Goal: Task Accomplishment & Management: Manage account settings

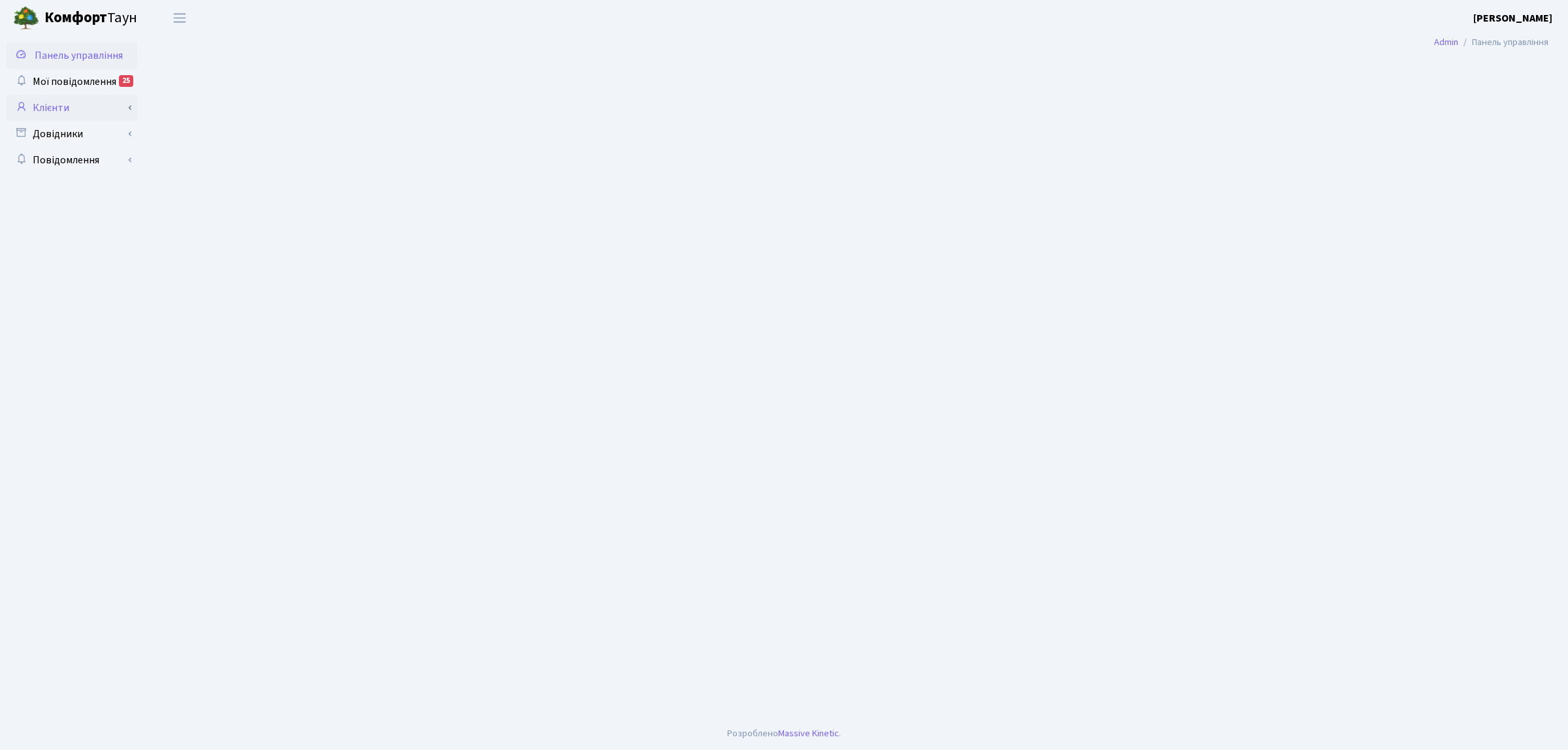
click at [53, 105] on link "Клієнти" at bounding box center [71, 107] width 131 height 26
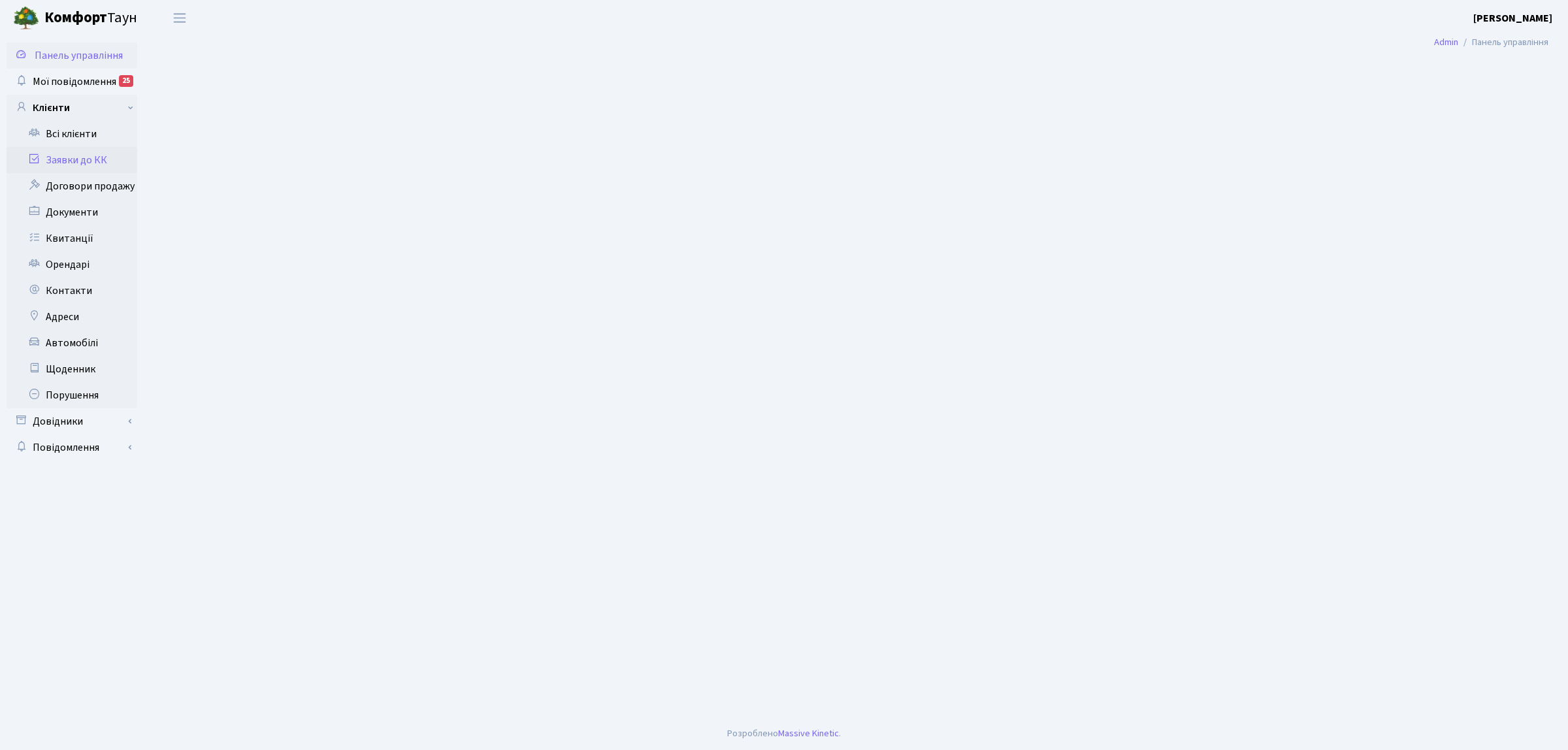
click at [62, 157] on link "Заявки до КК" at bounding box center [71, 160] width 131 height 26
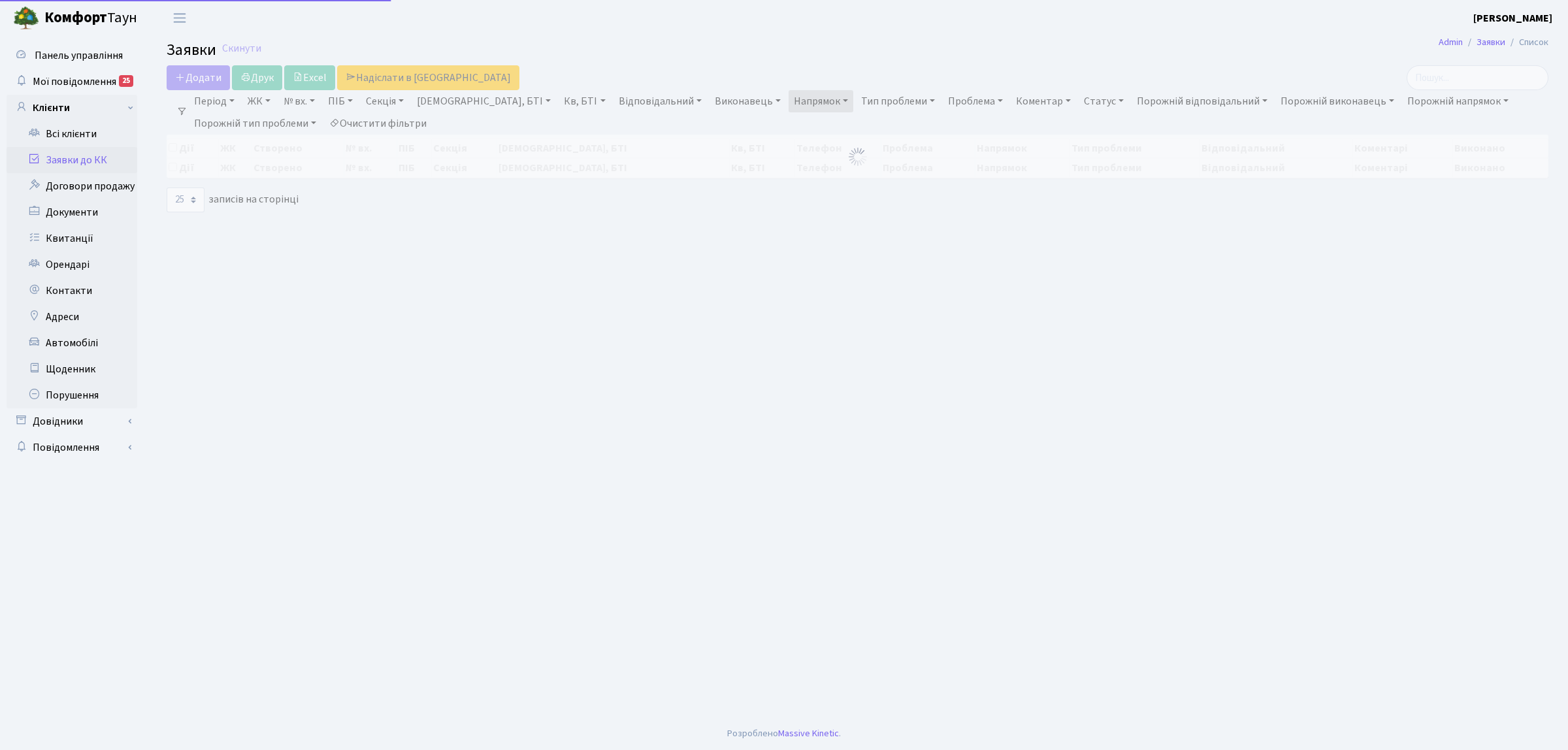
select select "25"
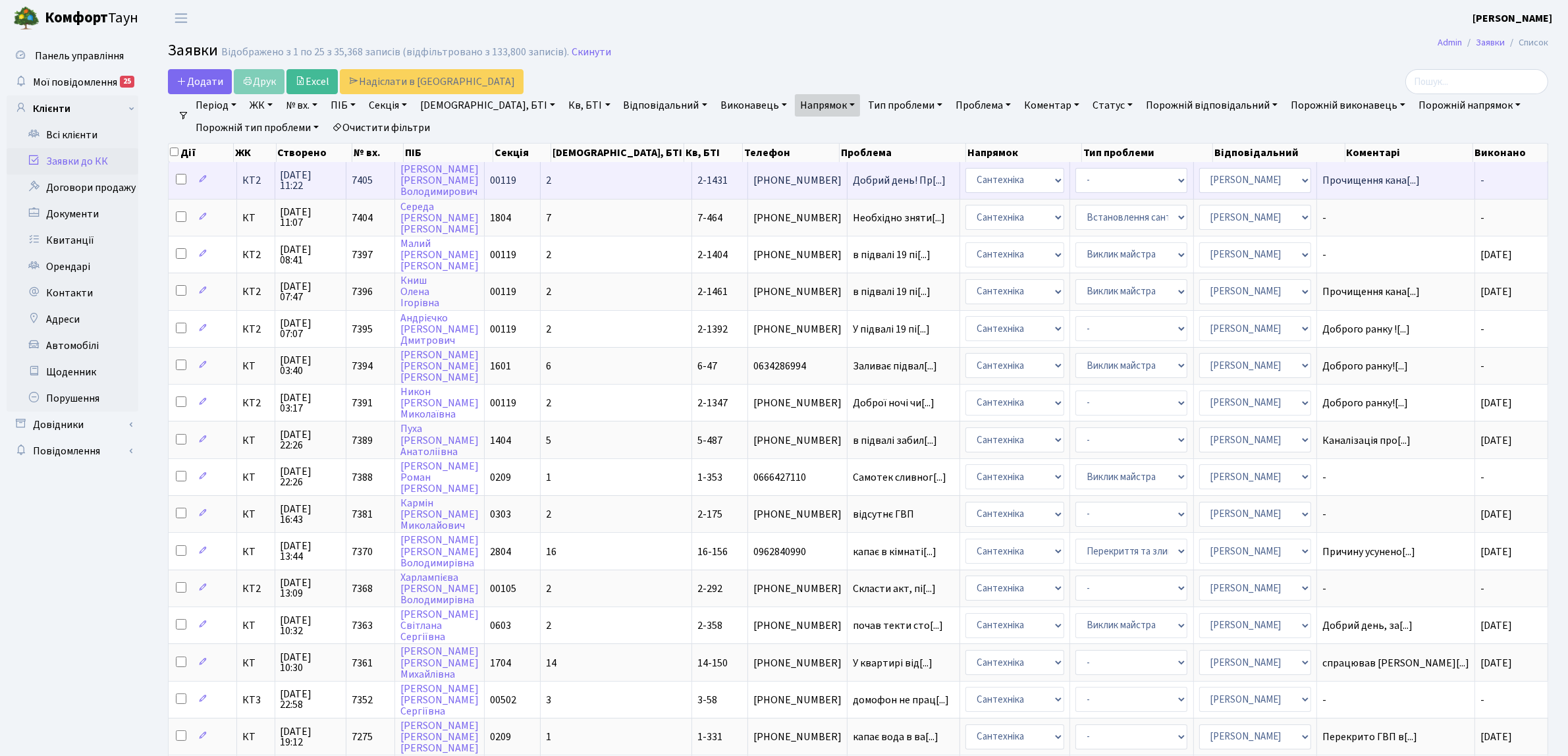
click at [252, 184] on span "КТ2" at bounding box center [256, 180] width 26 height 11
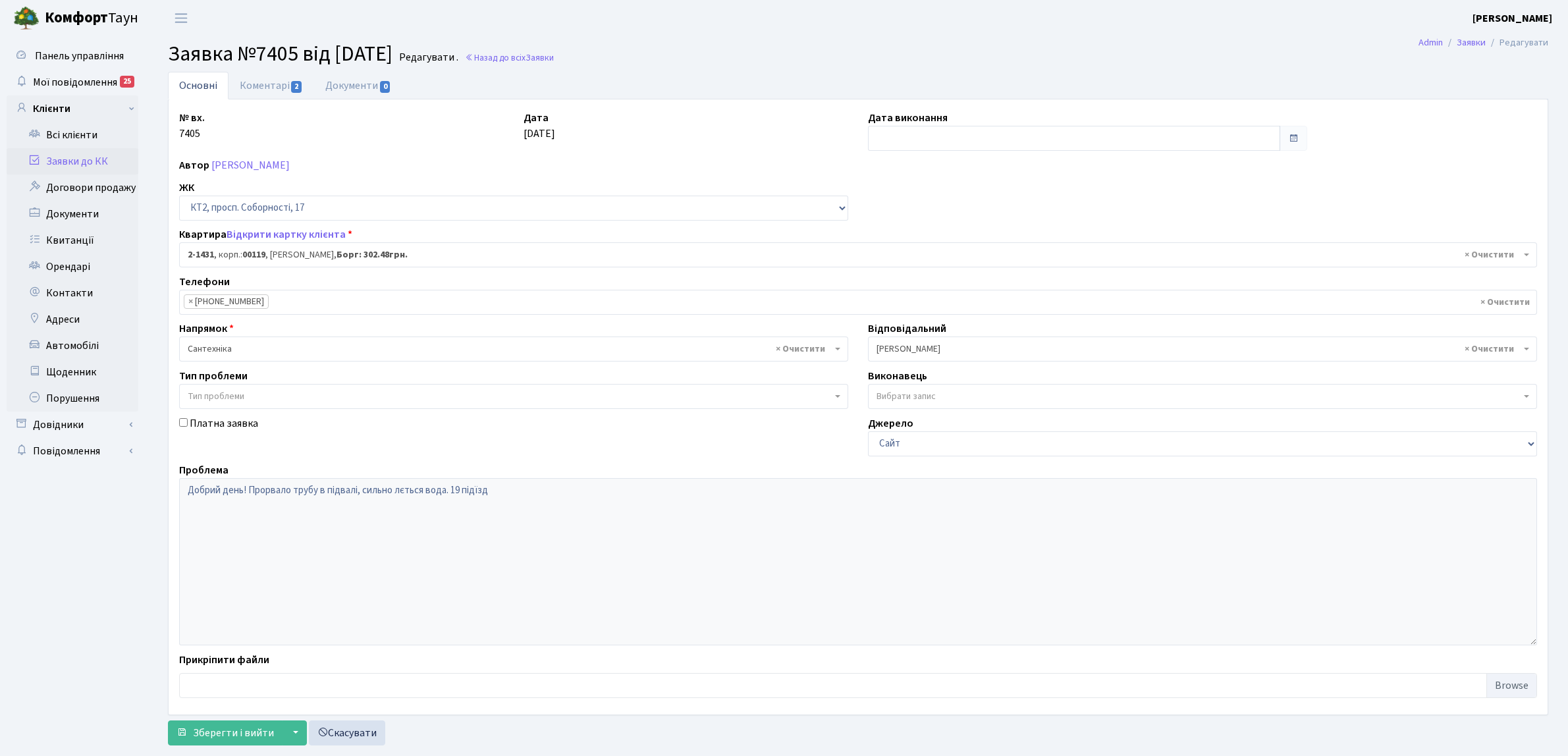
select select "13046"
click at [922, 130] on input "text" at bounding box center [1074, 138] width 412 height 25
click at [946, 288] on td "28" at bounding box center [941, 285] width 20 height 20
type input "[DATE]"
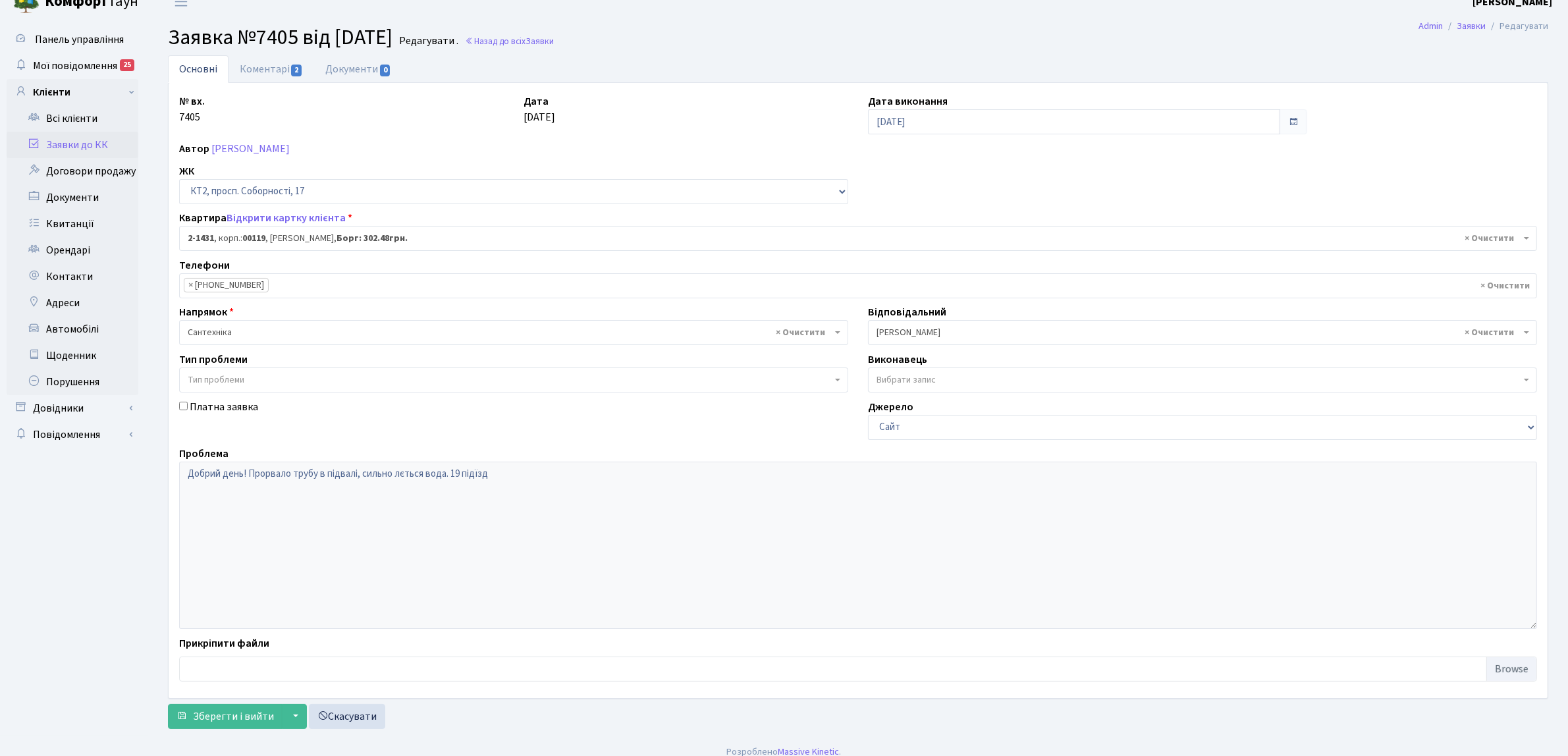
scroll to position [30, 0]
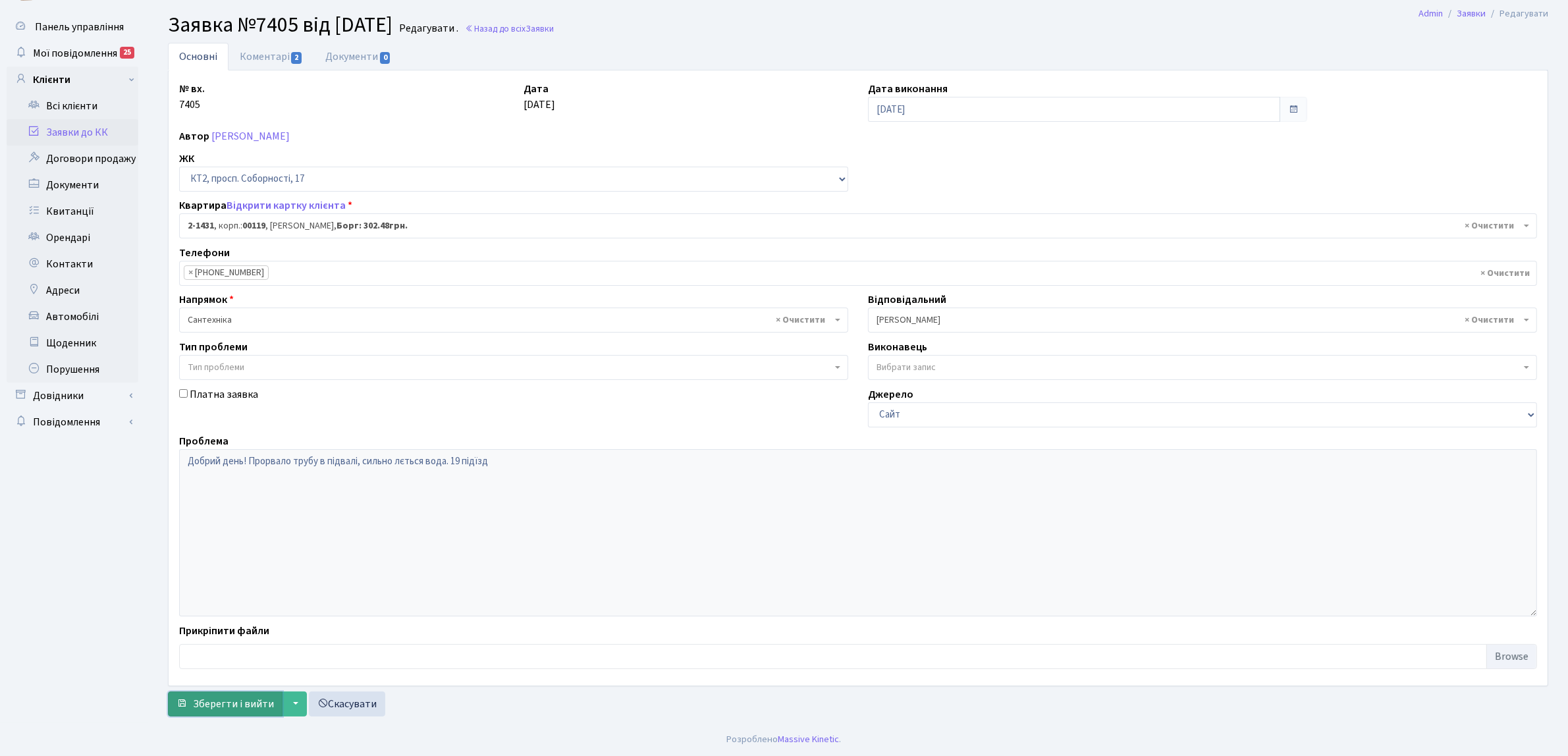
click at [265, 706] on span "Зберегти і вийти" at bounding box center [233, 704] width 81 height 15
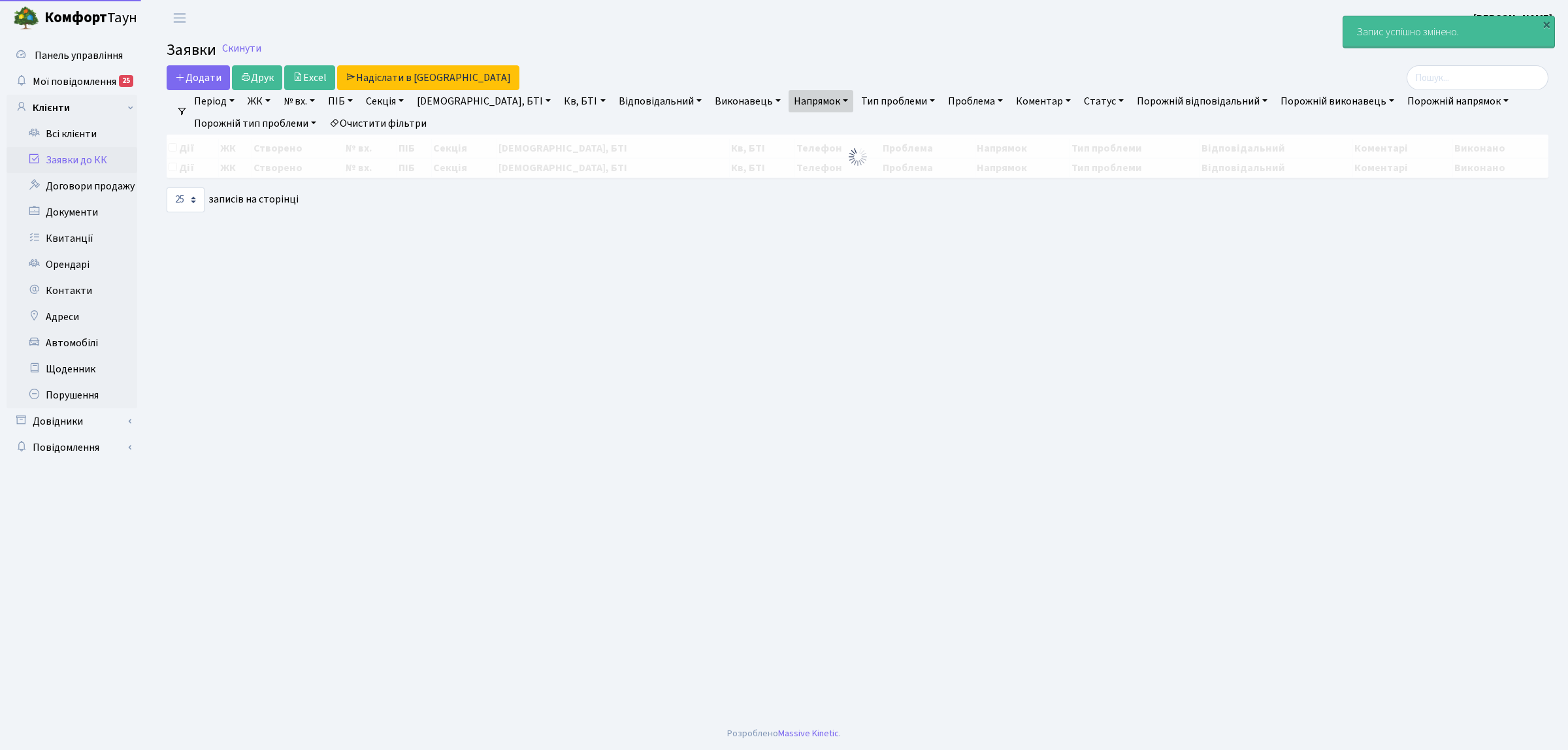
select select "25"
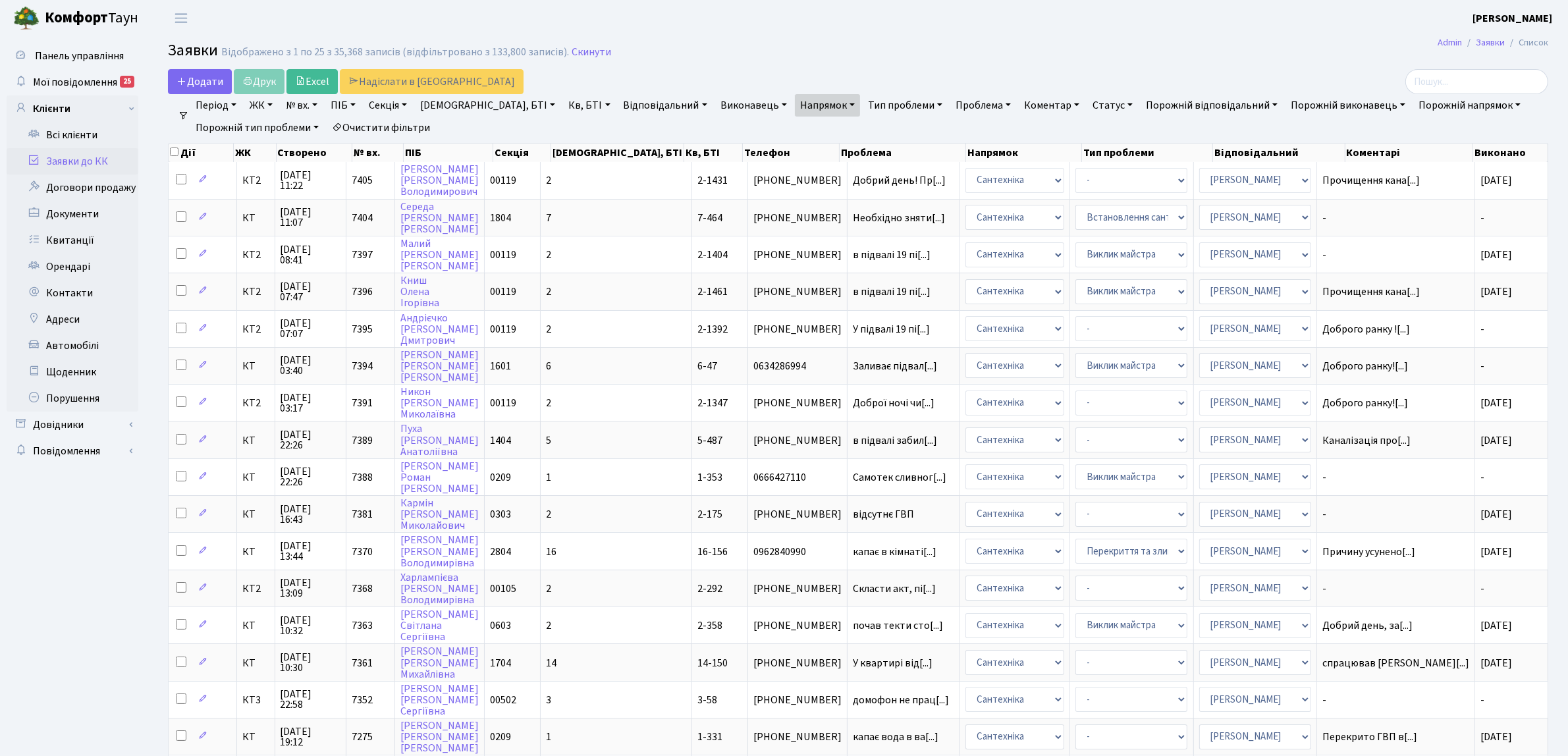
click at [379, 128] on link "Очистити фільтри" at bounding box center [381, 127] width 108 height 22
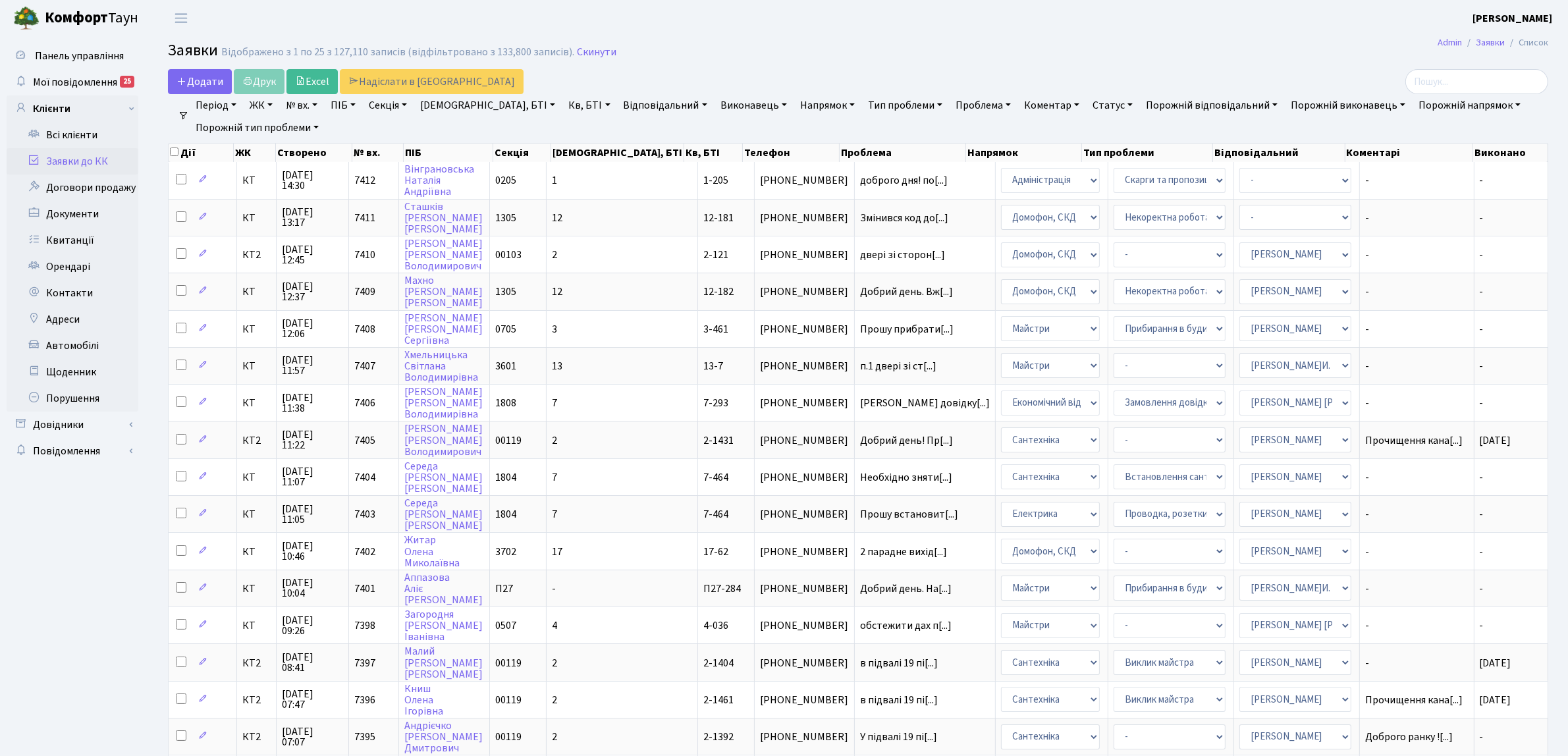
click at [94, 148] on link "Заявки до КК" at bounding box center [72, 161] width 132 height 26
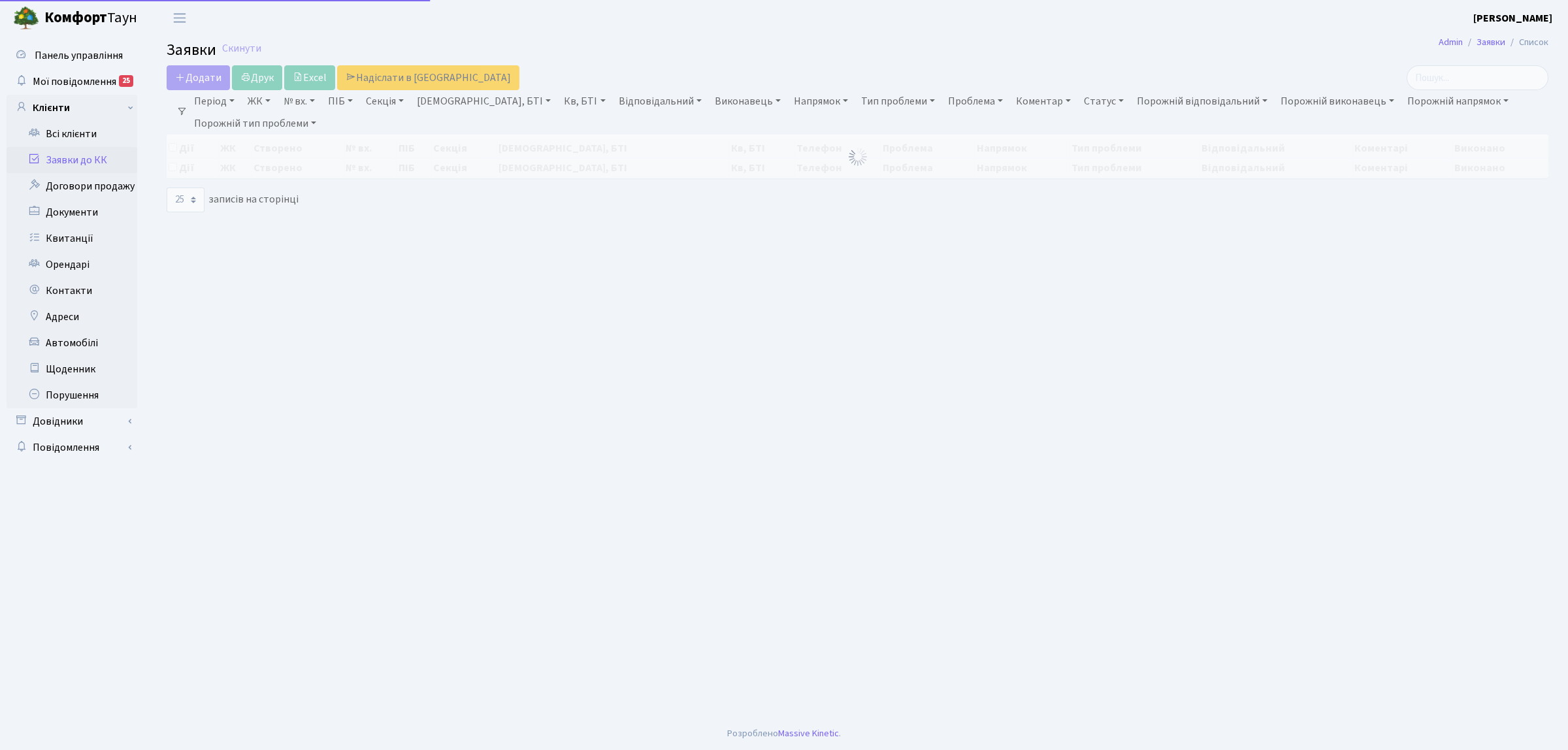
select select "25"
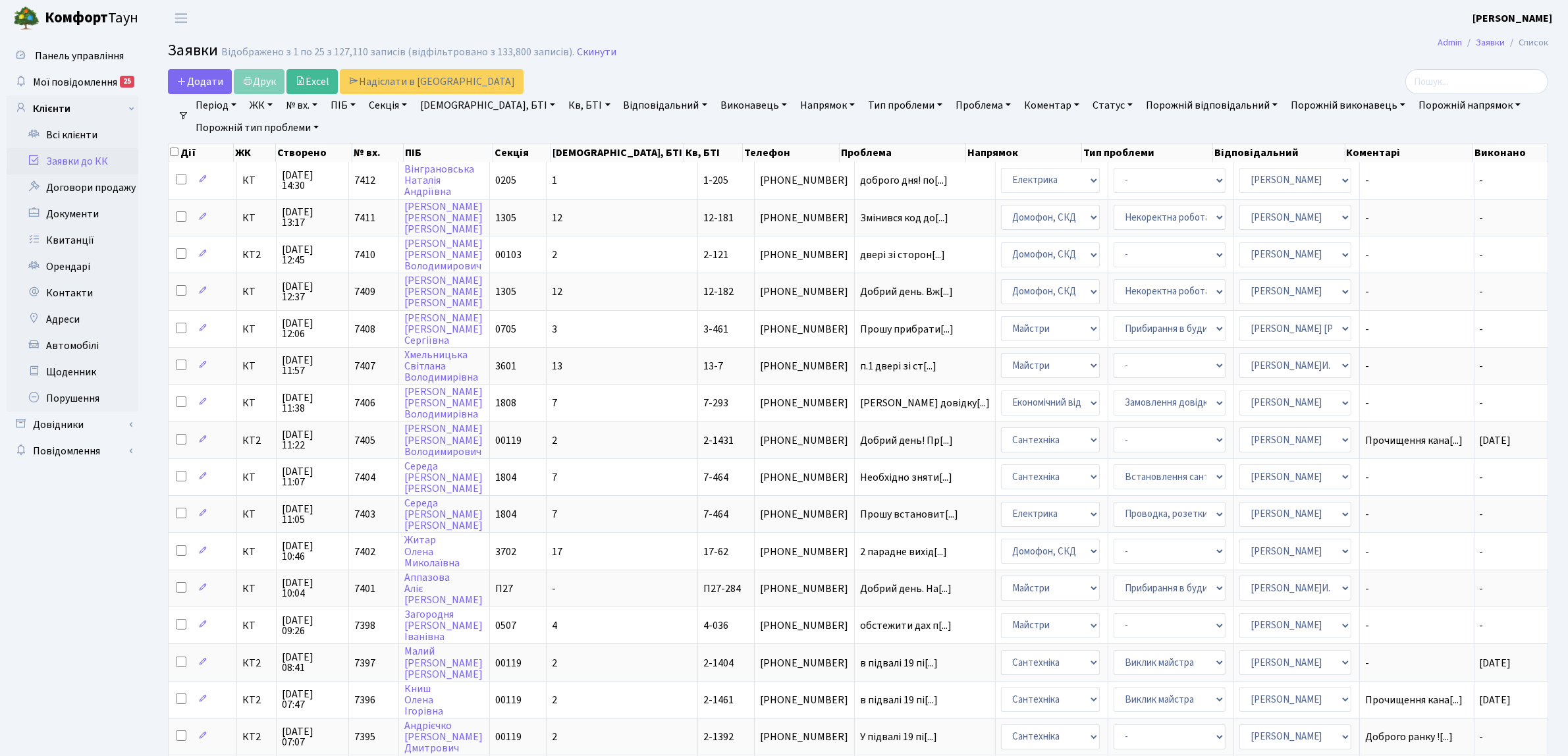
click at [795, 106] on link "Напрямок" at bounding box center [827, 105] width 65 height 22
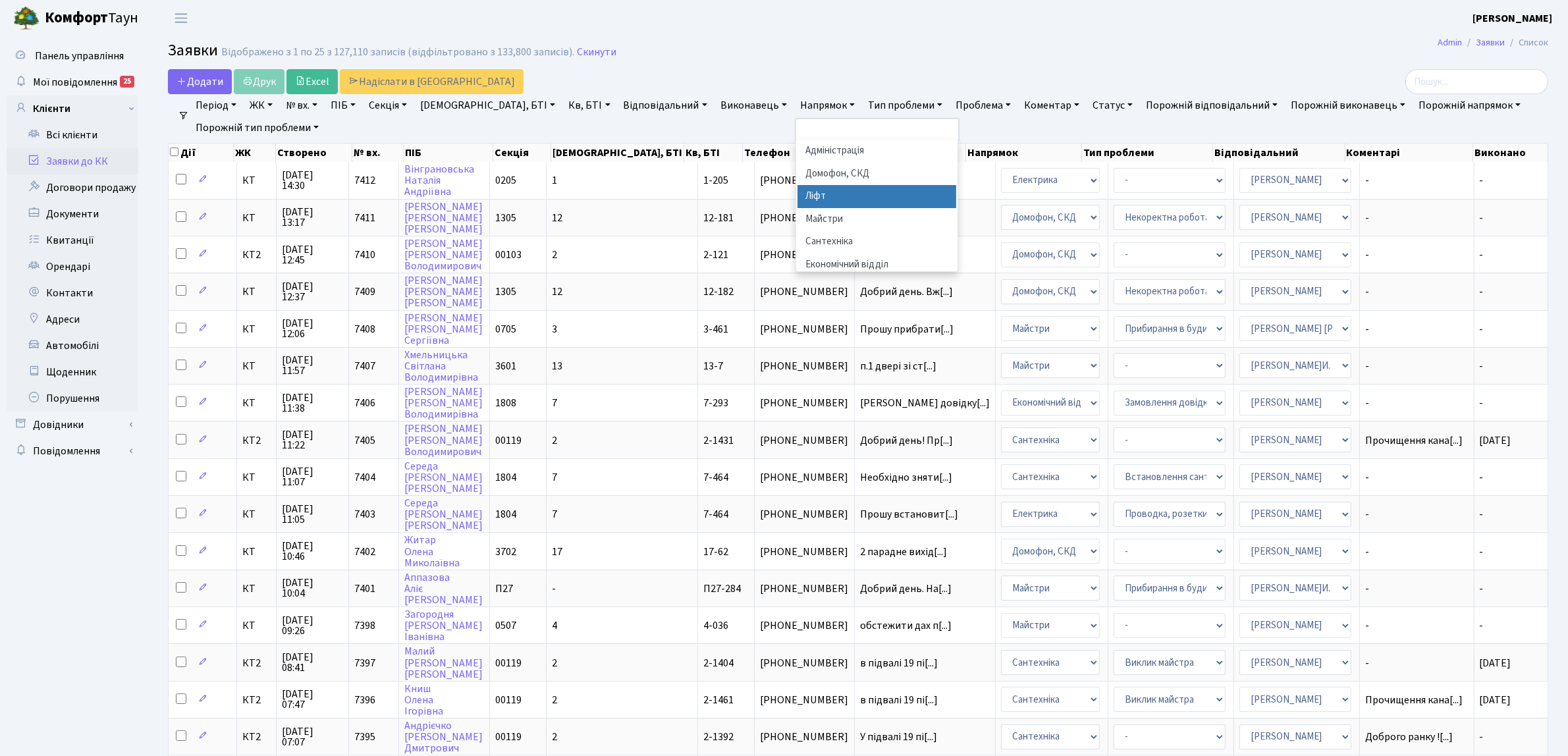
click at [798, 203] on li "Ліфт" at bounding box center [877, 197] width 160 height 23
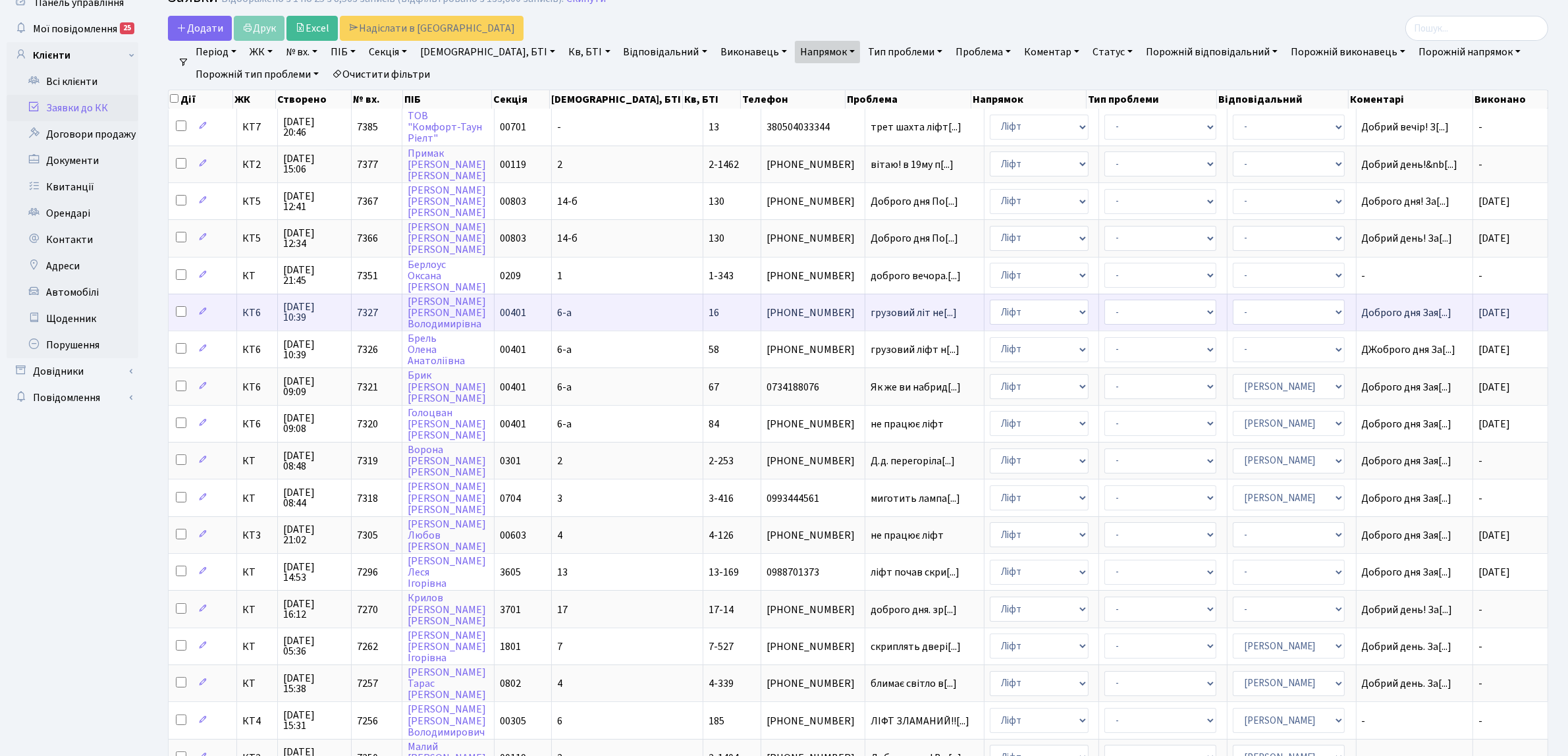
scroll to position [83, 0]
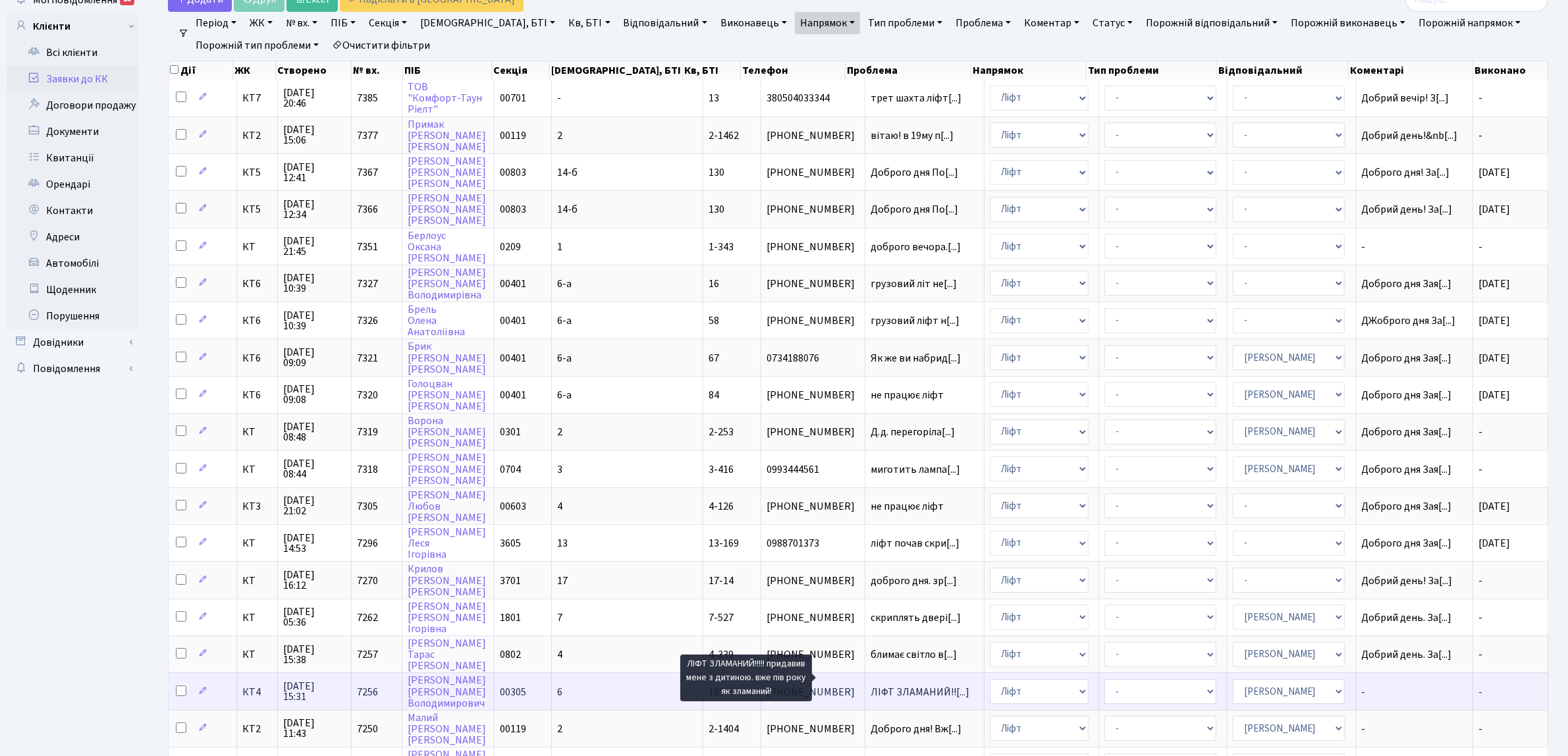
click at [870, 685] on span "ЛІФТ ЗЛАМАНИЙ!![...]" at bounding box center [919, 692] width 98 height 15
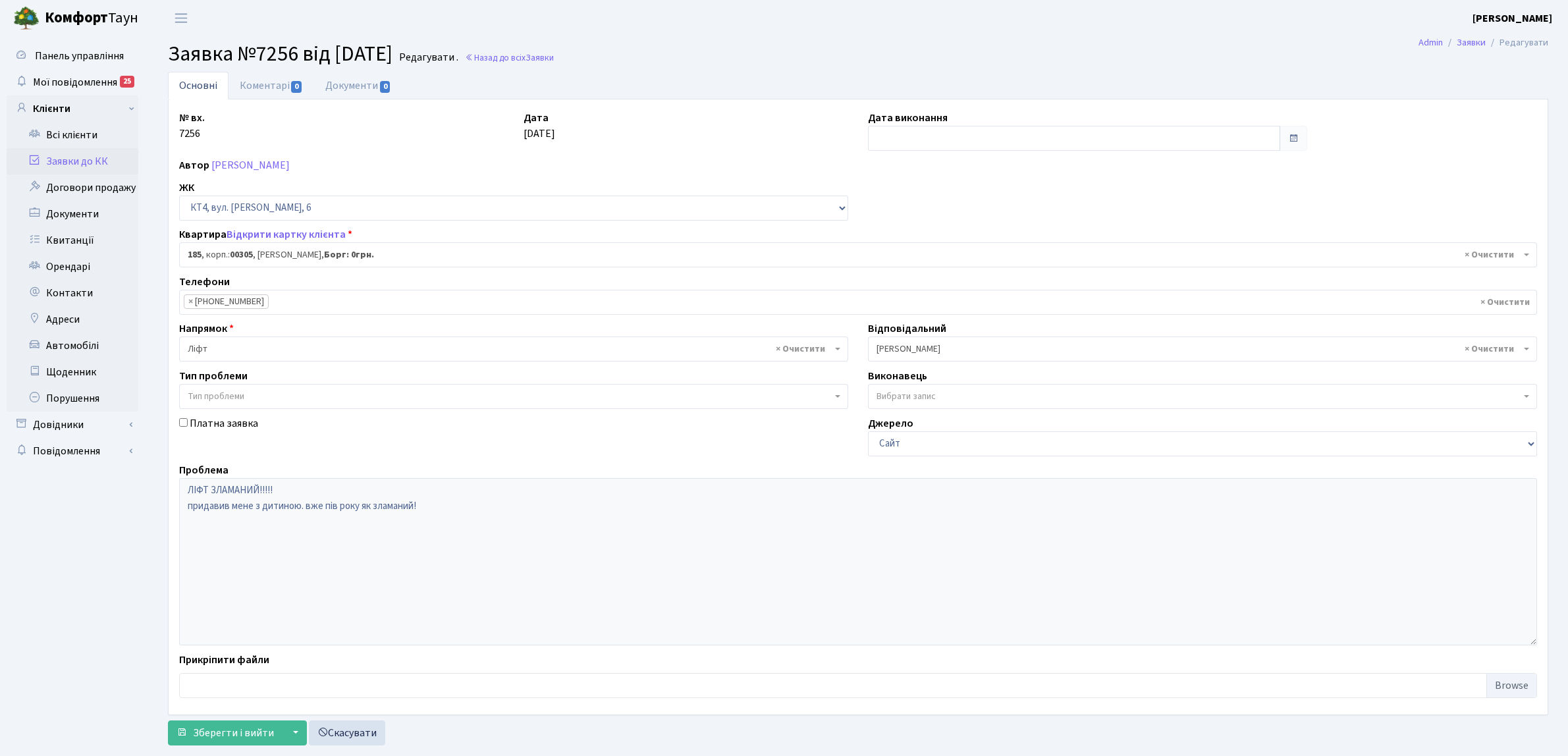
select select "16905"
click at [281, 93] on link "Коментарі 0" at bounding box center [271, 85] width 85 height 27
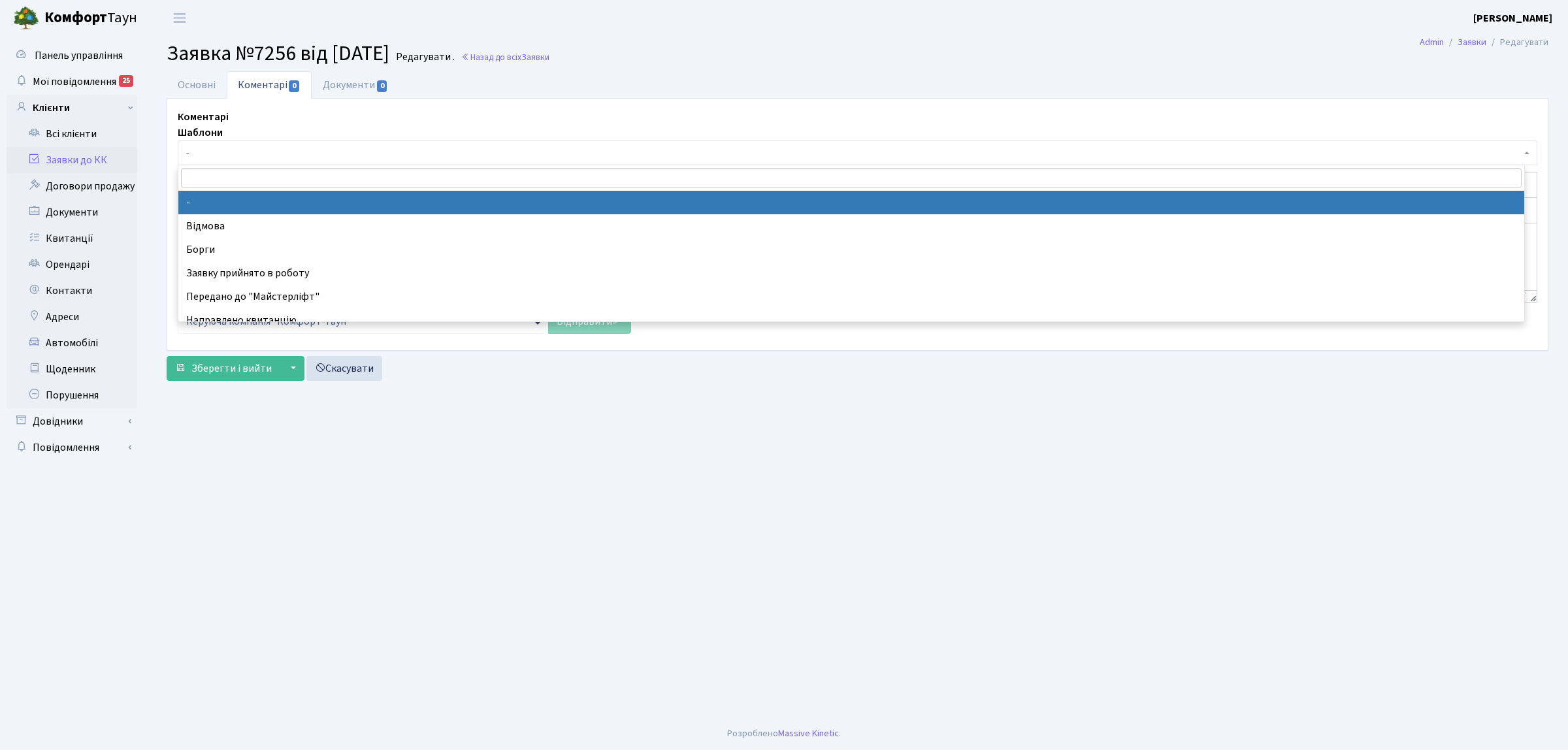
click at [270, 163] on span "-" at bounding box center [858, 153] width 1359 height 25
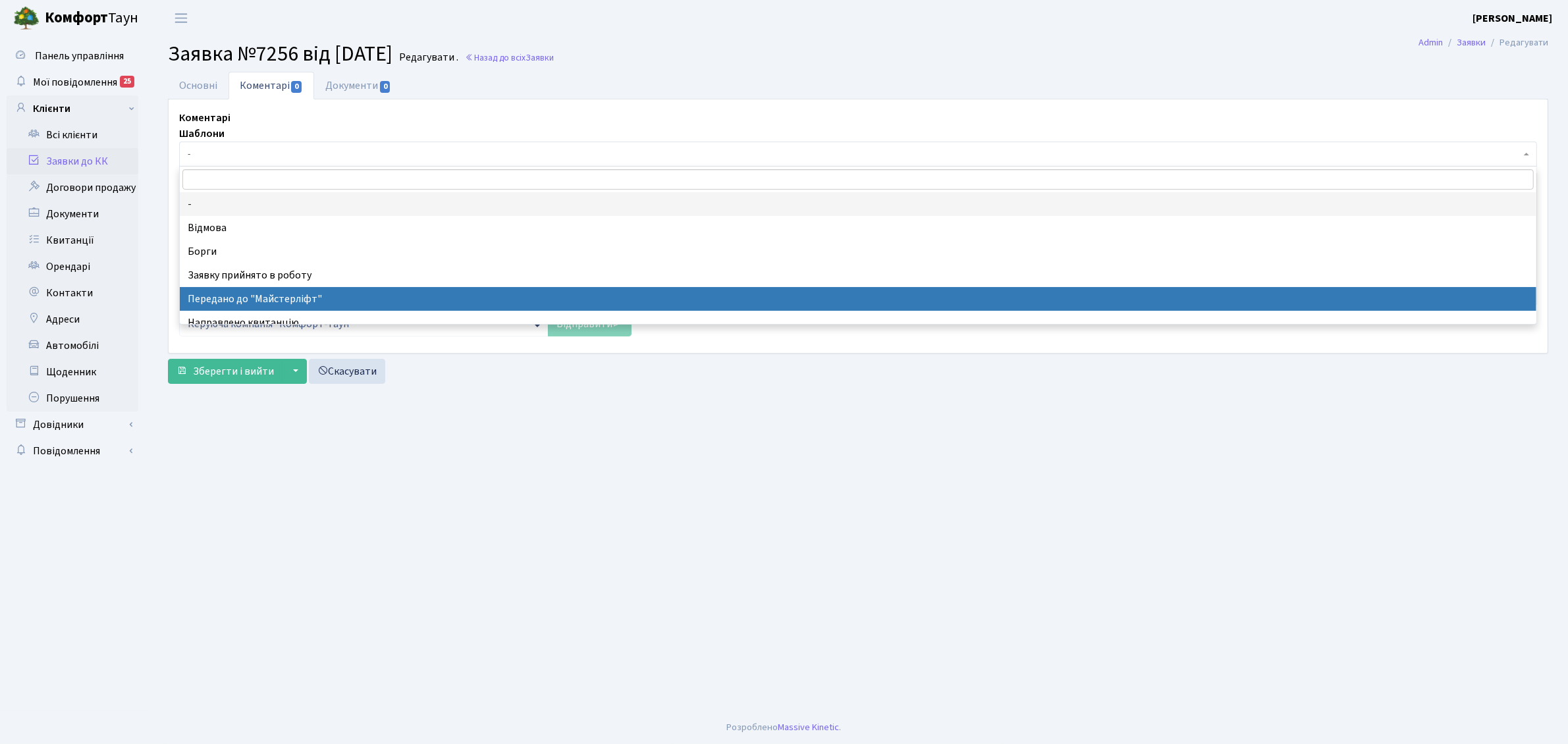
select select "9"
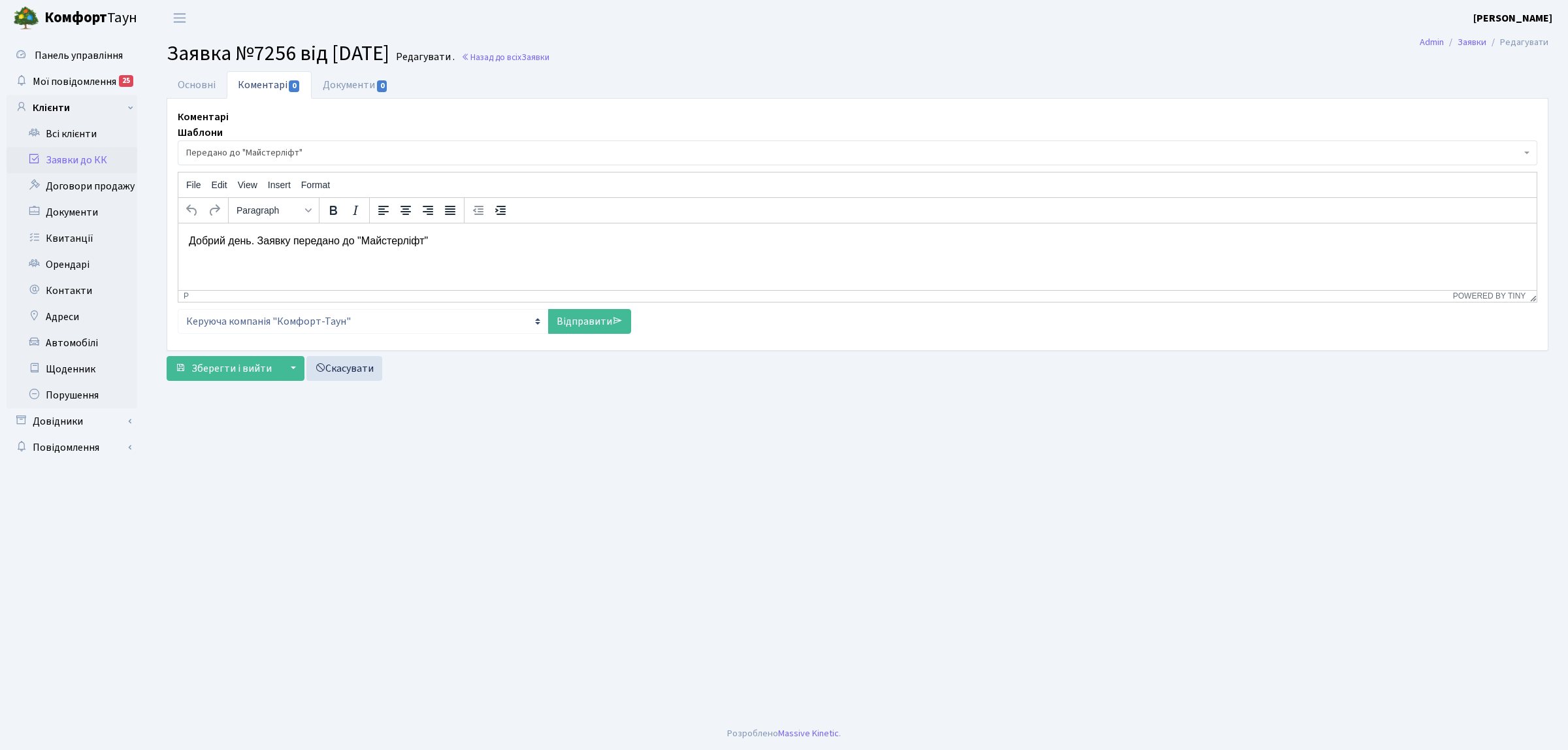
click at [563, 335] on div "Коментарі [GEOGRAPHIC_DATA] - Відмова [PERSON_NAME] прийнято в роботу Передано …" at bounding box center [858, 224] width 1379 height 231
click at [563, 322] on link "Відправити" at bounding box center [589, 322] width 83 height 25
select select
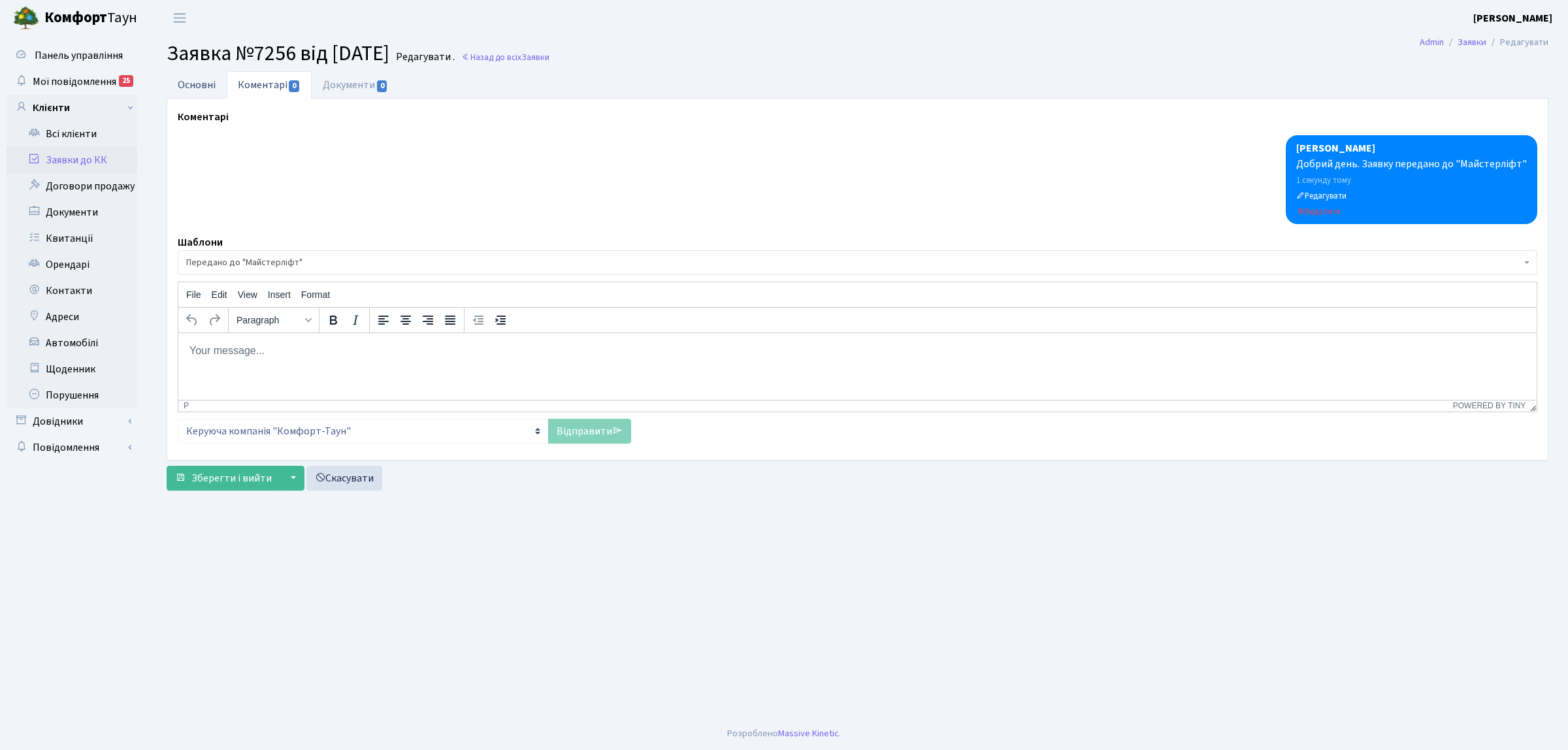
click at [213, 89] on link "Основні" at bounding box center [196, 85] width 60 height 27
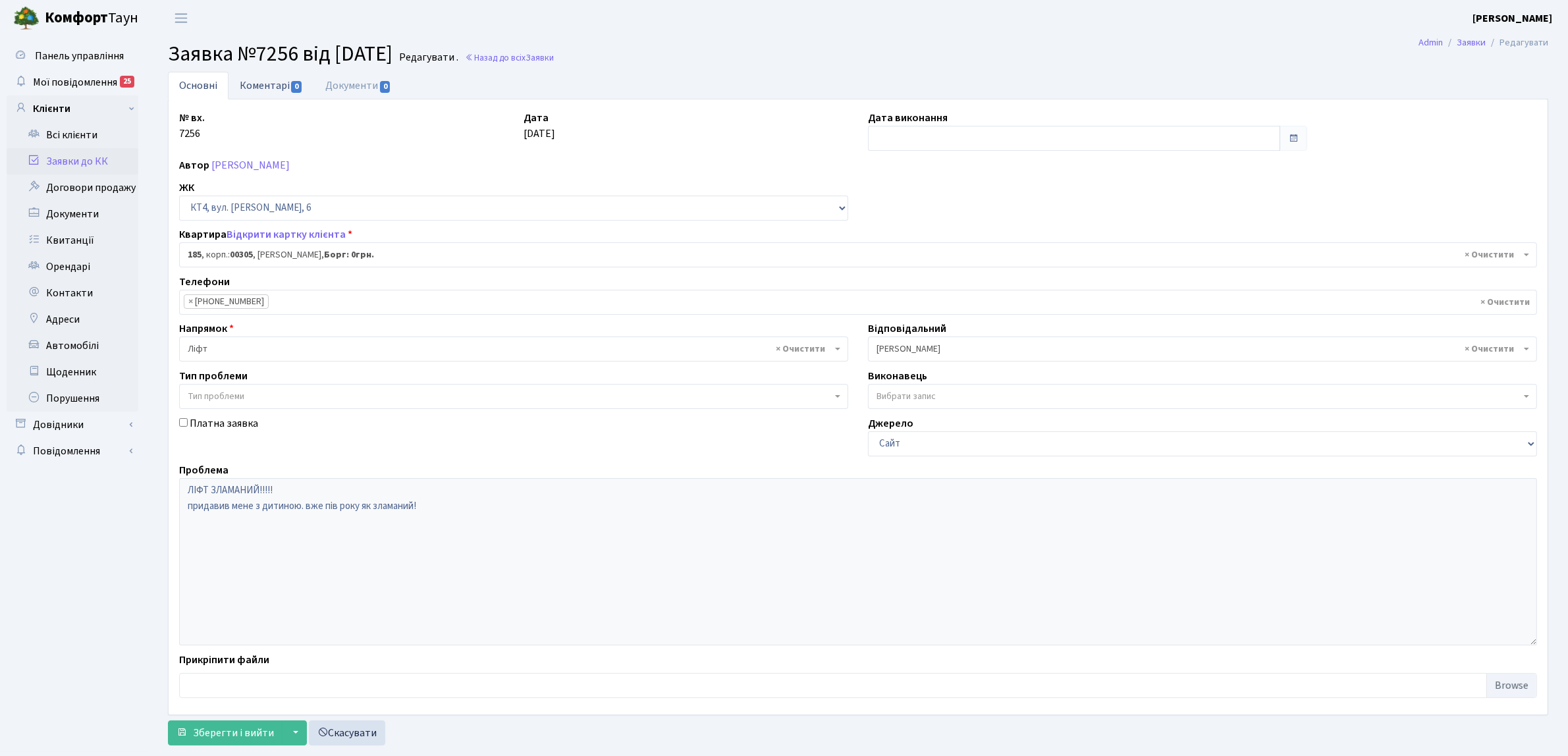
click at [282, 76] on link "Коментарі 0" at bounding box center [271, 85] width 85 height 27
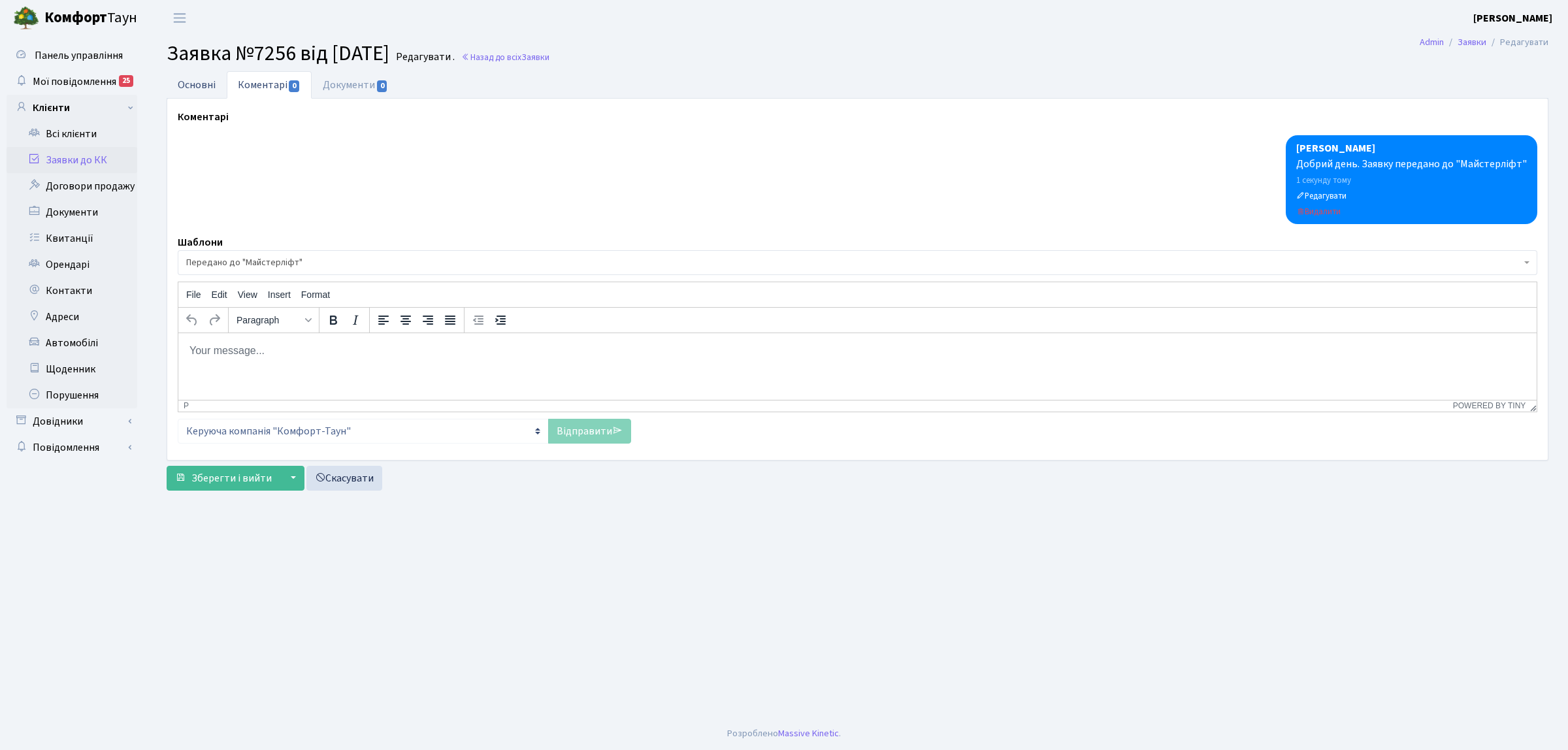
click at [213, 88] on link "Основні" at bounding box center [196, 85] width 60 height 27
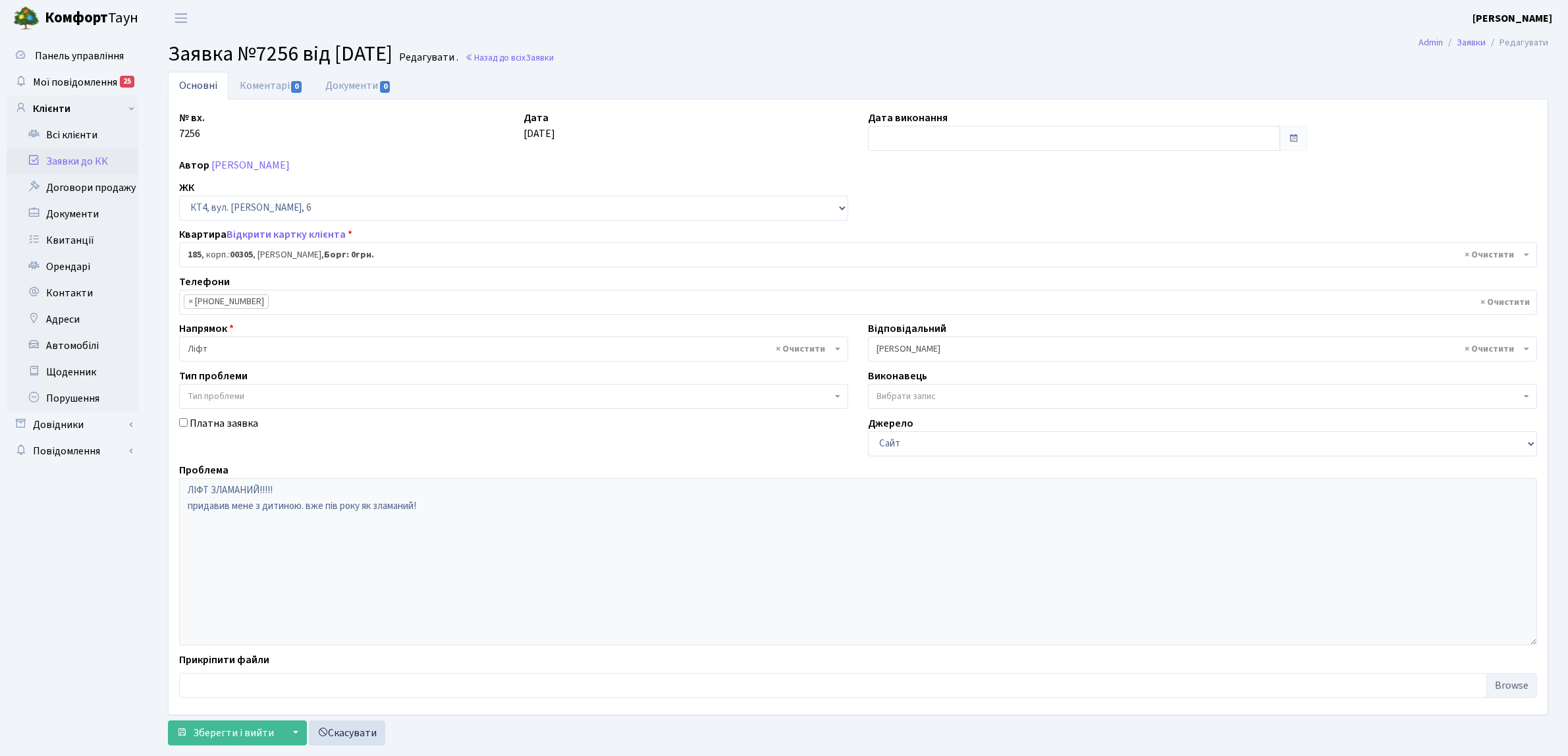
drag, startPoint x: 92, startPoint y: 169, endPoint x: 89, endPoint y: 108, distance: 61.1
click at [92, 170] on link "Заявки до КК" at bounding box center [72, 161] width 132 height 26
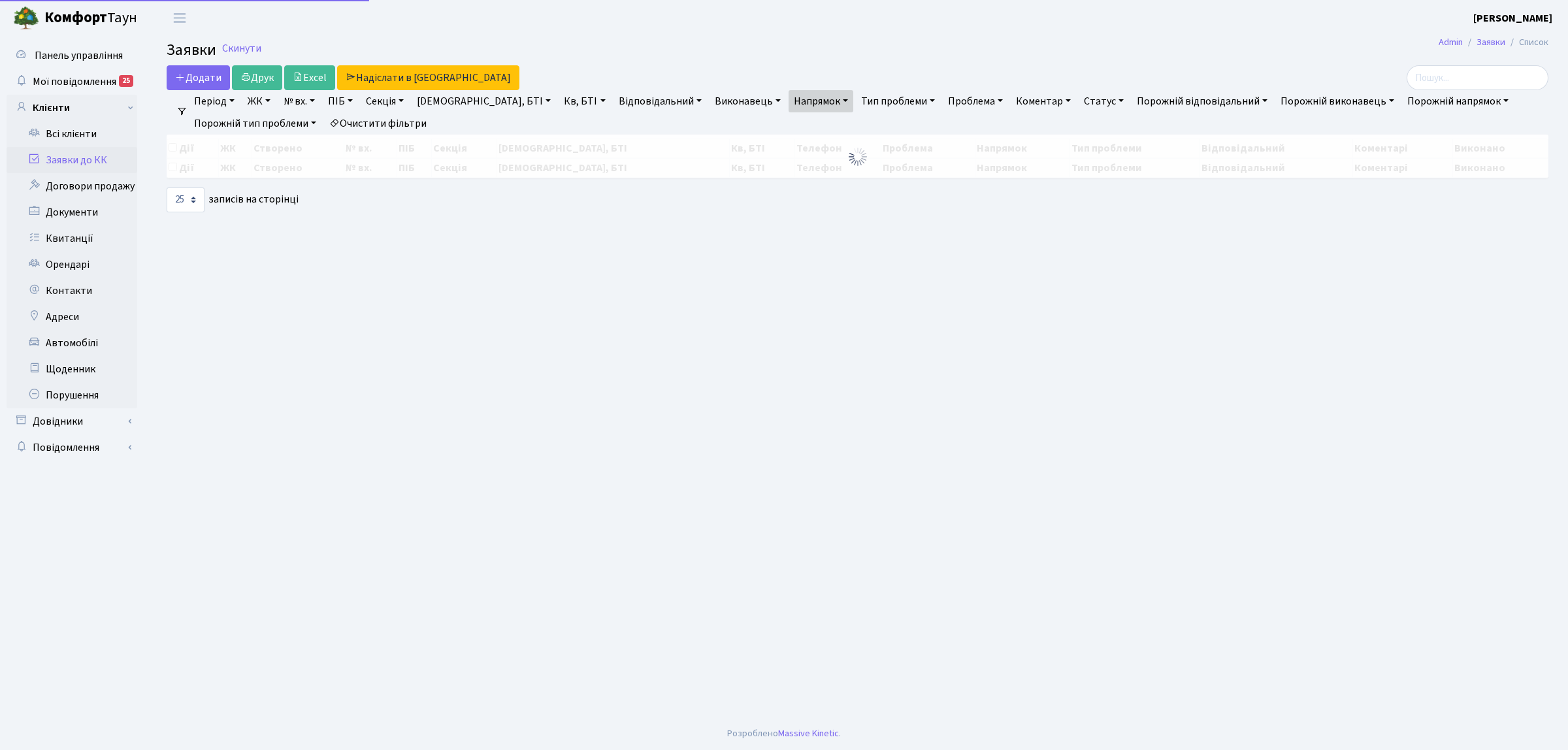
select select "25"
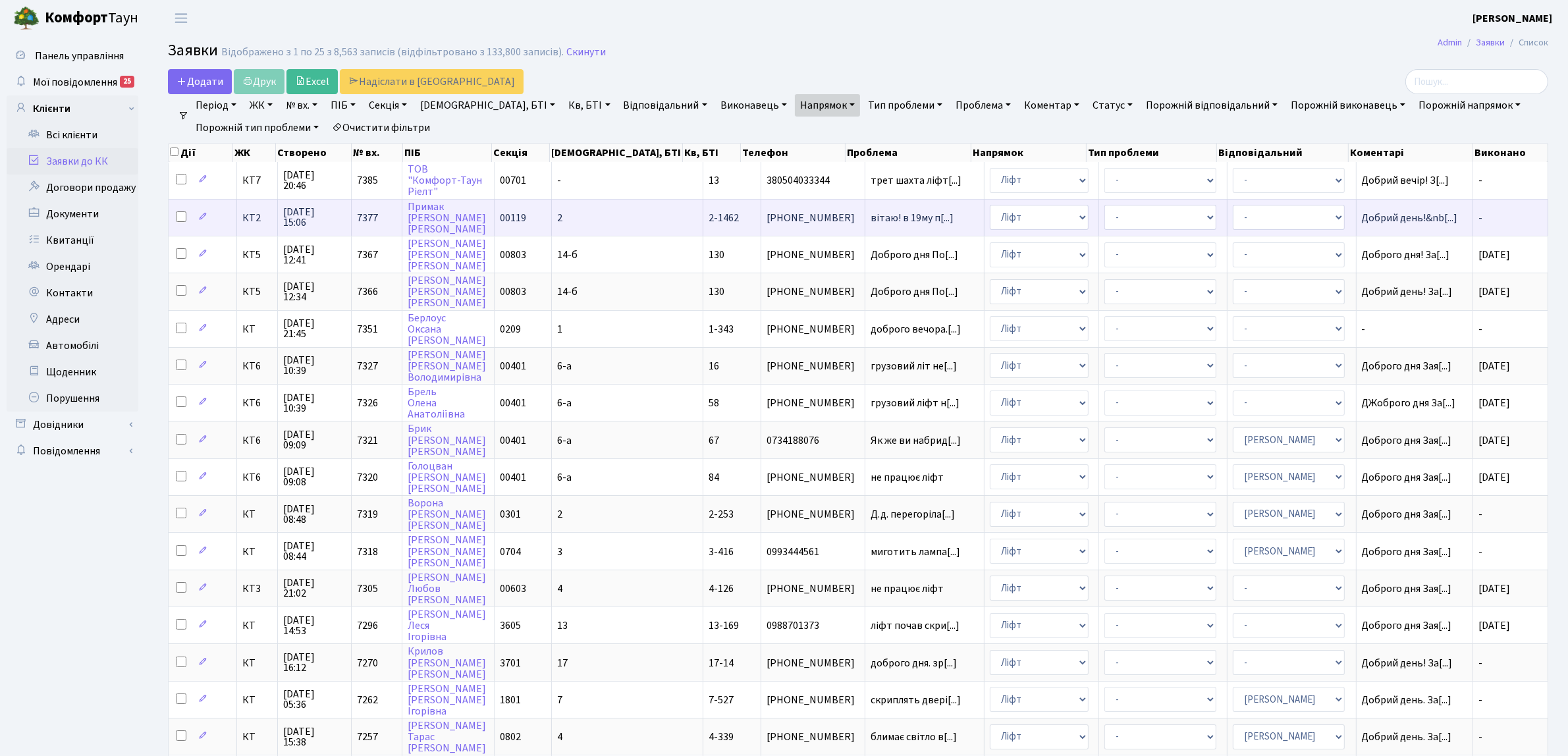
drag, startPoint x: 252, startPoint y: 182, endPoint x: 925, endPoint y: 222, distance: 674.2
click at [820, 225] on tbody "КТ7 27.08.2025 20:46 7385 ТОВ "Комфорт-Таун Ріелт" 00701 - 13 380504033344 трет…" at bounding box center [859, 625] width 1380 height 926
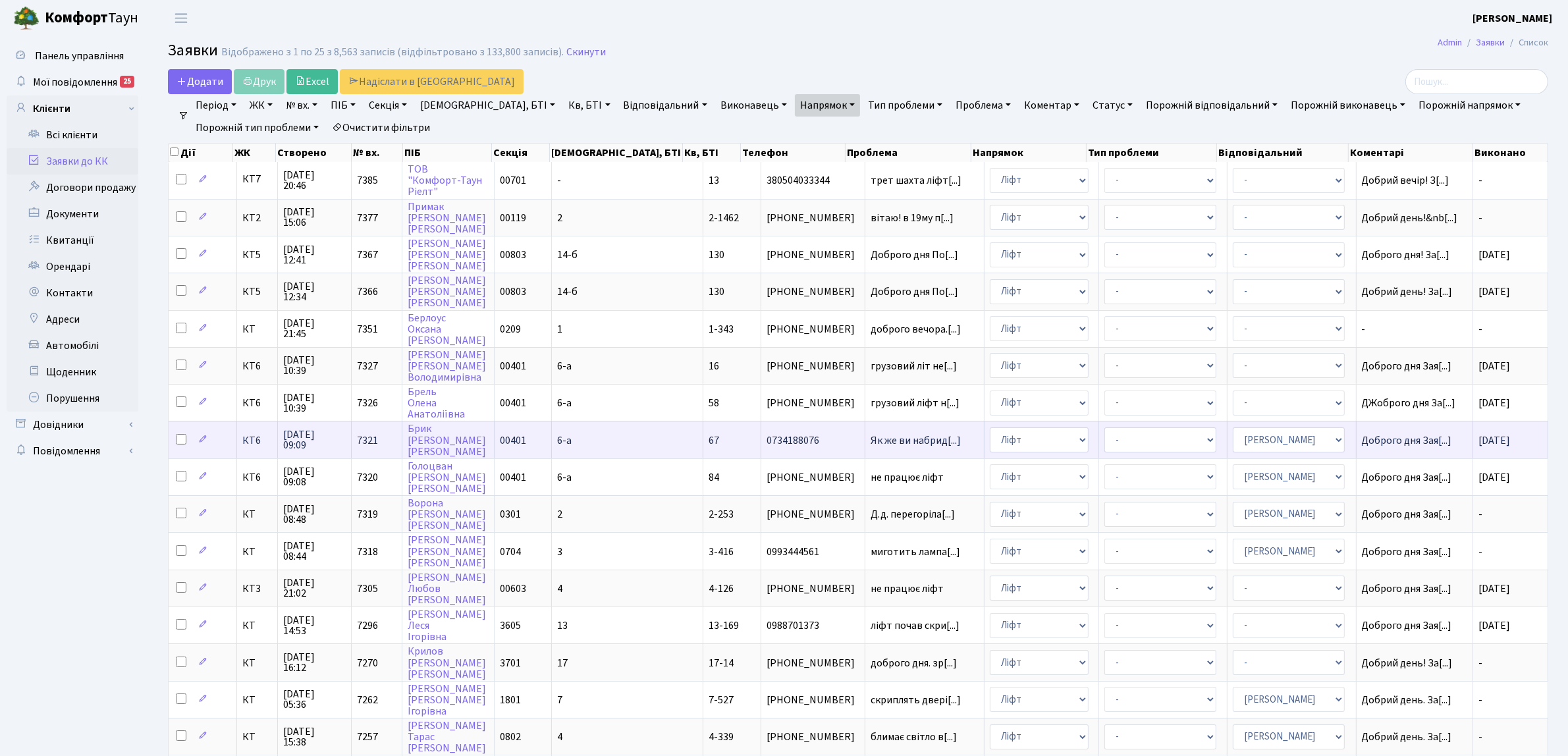
drag, startPoint x: 537, startPoint y: 423, endPoint x: 393, endPoint y: 331, distance: 170.9
click at [537, 423] on td "00401" at bounding box center [524, 439] width 58 height 37
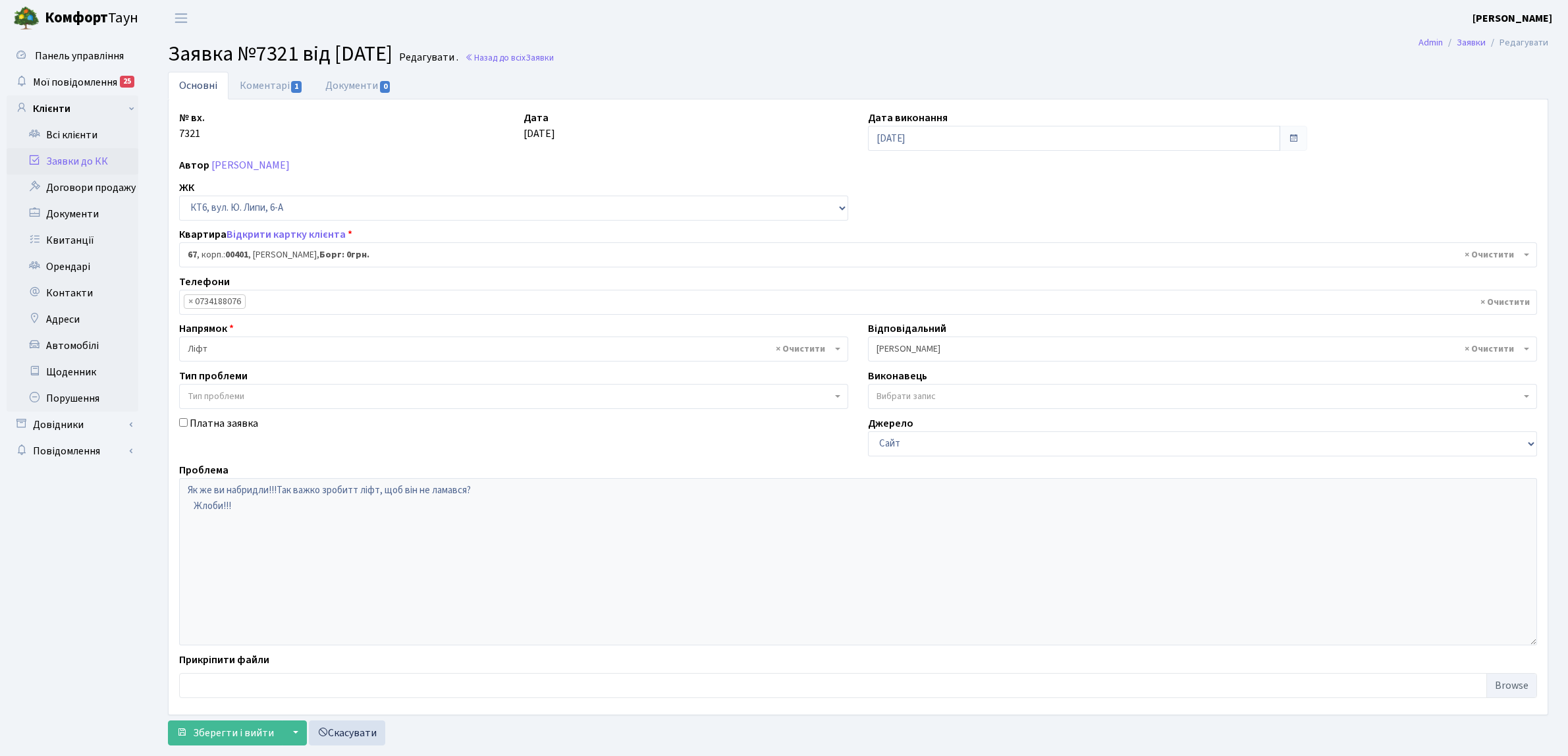
select select "17159"
click at [261, 72] on link "Коментарі 1" at bounding box center [271, 85] width 85 height 27
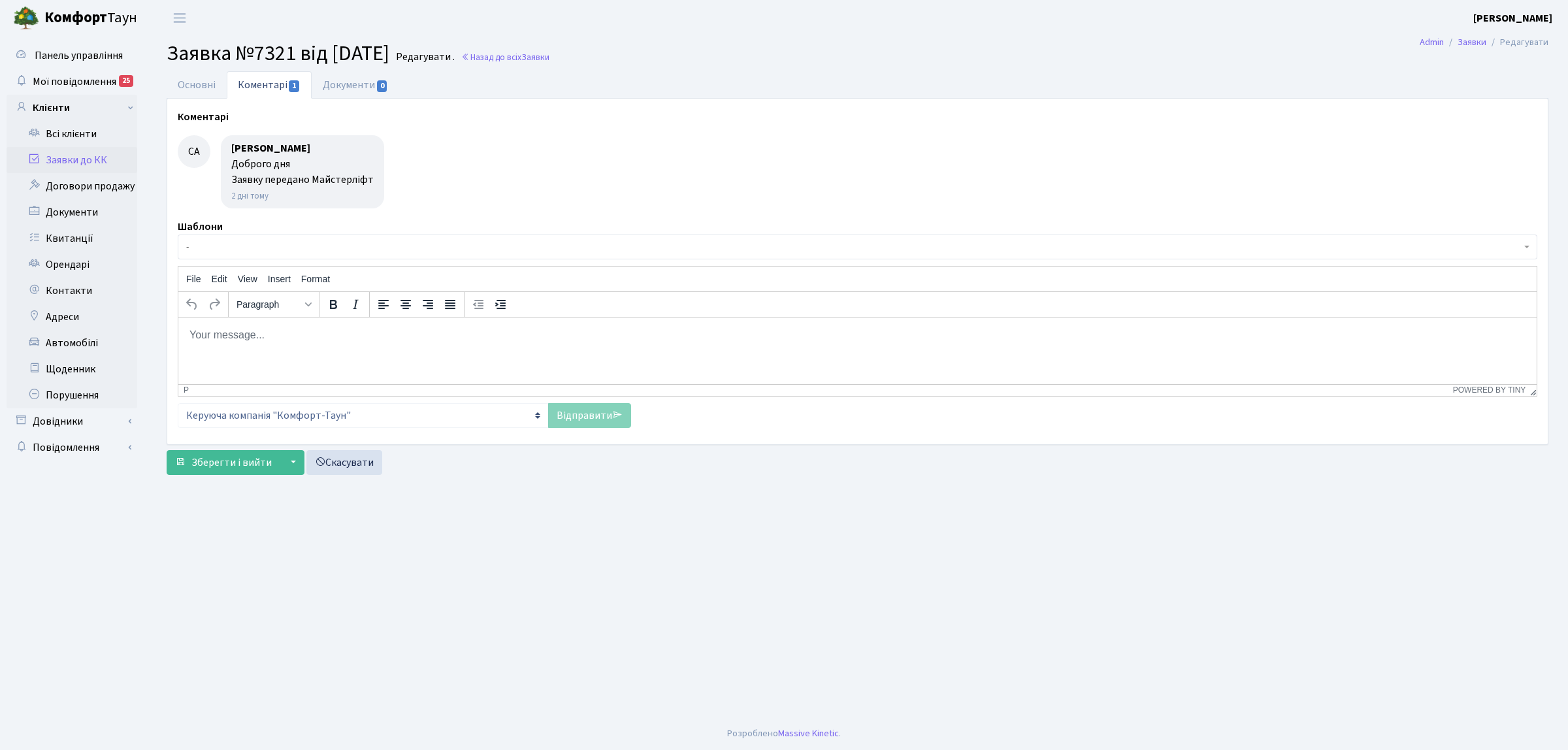
click at [99, 165] on link "Заявки до КК" at bounding box center [71, 160] width 131 height 26
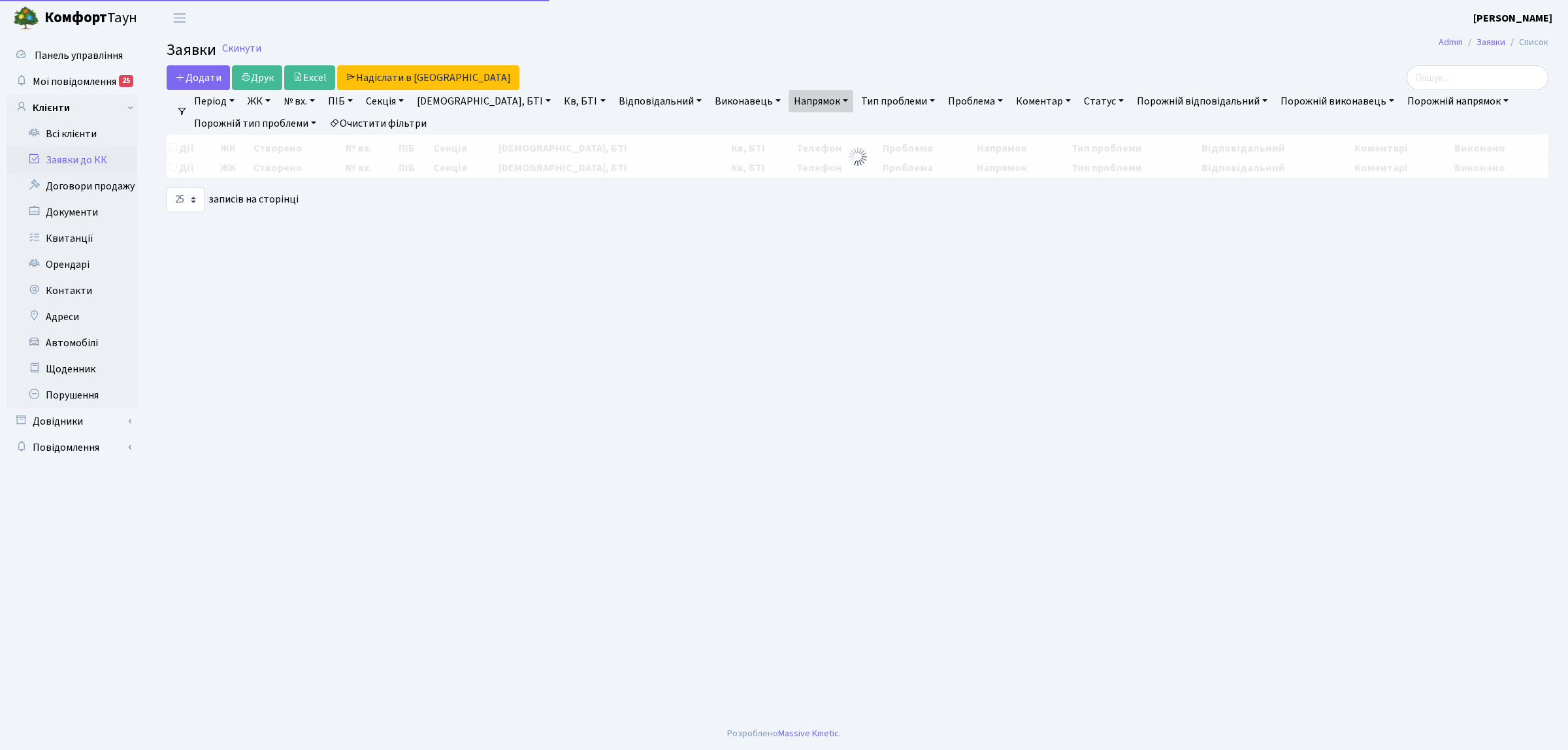
select select "25"
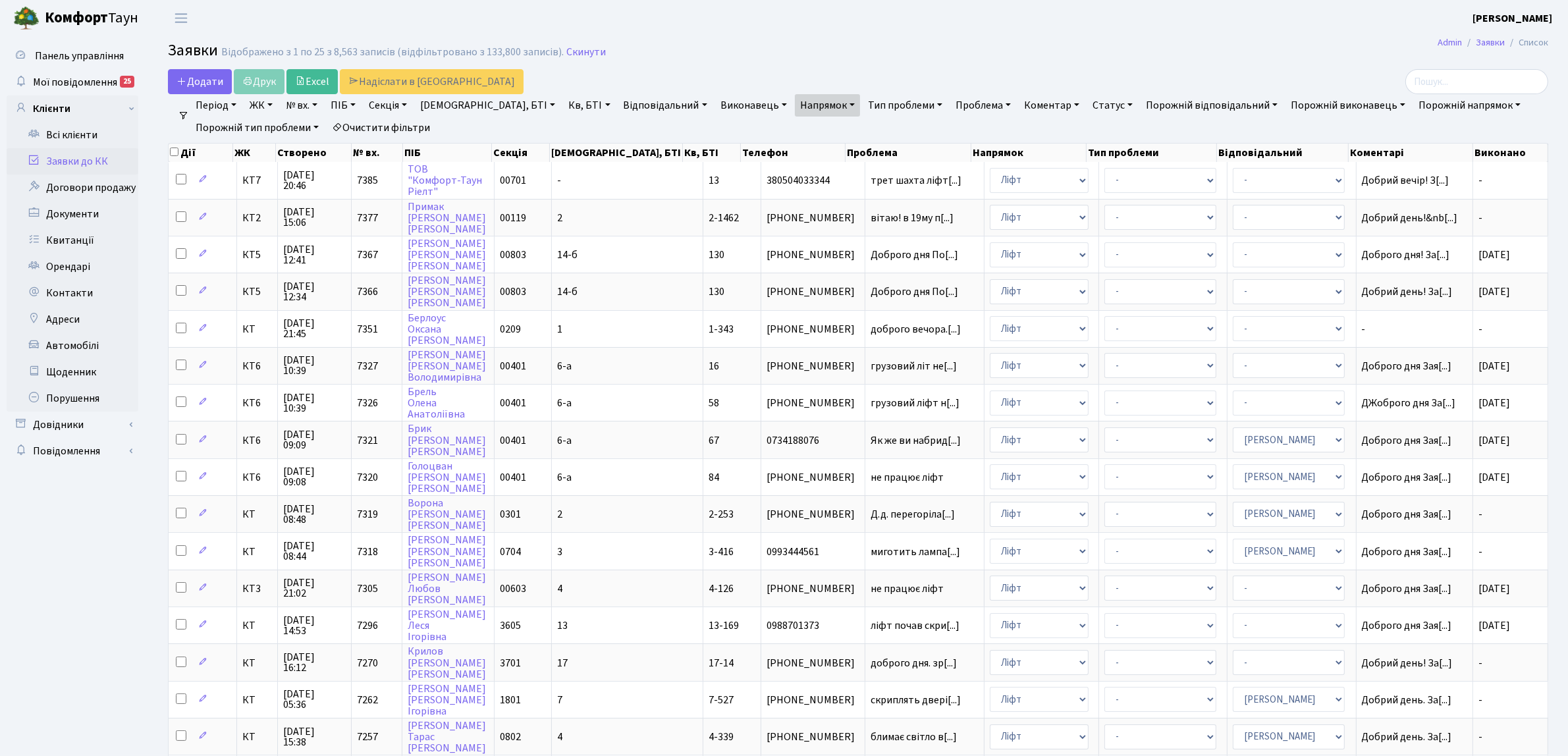
click at [393, 125] on link "Очистити фільтри" at bounding box center [381, 127] width 108 height 22
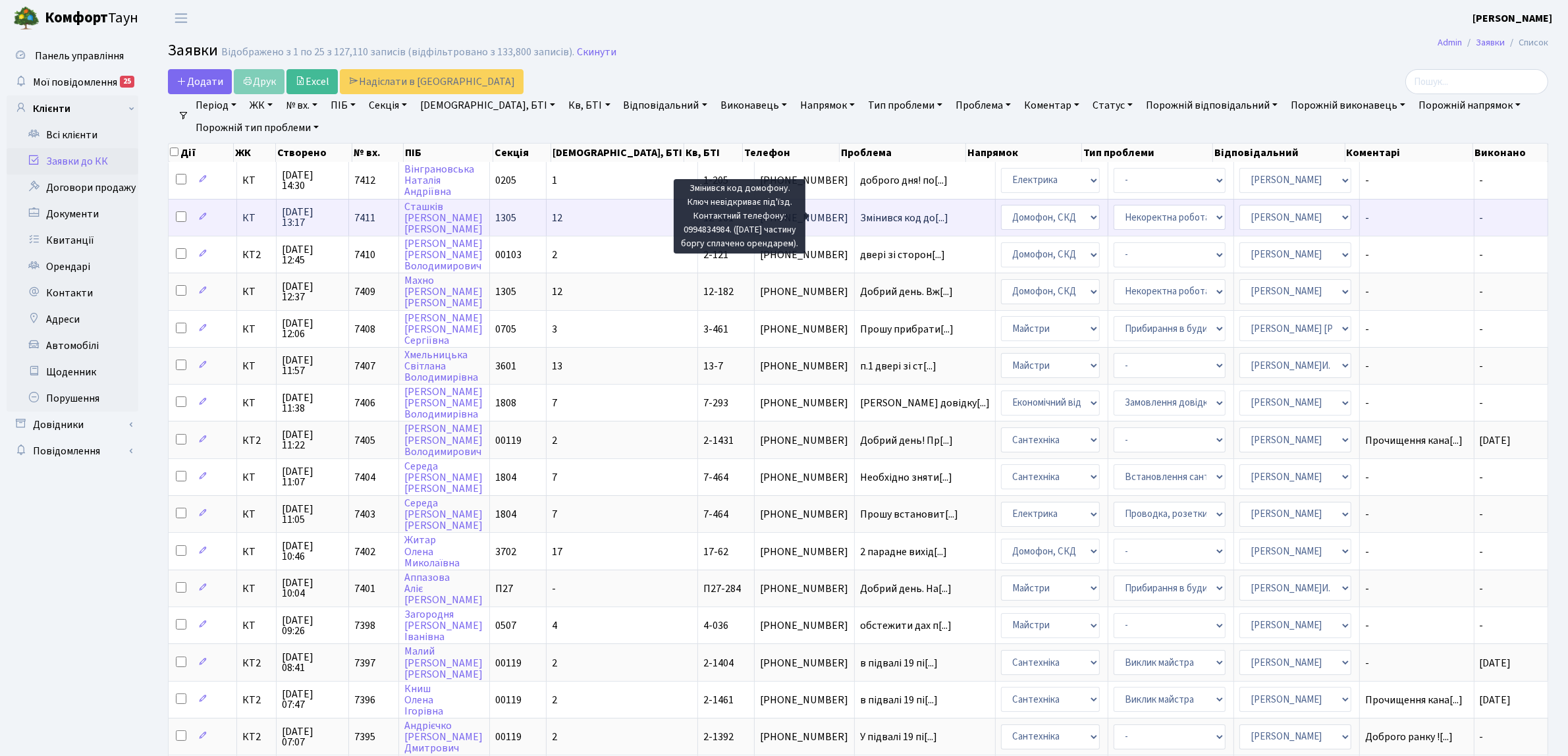
click at [861, 218] on span "Змінився код до[...]" at bounding box center [904, 218] width 89 height 15
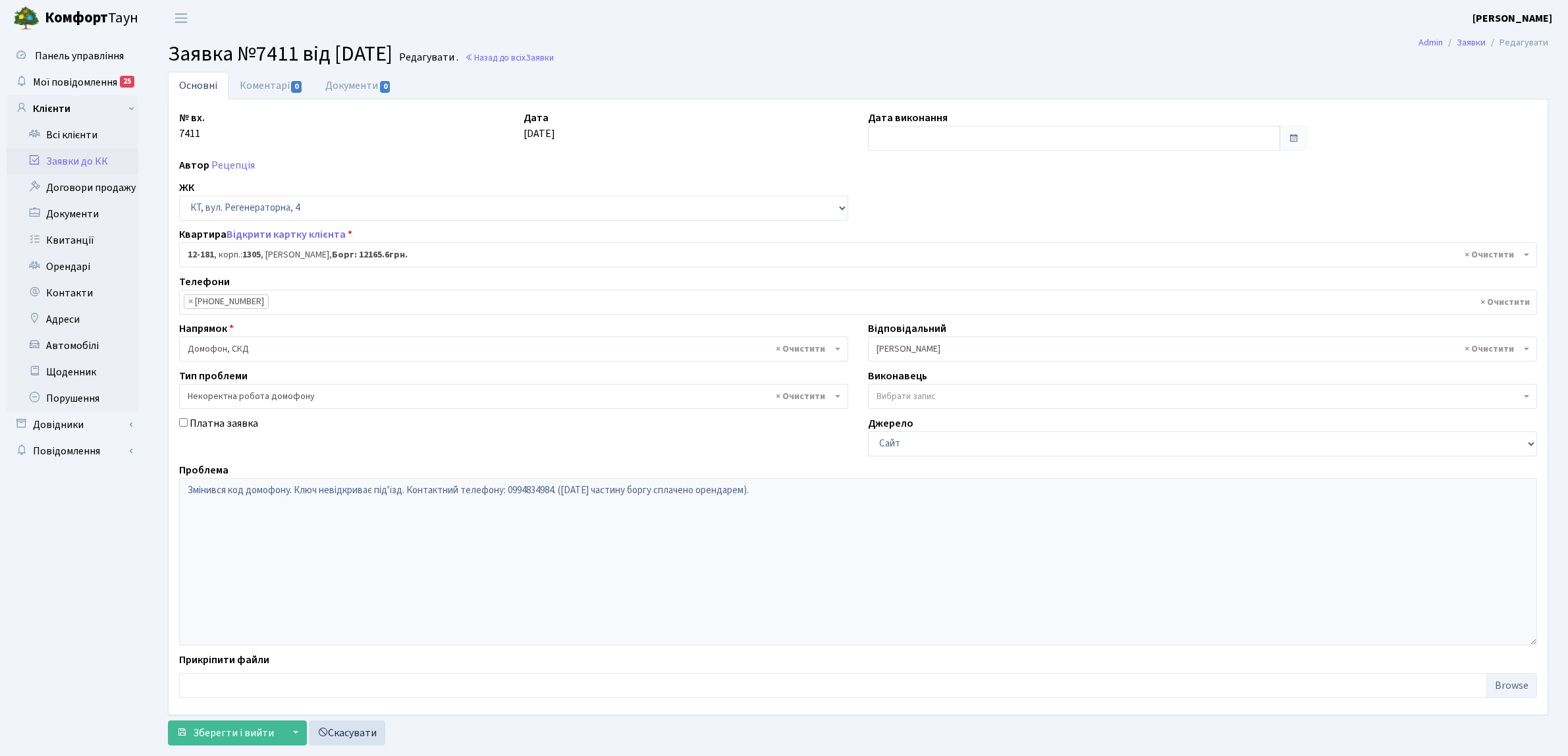
select select "7288"
select select "38"
click at [80, 159] on link "Заявки до КК" at bounding box center [72, 161] width 132 height 26
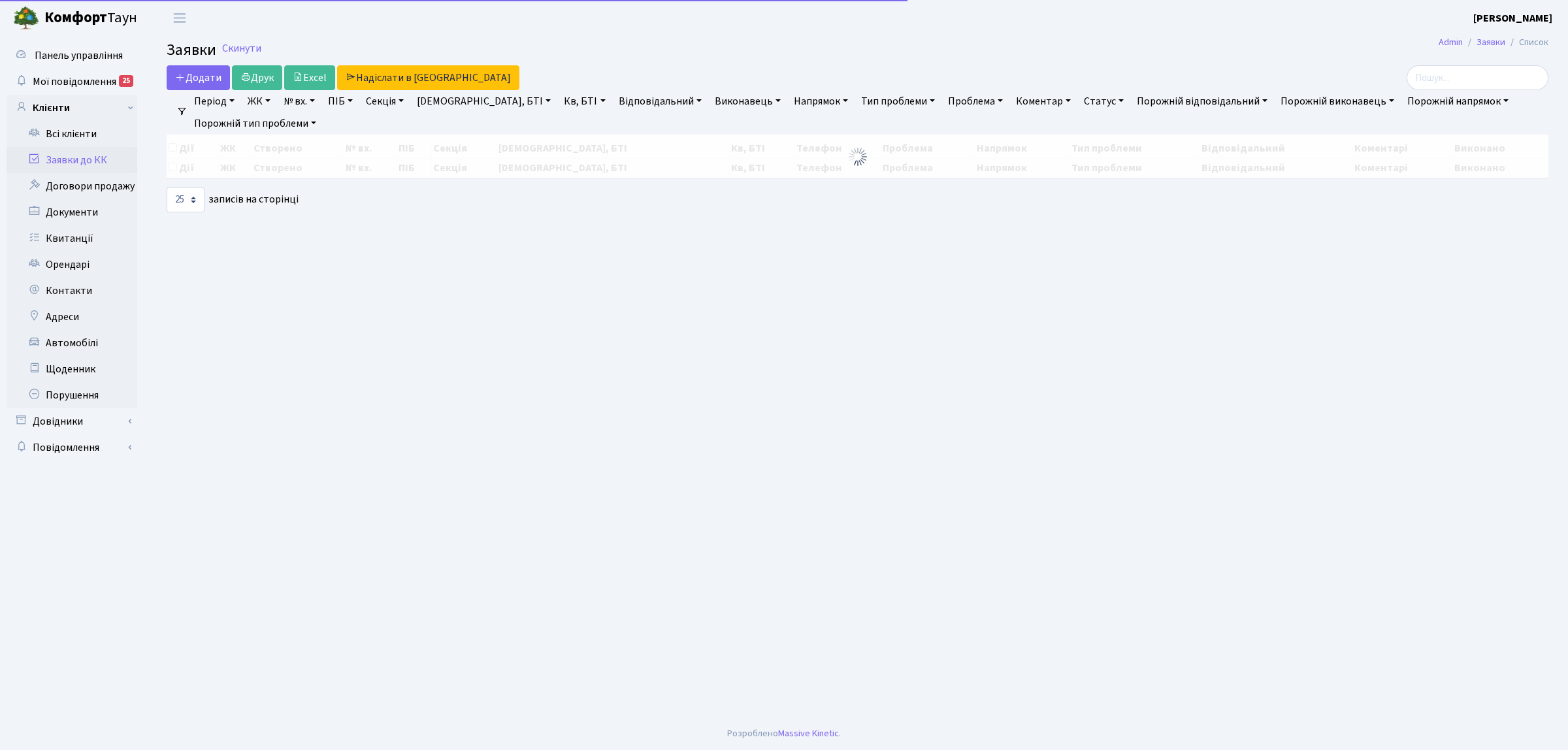
select select "25"
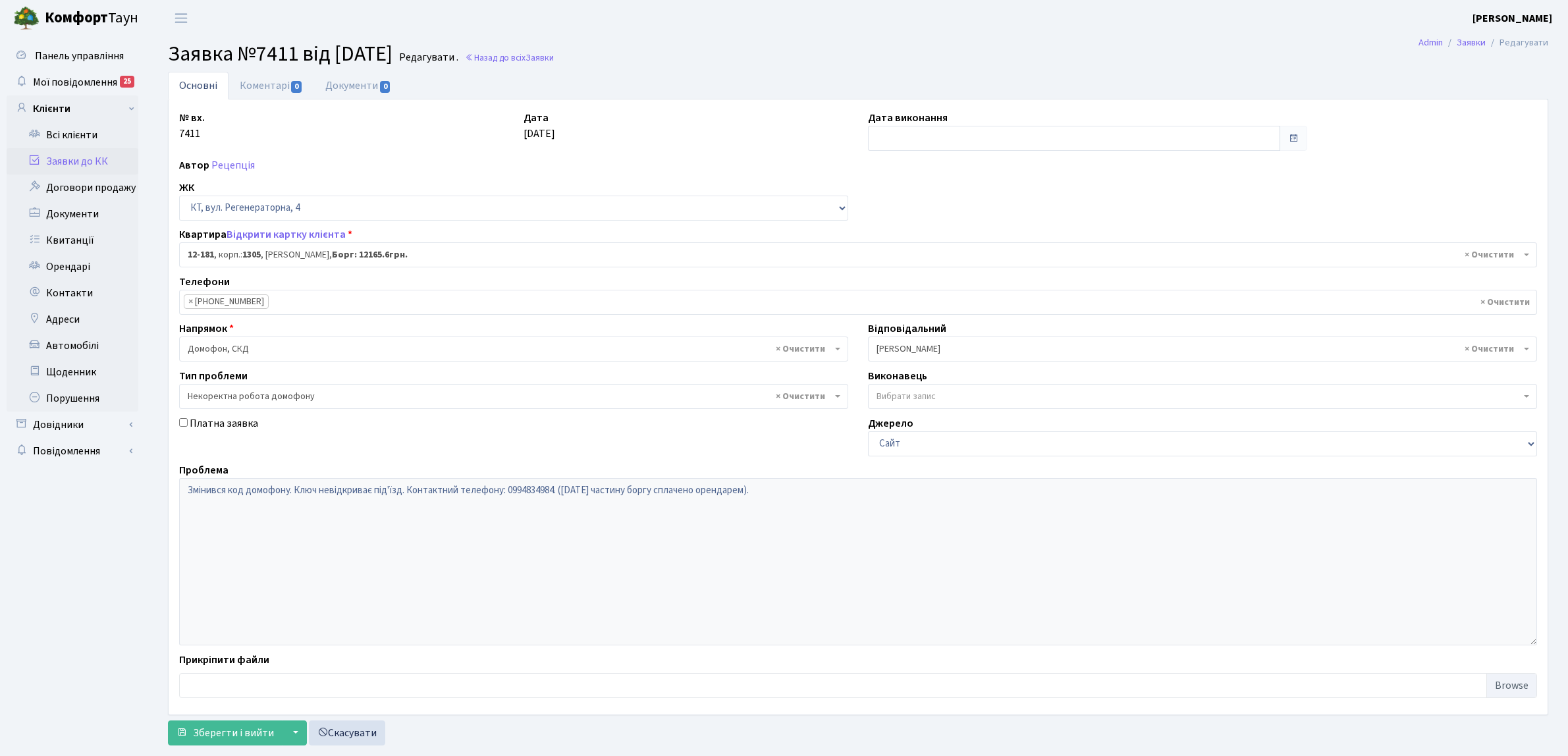
select select "7288"
select select "38"
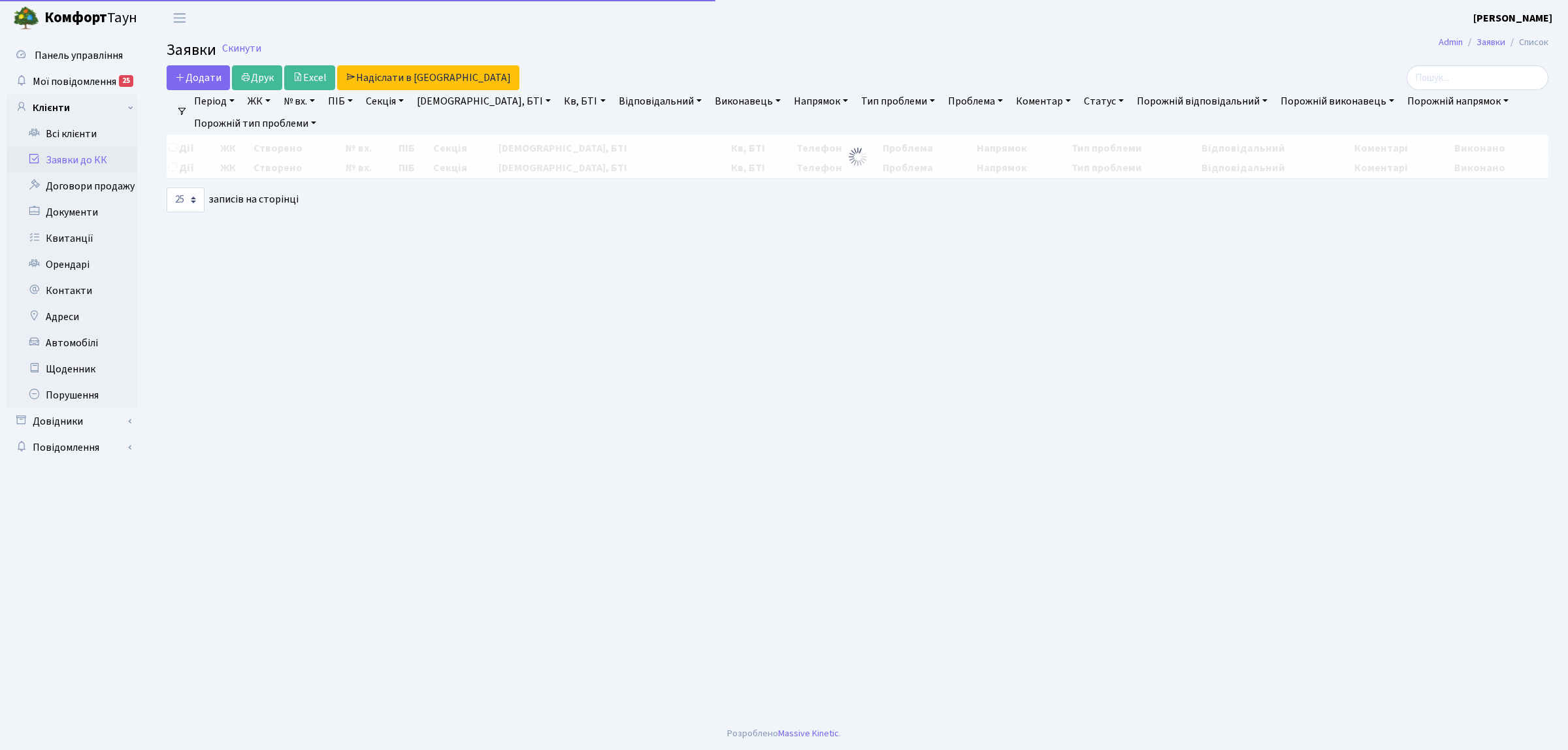
select select "25"
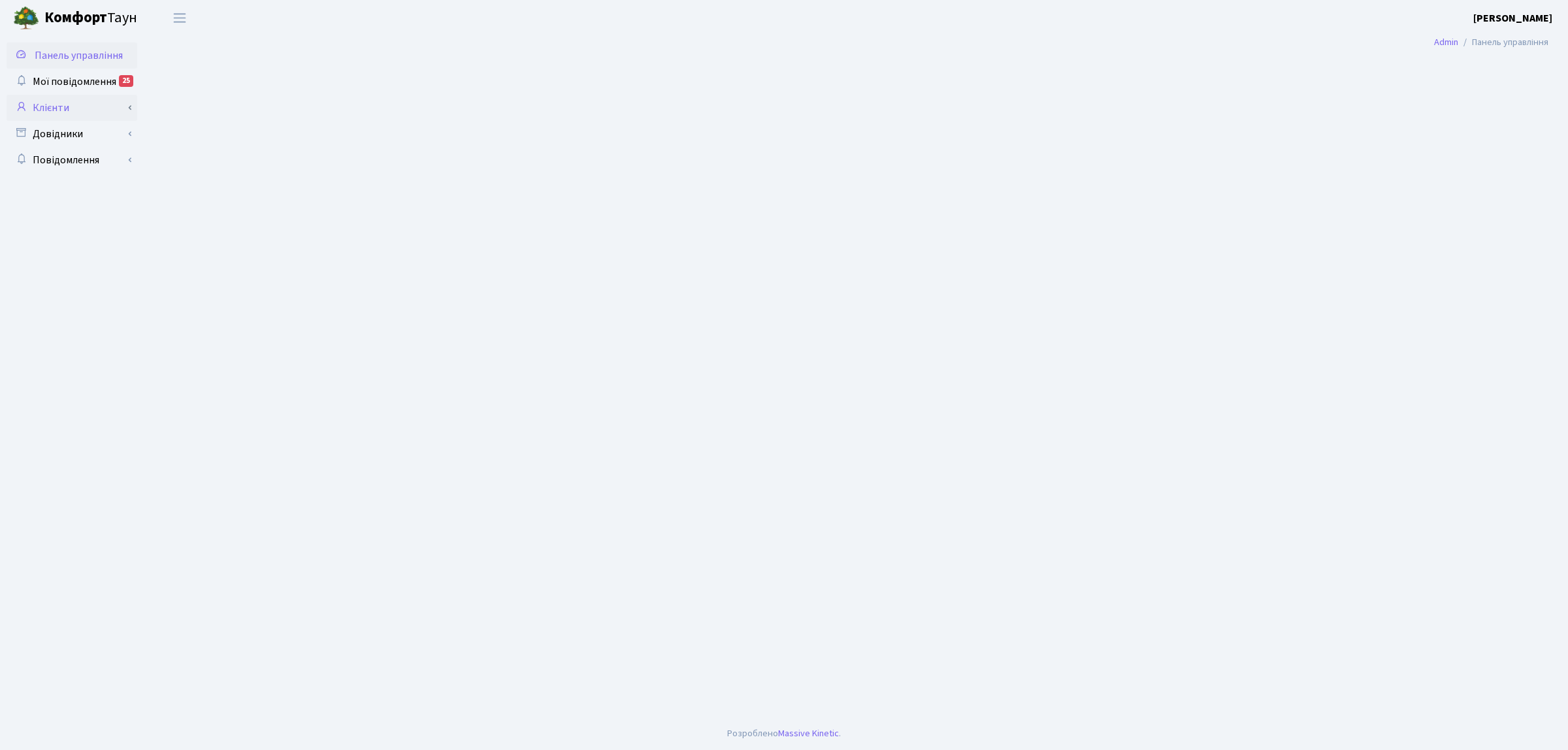
click at [103, 106] on link "Клієнти" at bounding box center [71, 107] width 131 height 26
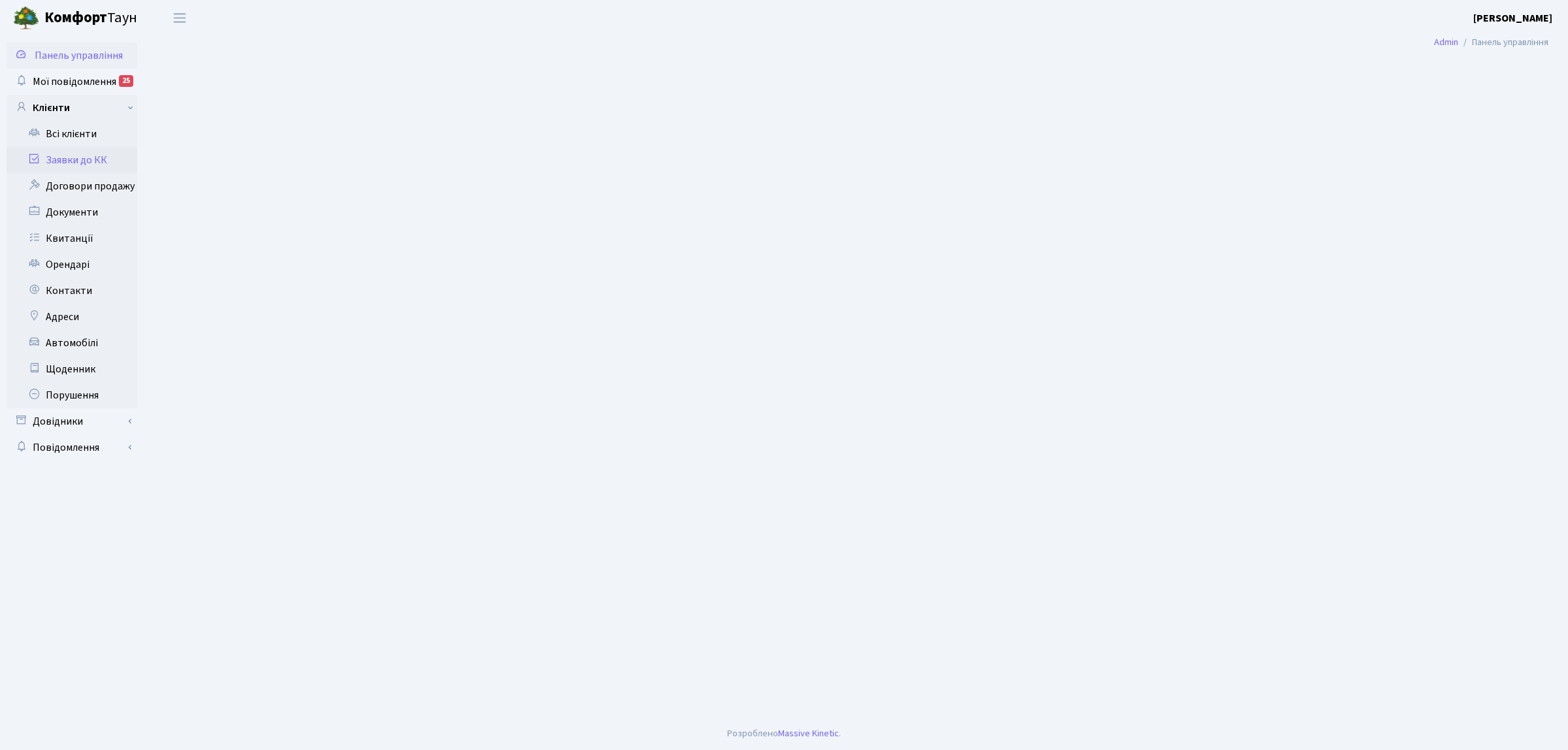
click at [94, 158] on link "Заявки до КК" at bounding box center [71, 160] width 131 height 26
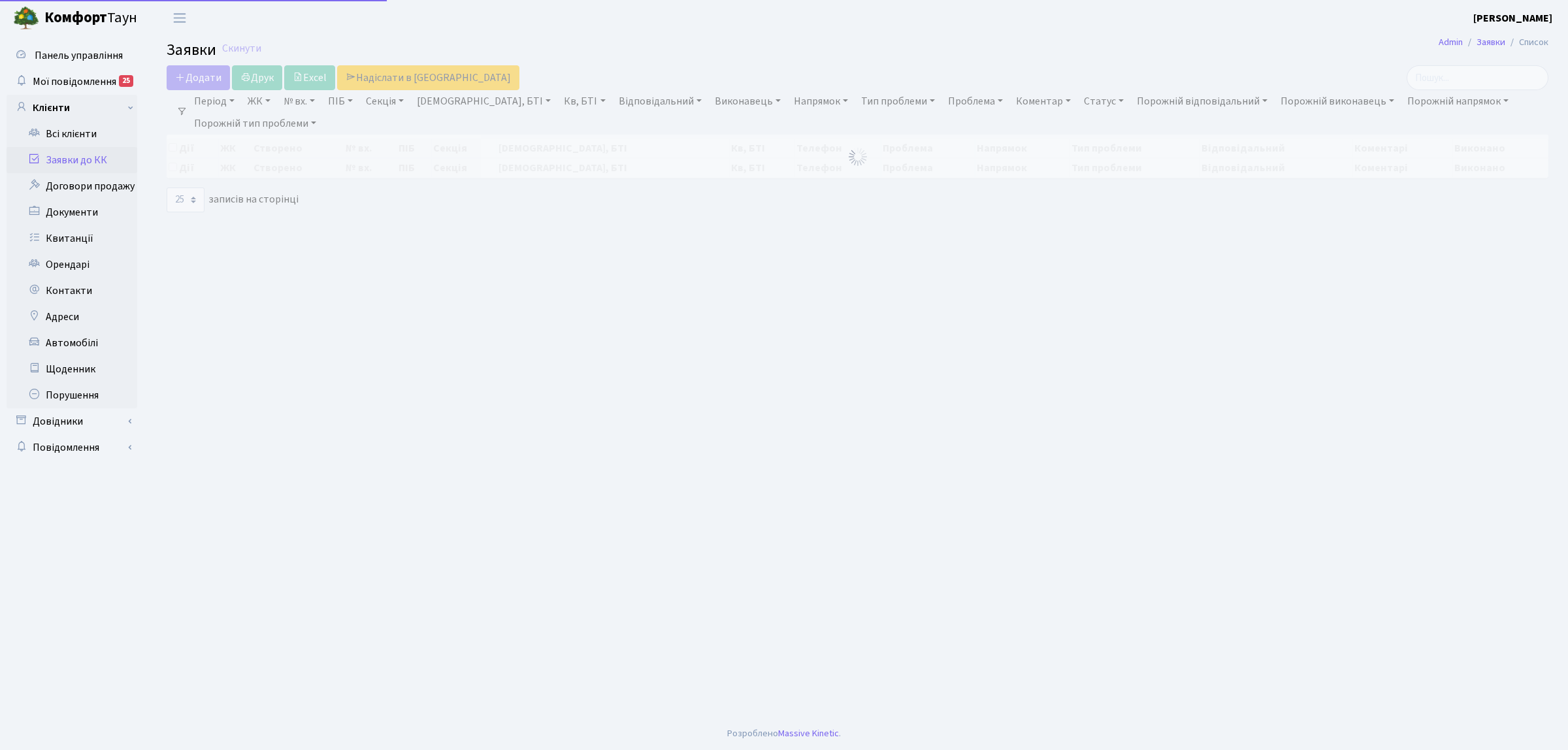
select select "25"
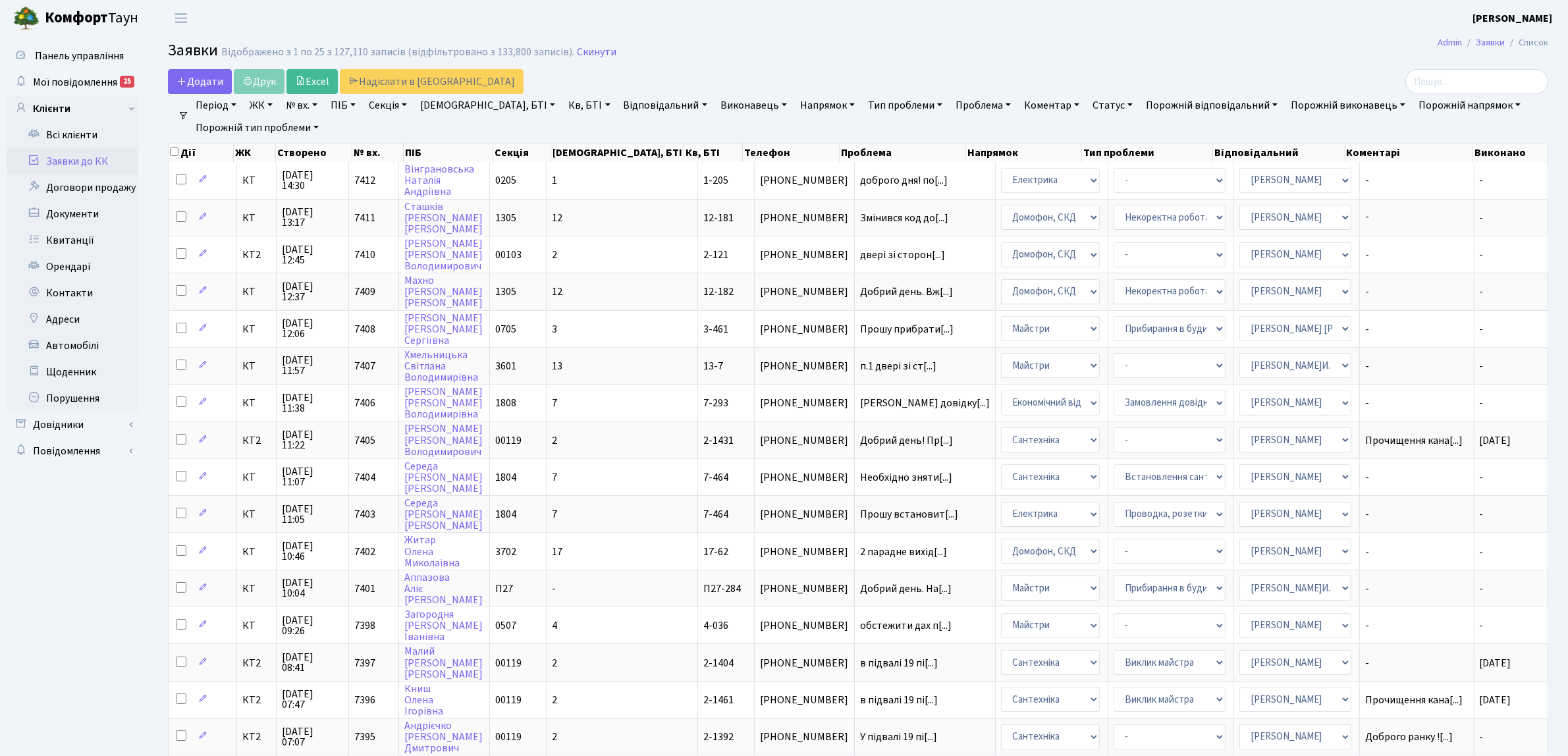
click at [735, 93] on div "Додати Друк Excel Надіслати в КАН" at bounding box center [625, 82] width 913 height 25
click at [736, 93] on div "Додати Друк Excel Надіслати в КАН" at bounding box center [625, 82] width 913 height 25
click at [795, 100] on link "Напрямок" at bounding box center [827, 105] width 65 height 22
click at [113, 580] on ul "Панель управління Мої повідомлення 25 Клієнти" at bounding box center [72, 591] width 132 height 1096
click at [256, 435] on span "КТ2" at bounding box center [256, 440] width 27 height 11
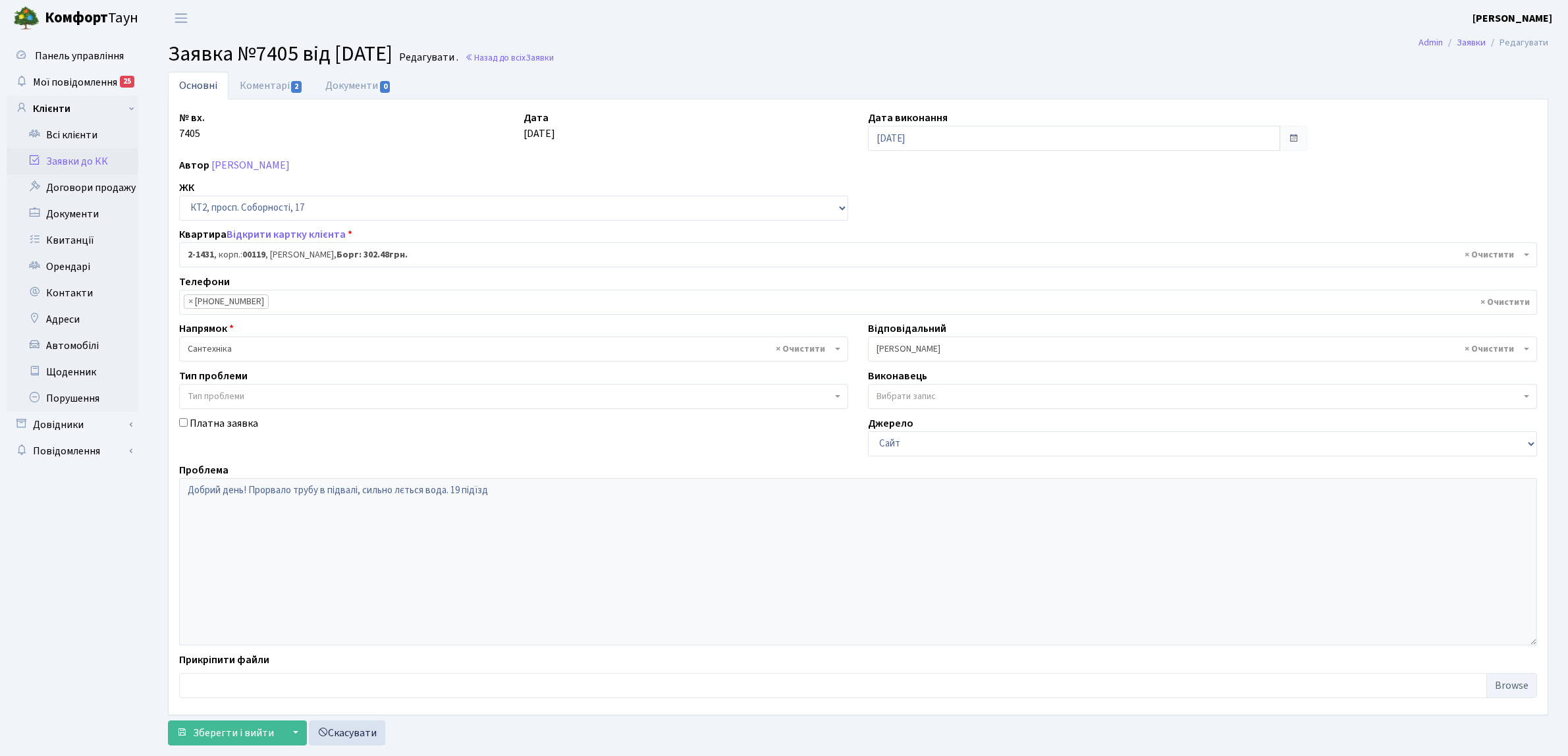
select select "13046"
click at [266, 83] on link "Коментарі 2" at bounding box center [271, 85] width 85 height 27
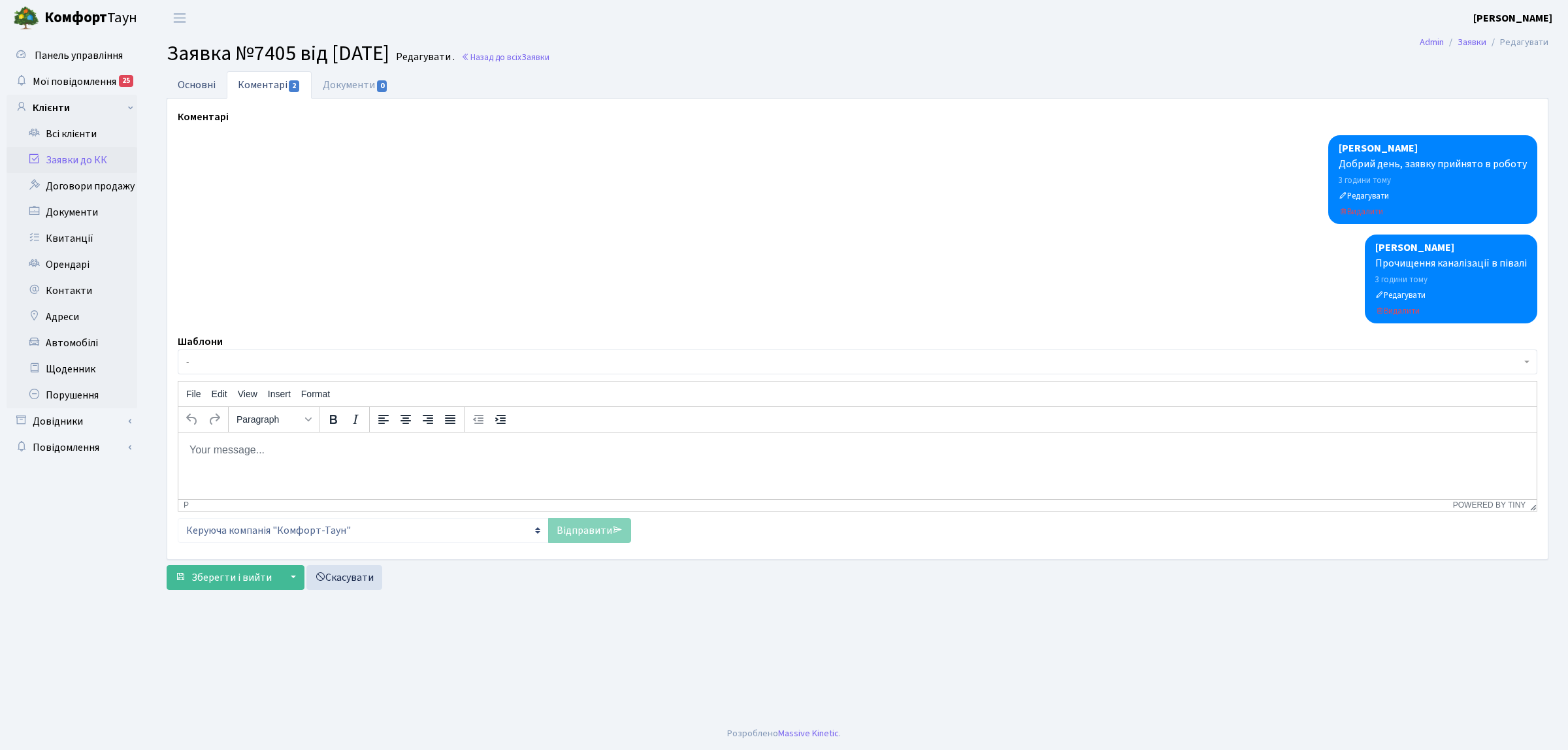
click at [204, 87] on link "Основні" at bounding box center [196, 85] width 60 height 27
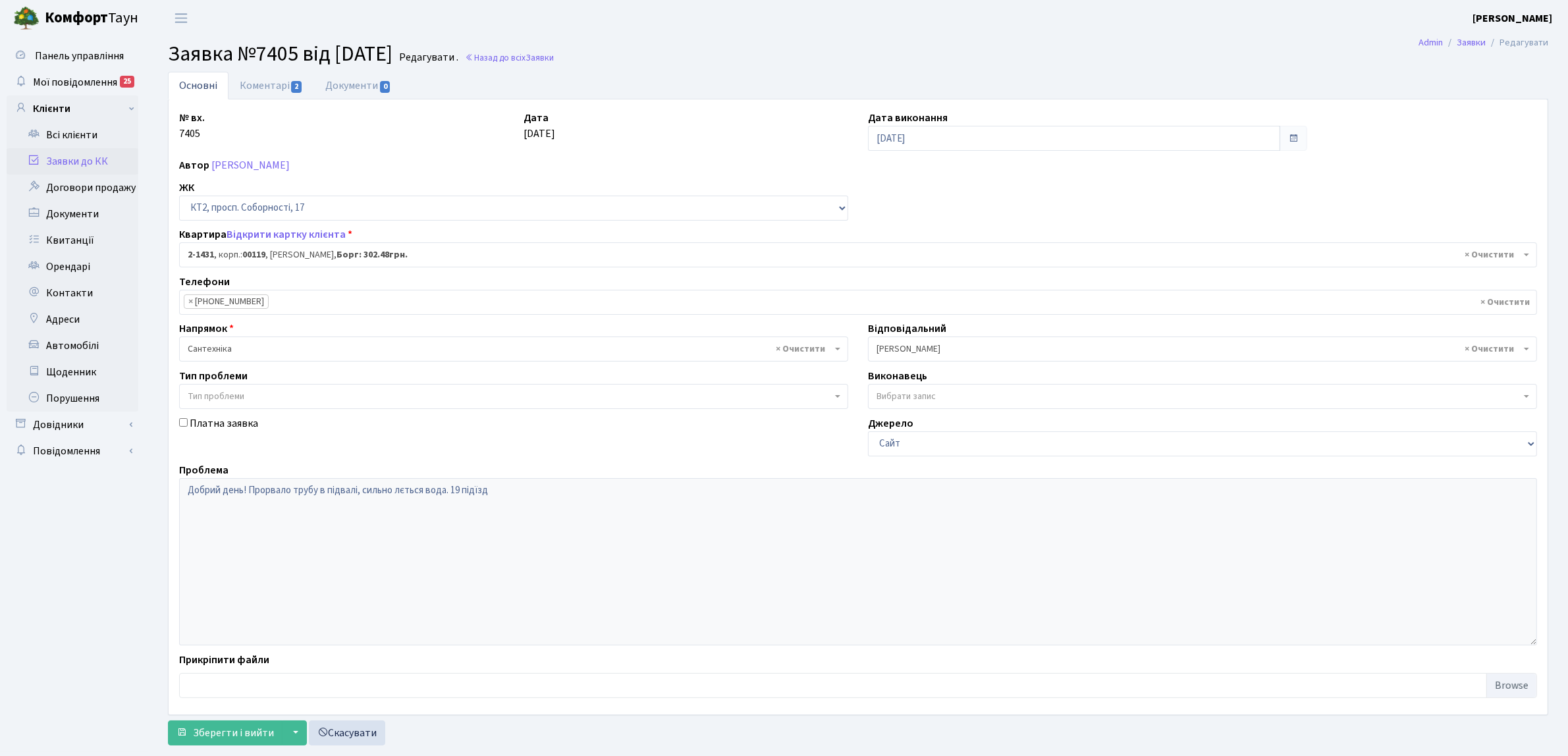
click at [79, 160] on link "Заявки до КК" at bounding box center [72, 161] width 132 height 26
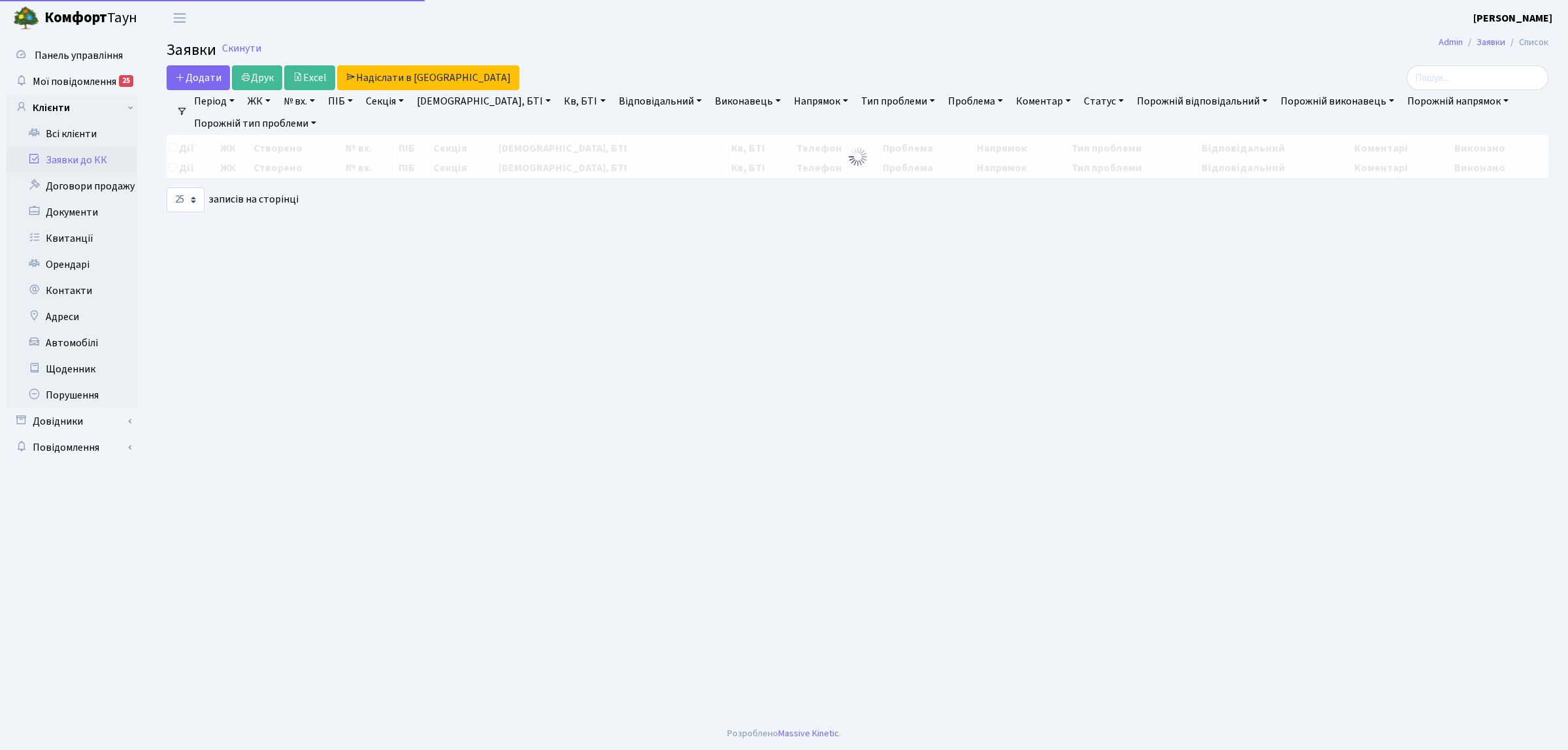
select select "25"
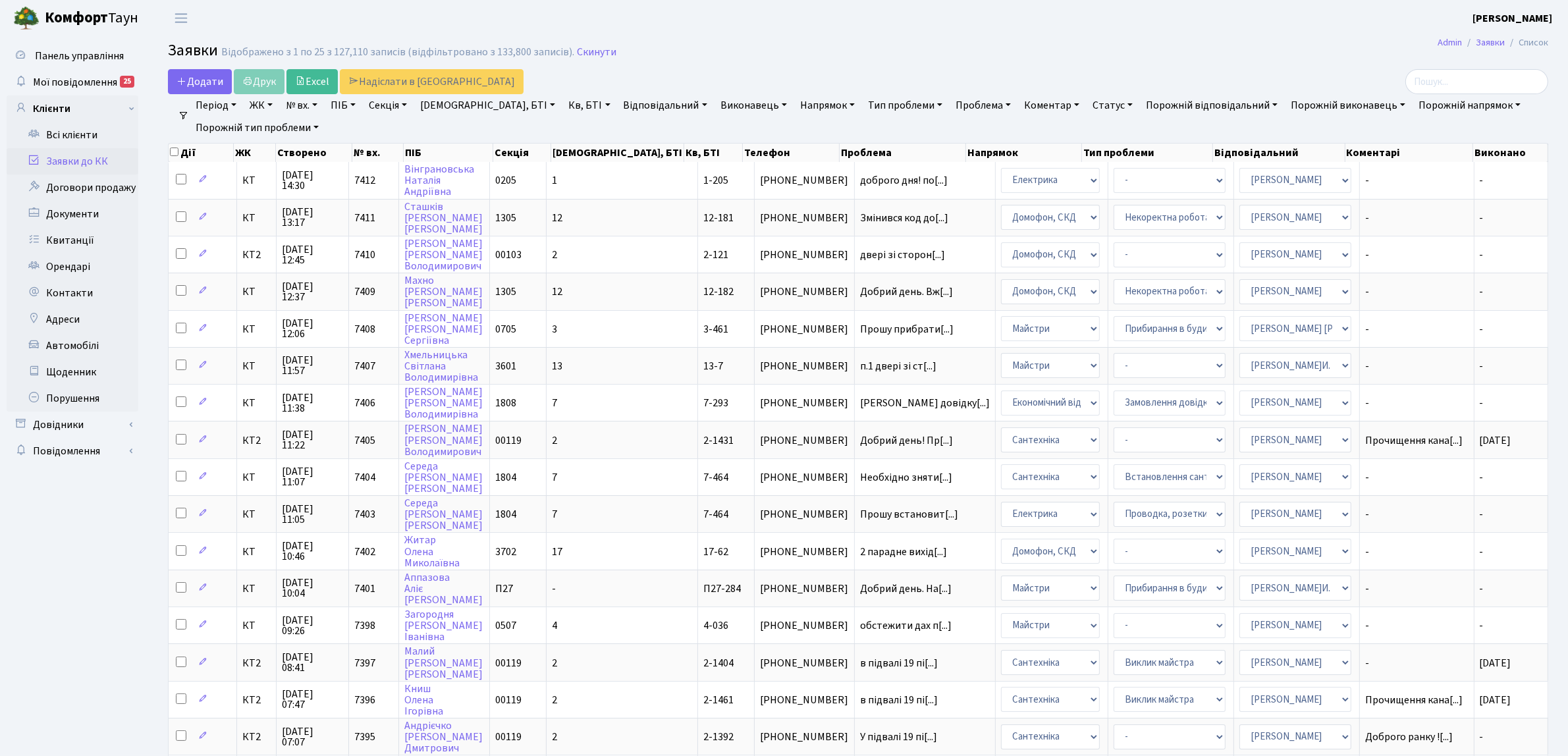
click at [795, 106] on link "Напрямок" at bounding box center [827, 105] width 65 height 22
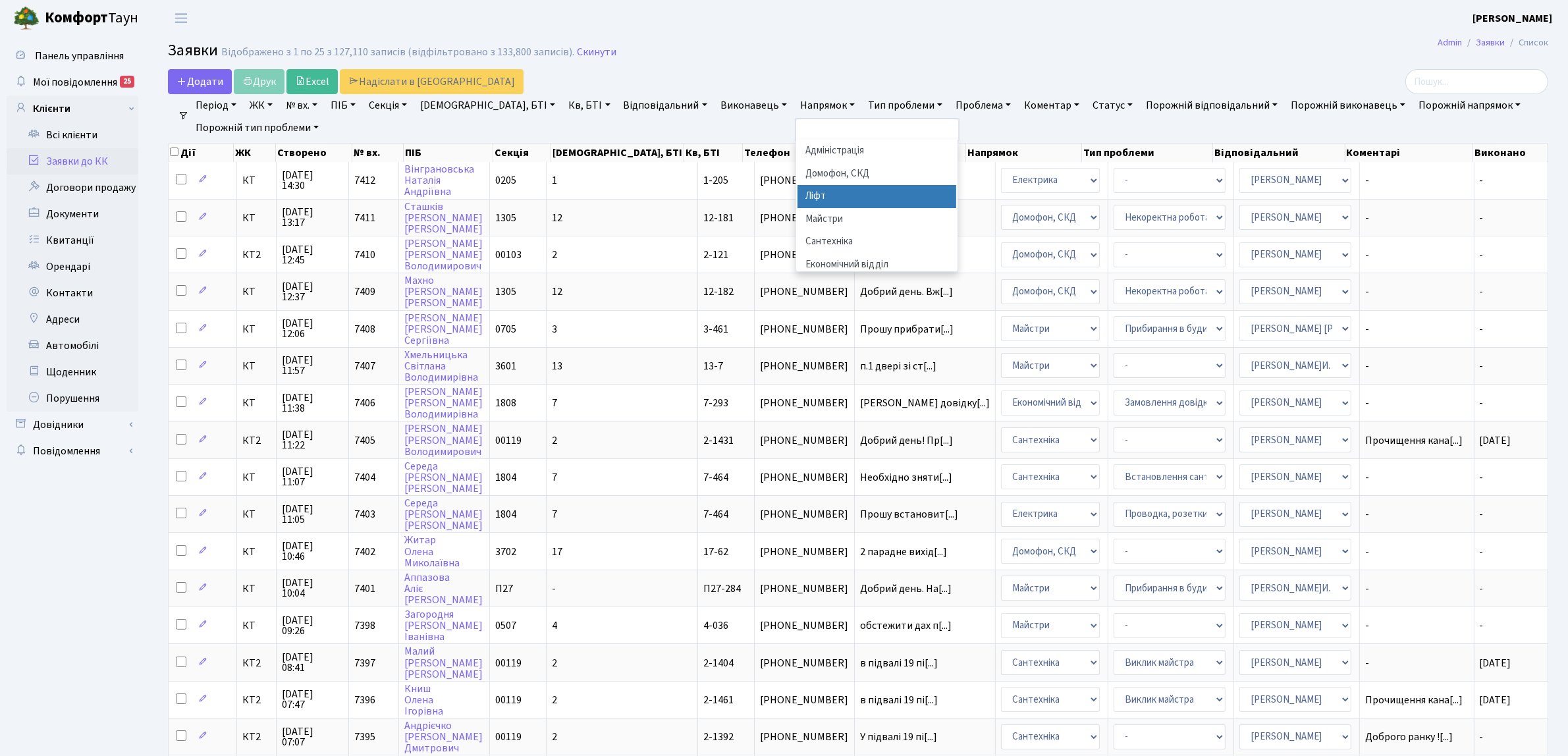
click at [801, 199] on li "Ліфт" at bounding box center [877, 197] width 160 height 23
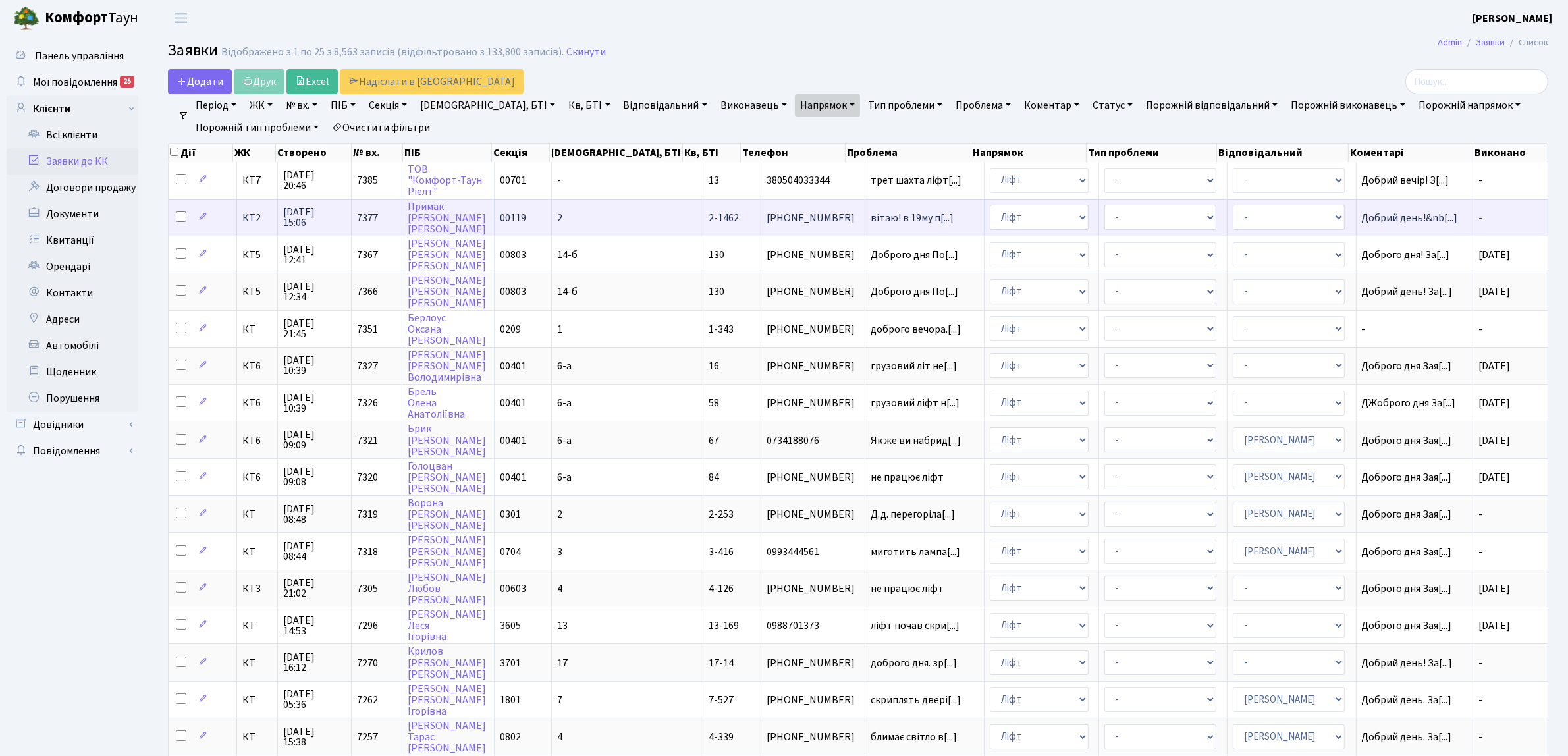
click at [247, 225] on td "КТ2" at bounding box center [257, 217] width 41 height 37
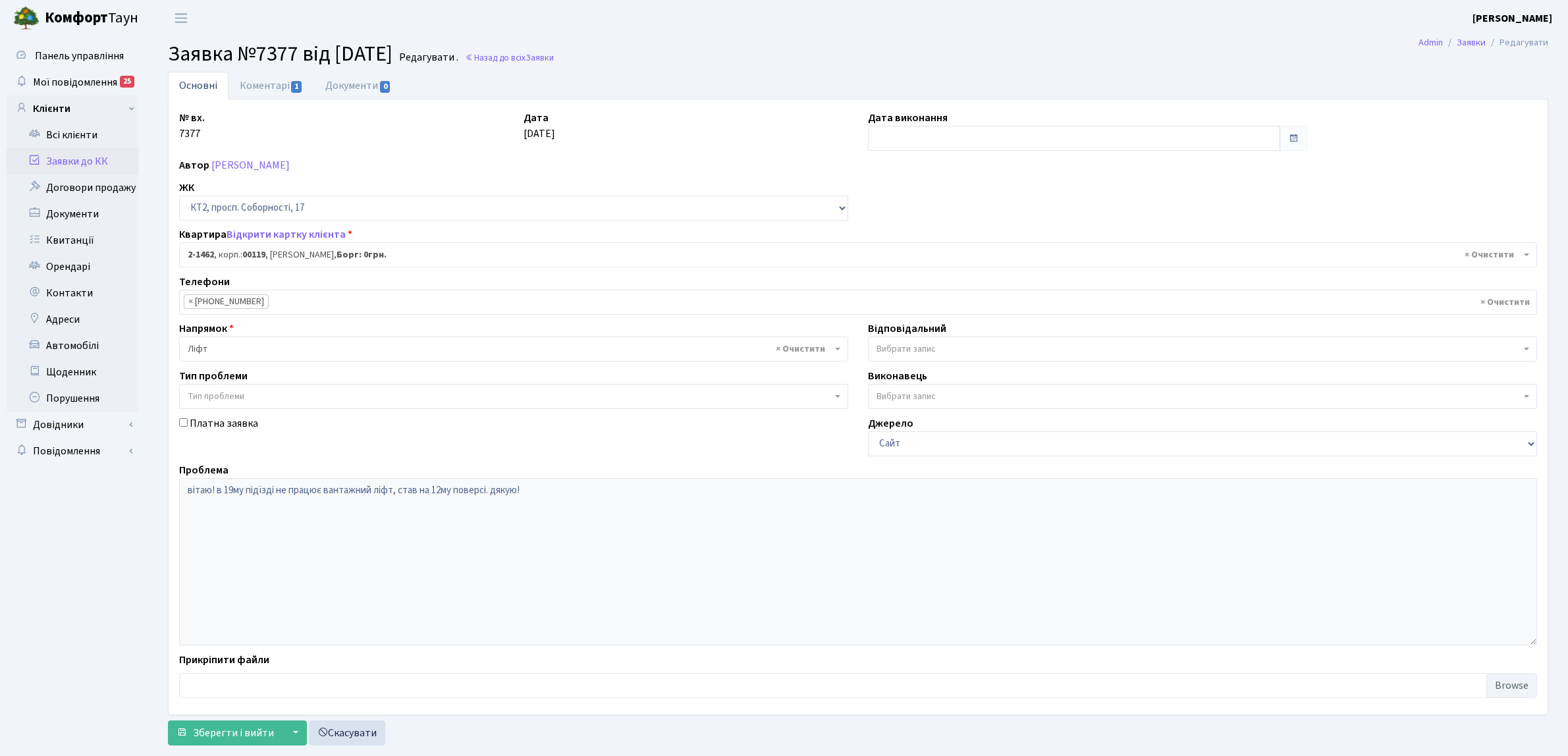
select select "13077"
click at [104, 165] on link "Заявки до КК" at bounding box center [72, 161] width 132 height 26
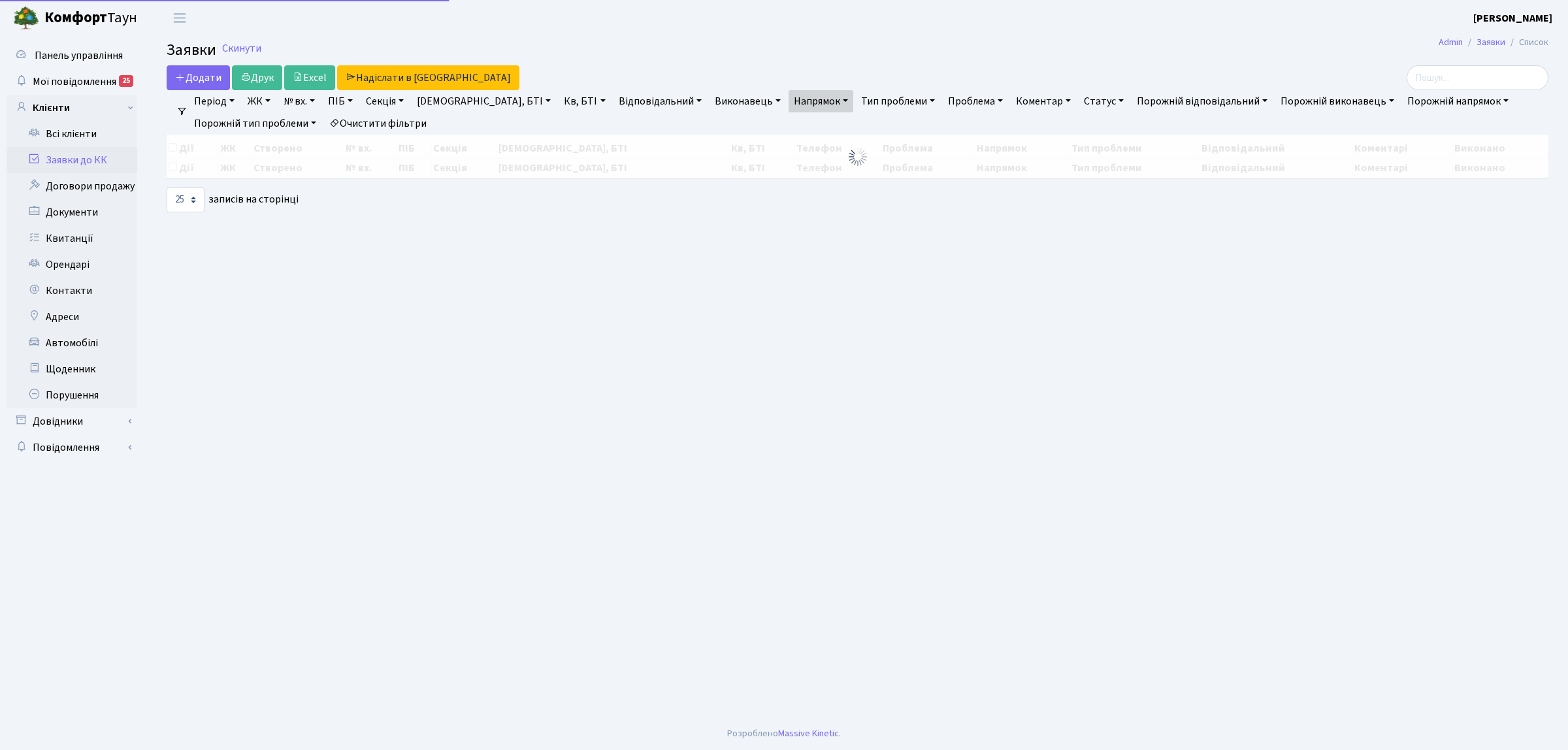
select select "25"
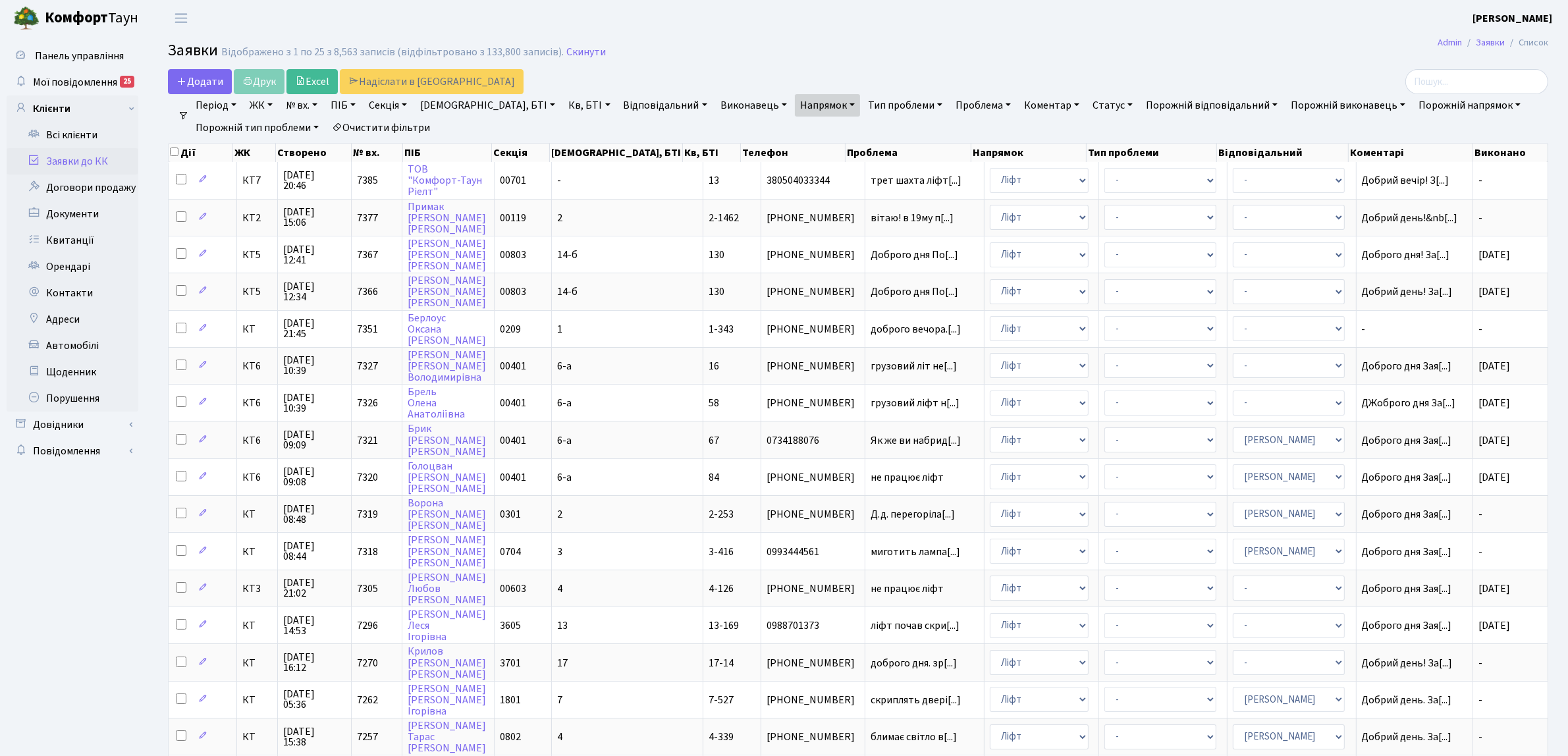
click at [98, 162] on link "Заявки до КК" at bounding box center [72, 161] width 132 height 26
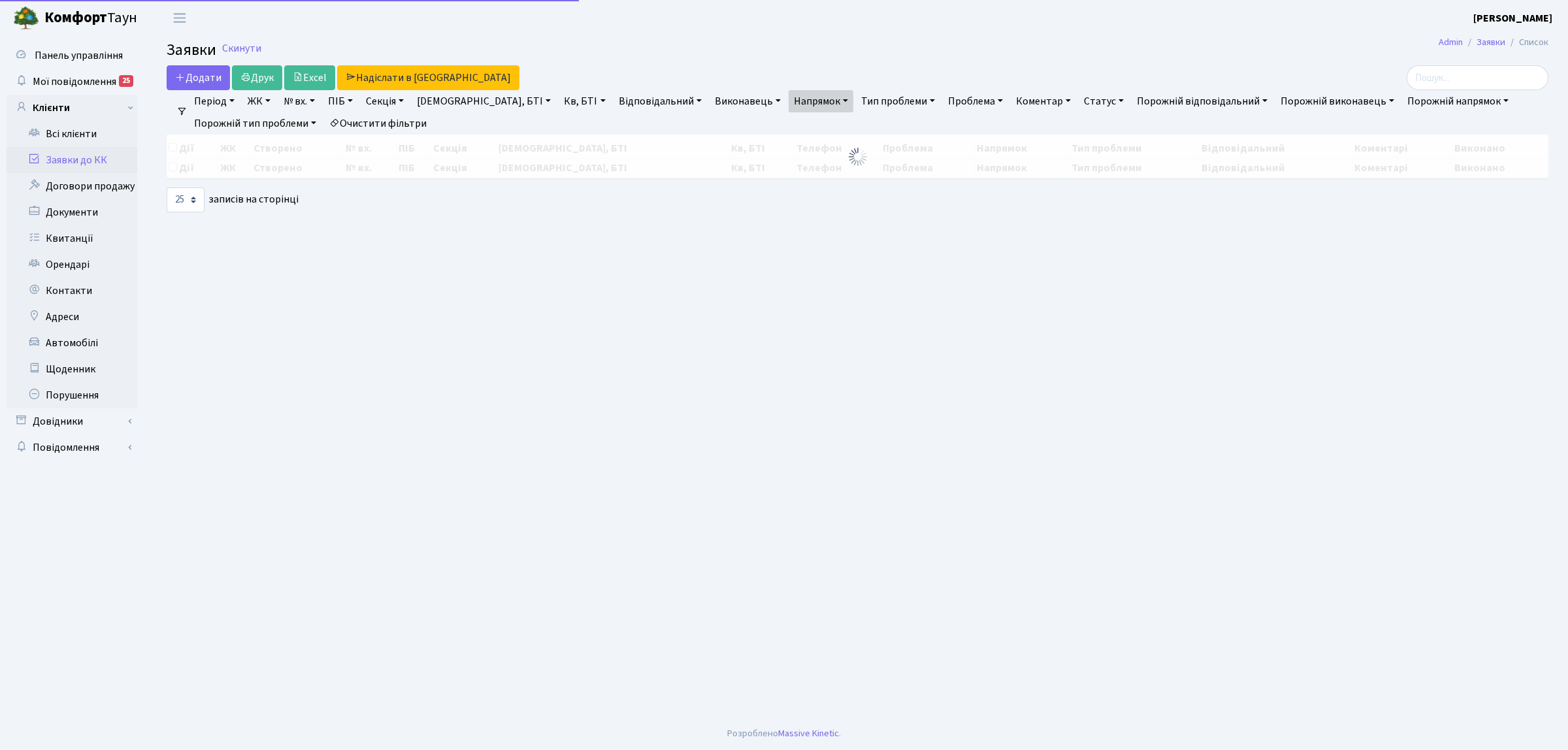
select select "25"
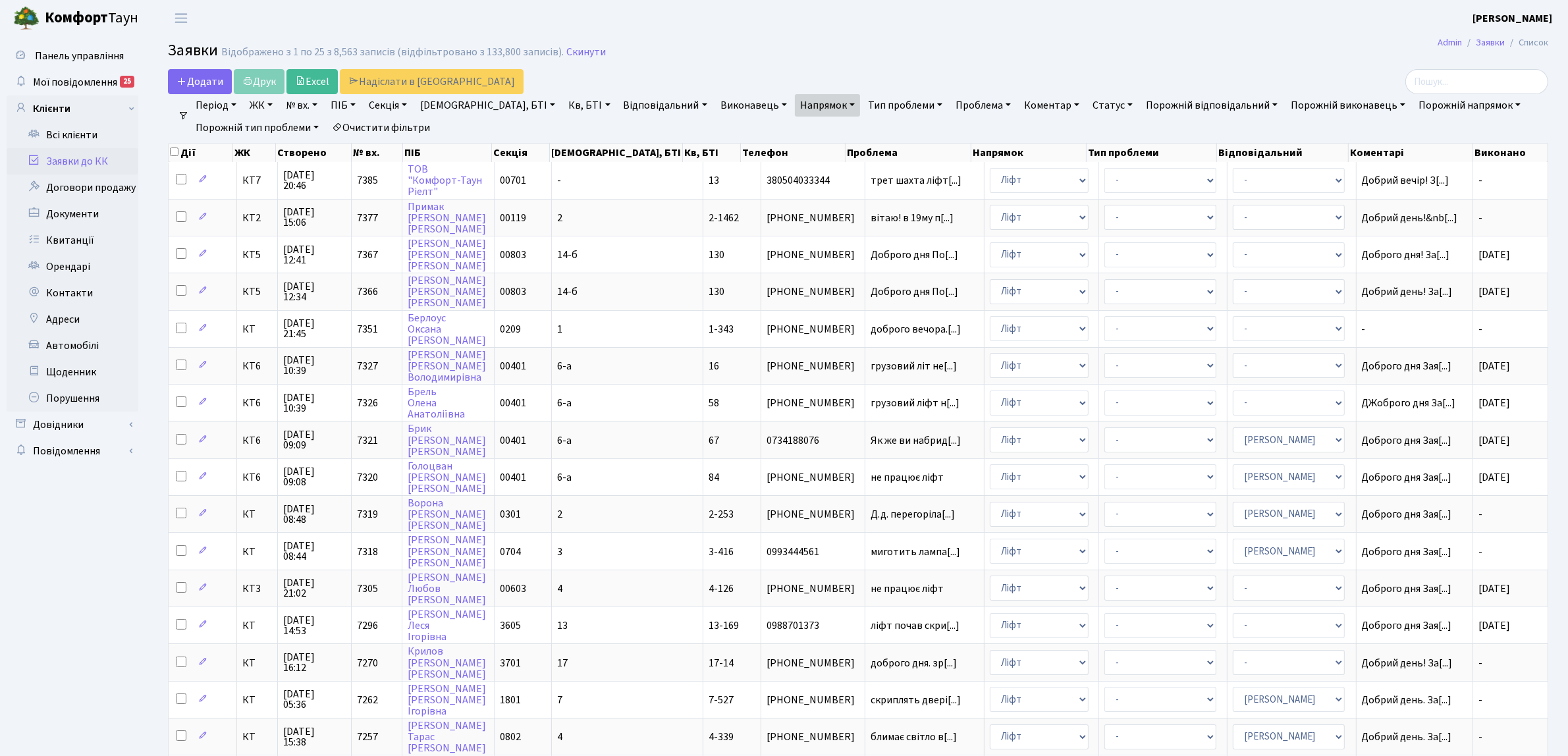
click at [126, 163] on link "Заявки до КК" at bounding box center [72, 161] width 132 height 26
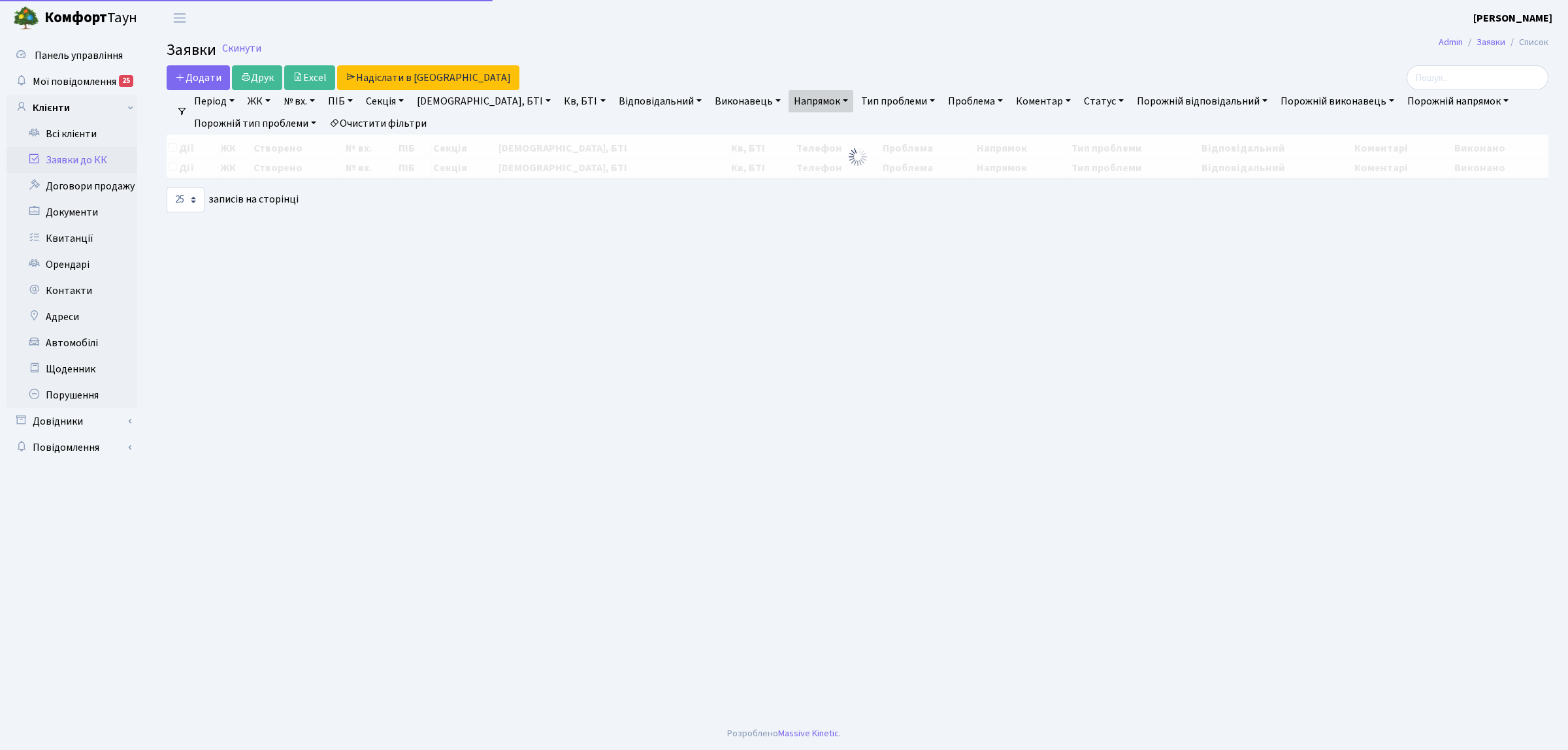
select select "25"
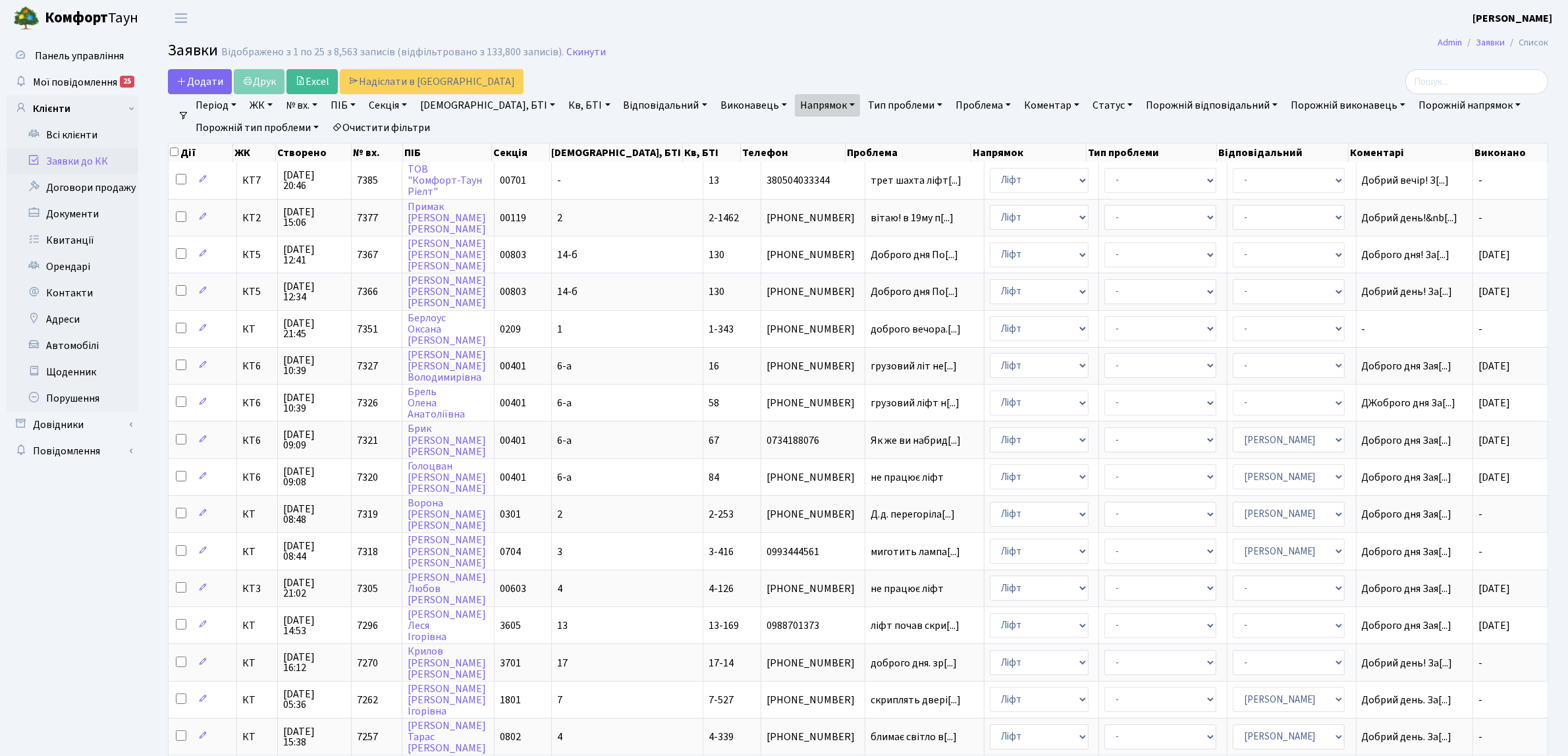
click at [795, 115] on link "Напрямок" at bounding box center [827, 105] width 65 height 22
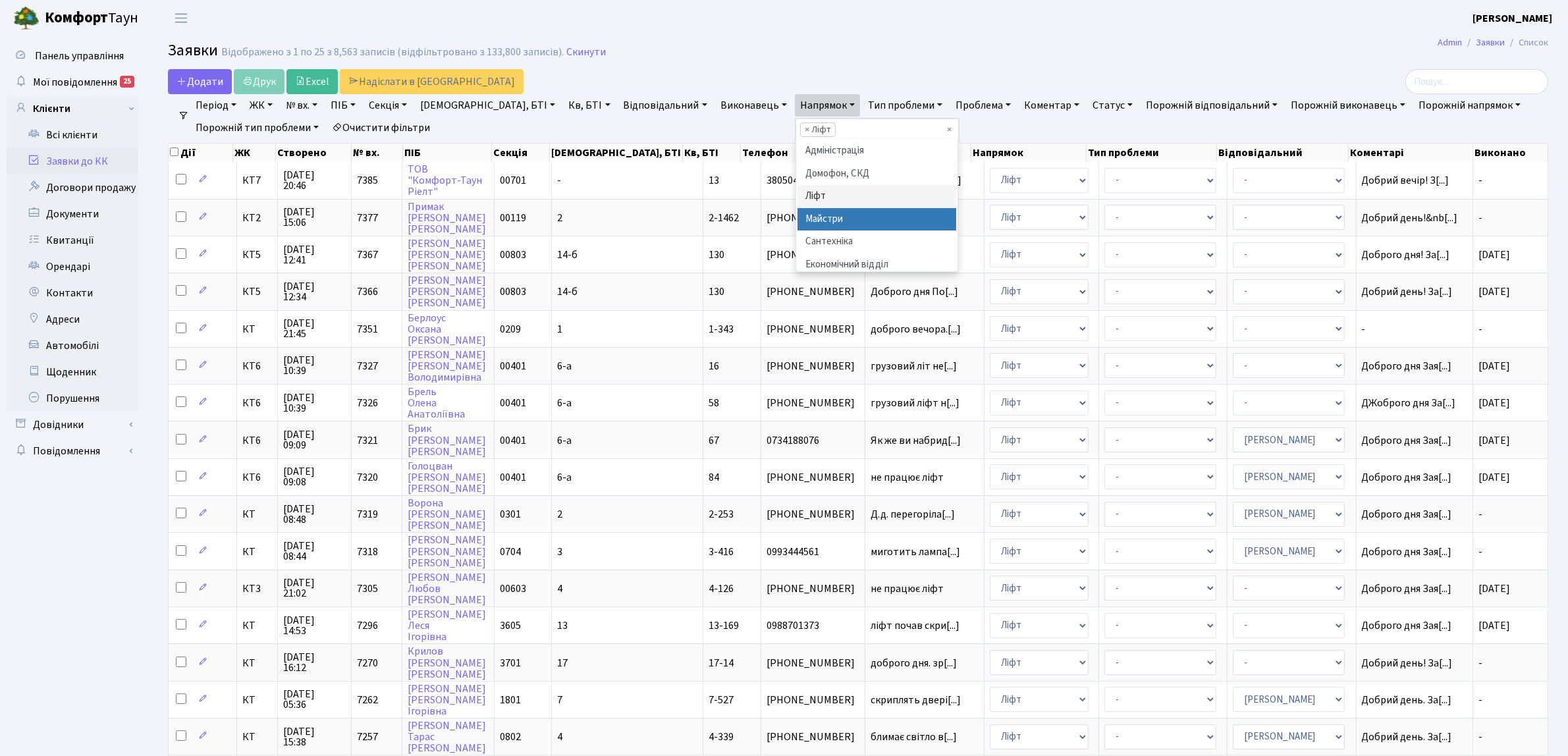
click at [798, 219] on li "Майстри" at bounding box center [877, 220] width 160 height 23
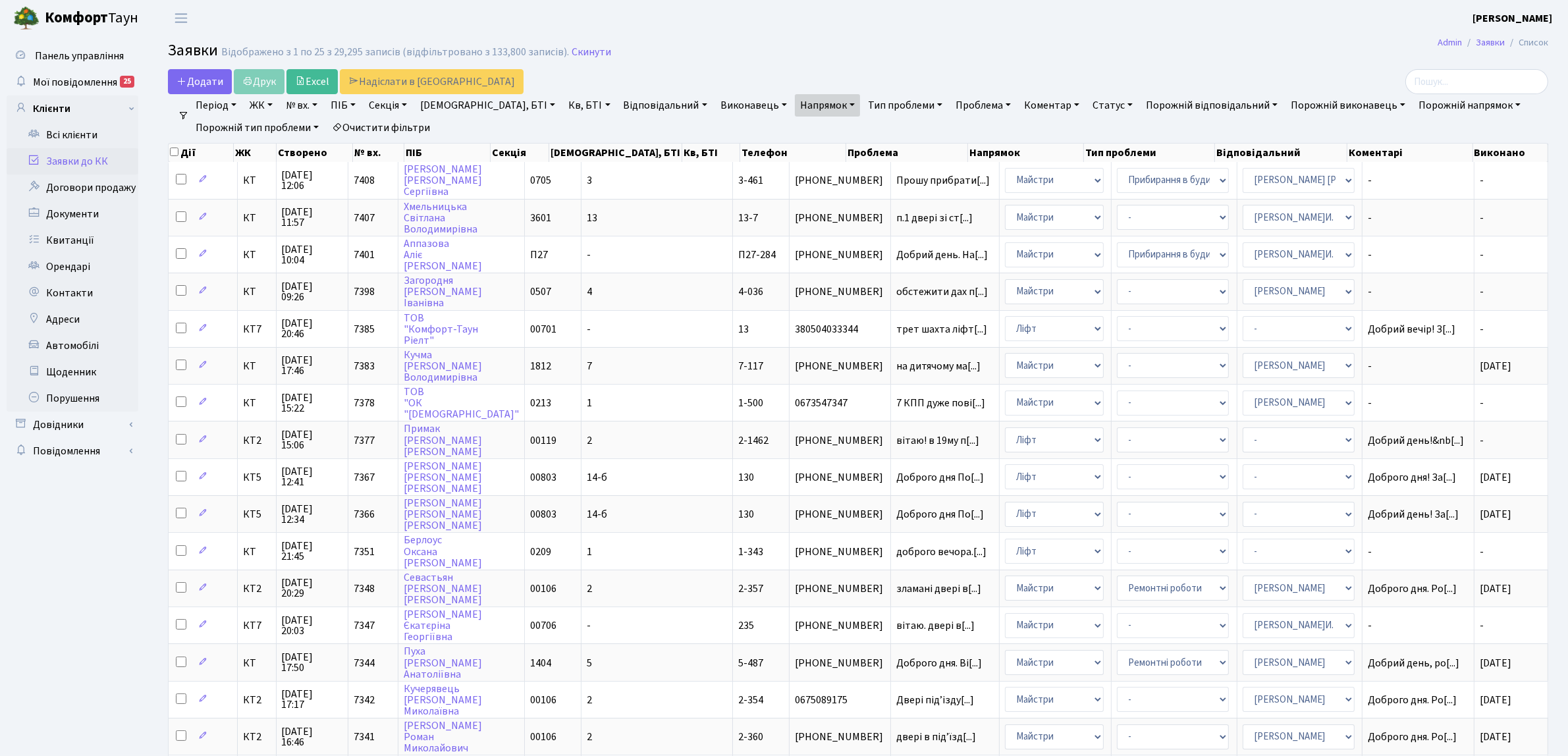
click at [104, 160] on link "Заявки до КК" at bounding box center [72, 161] width 132 height 26
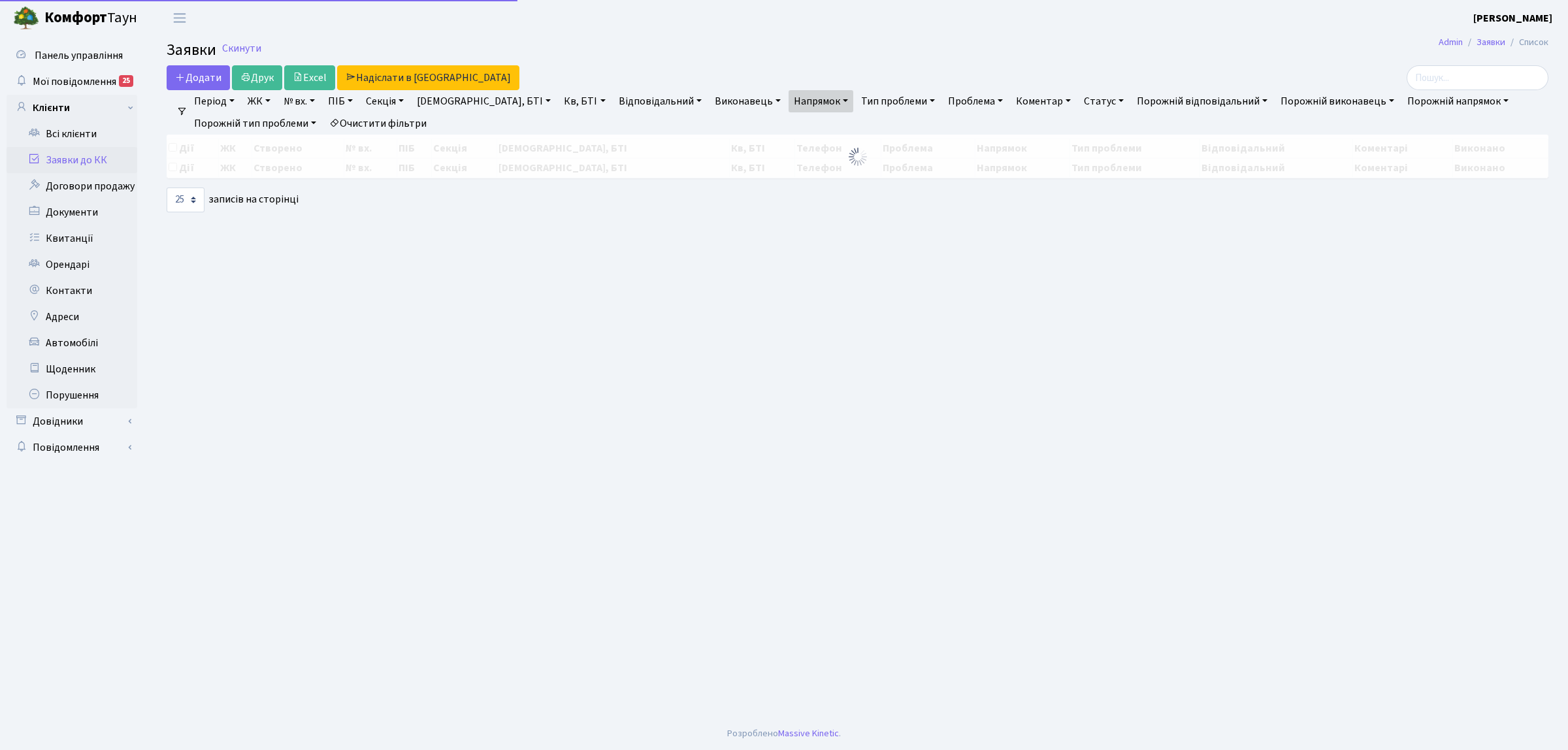
select select "25"
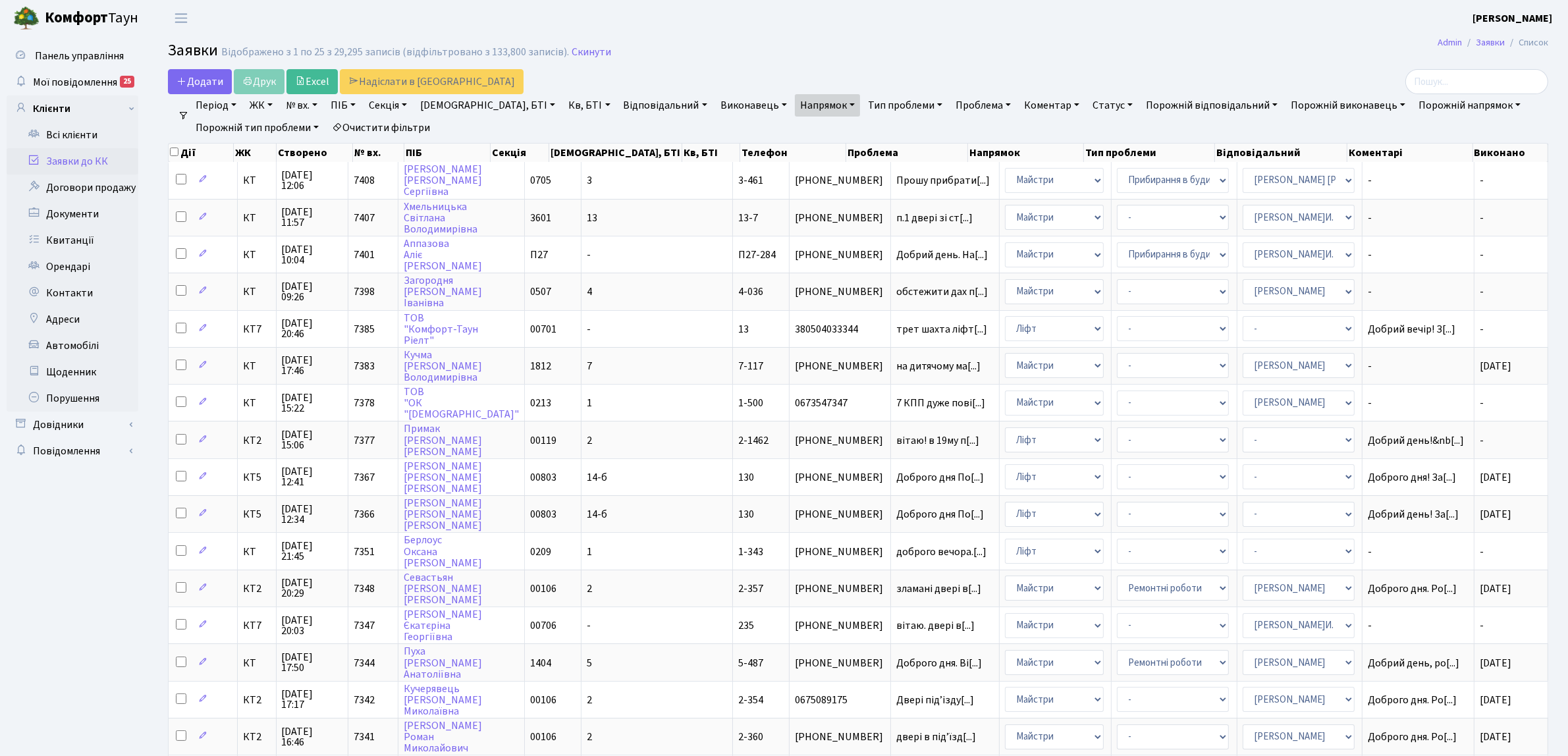
click at [379, 138] on link "Очистити фільтри" at bounding box center [381, 127] width 108 height 22
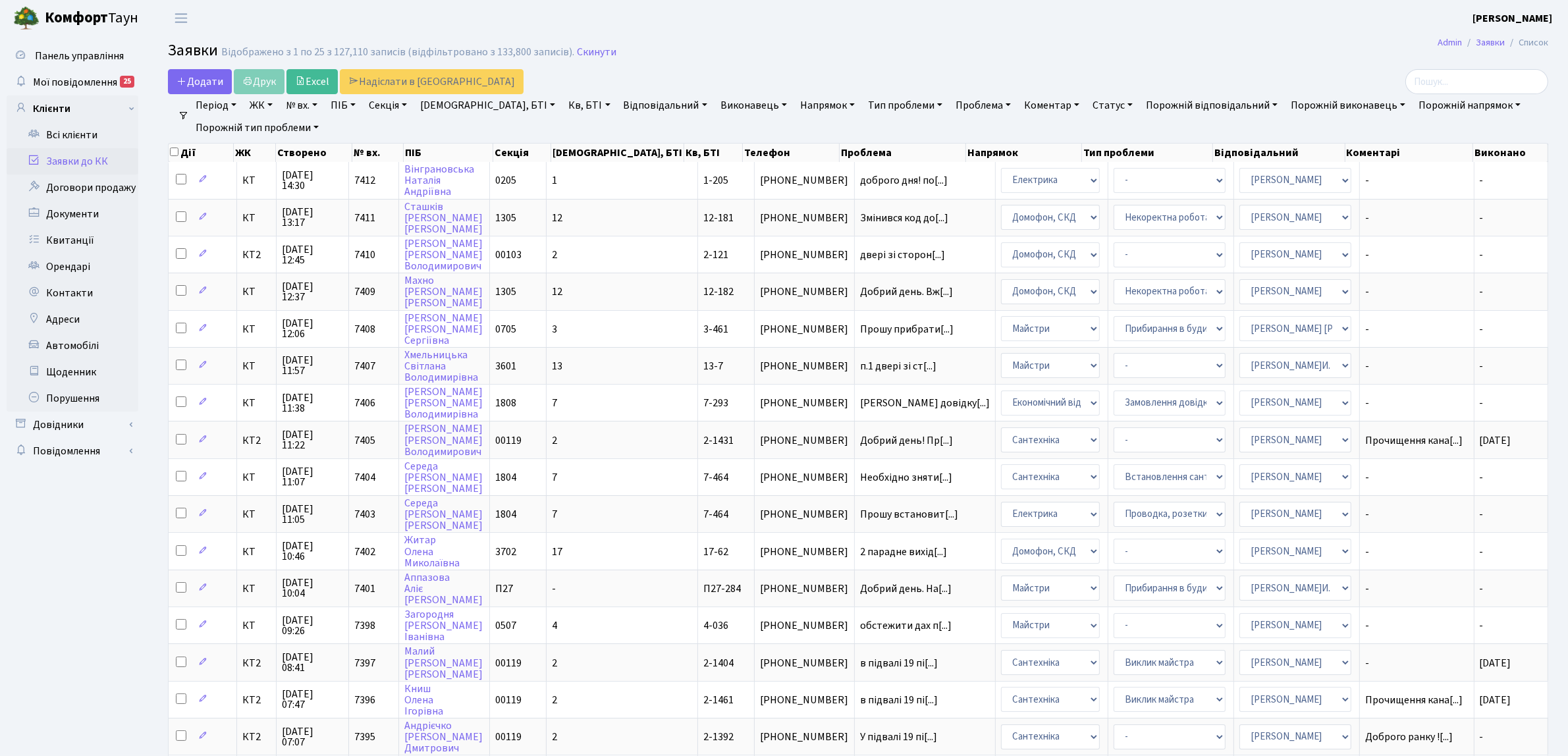
click at [96, 155] on link "Заявки до КК" at bounding box center [72, 161] width 132 height 26
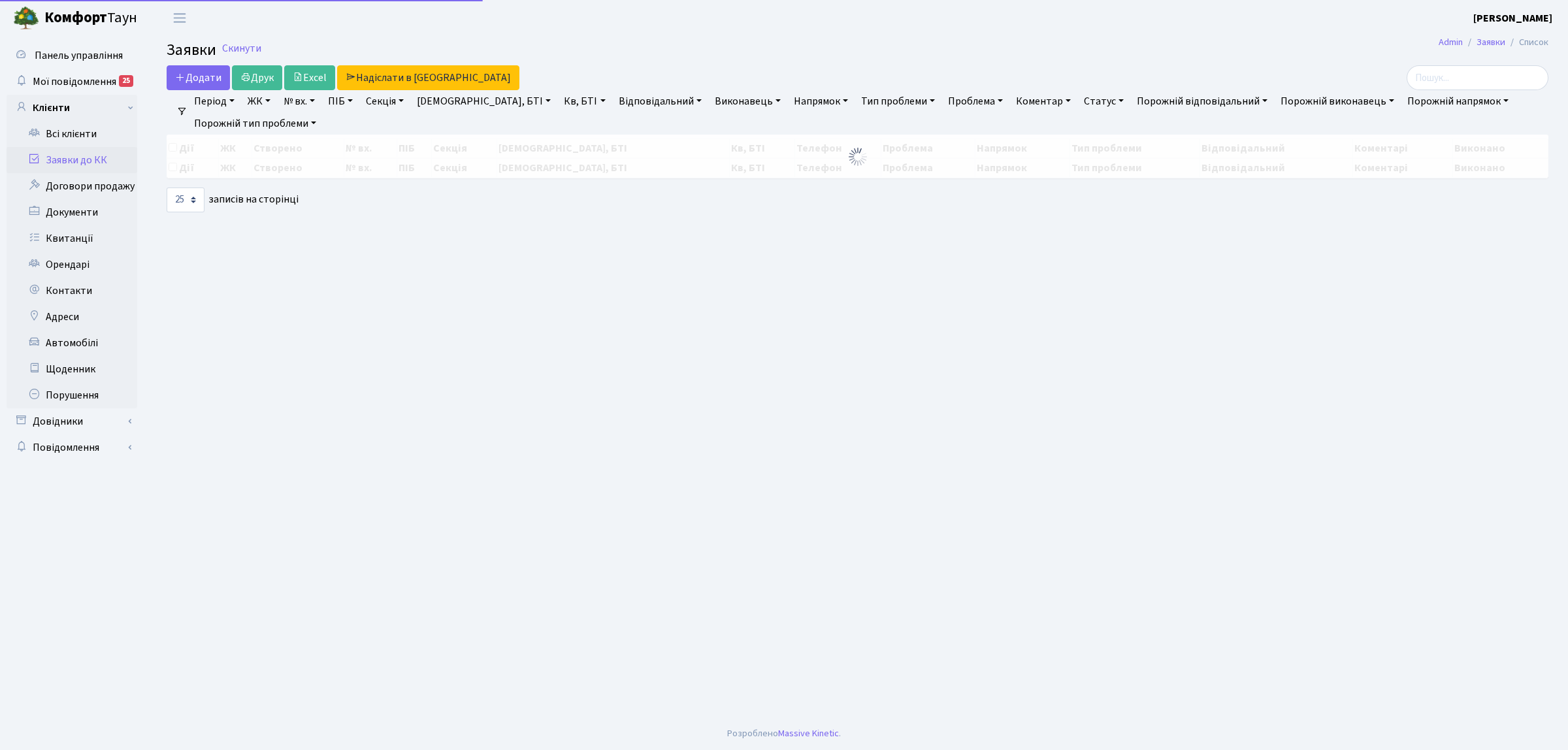
select select "25"
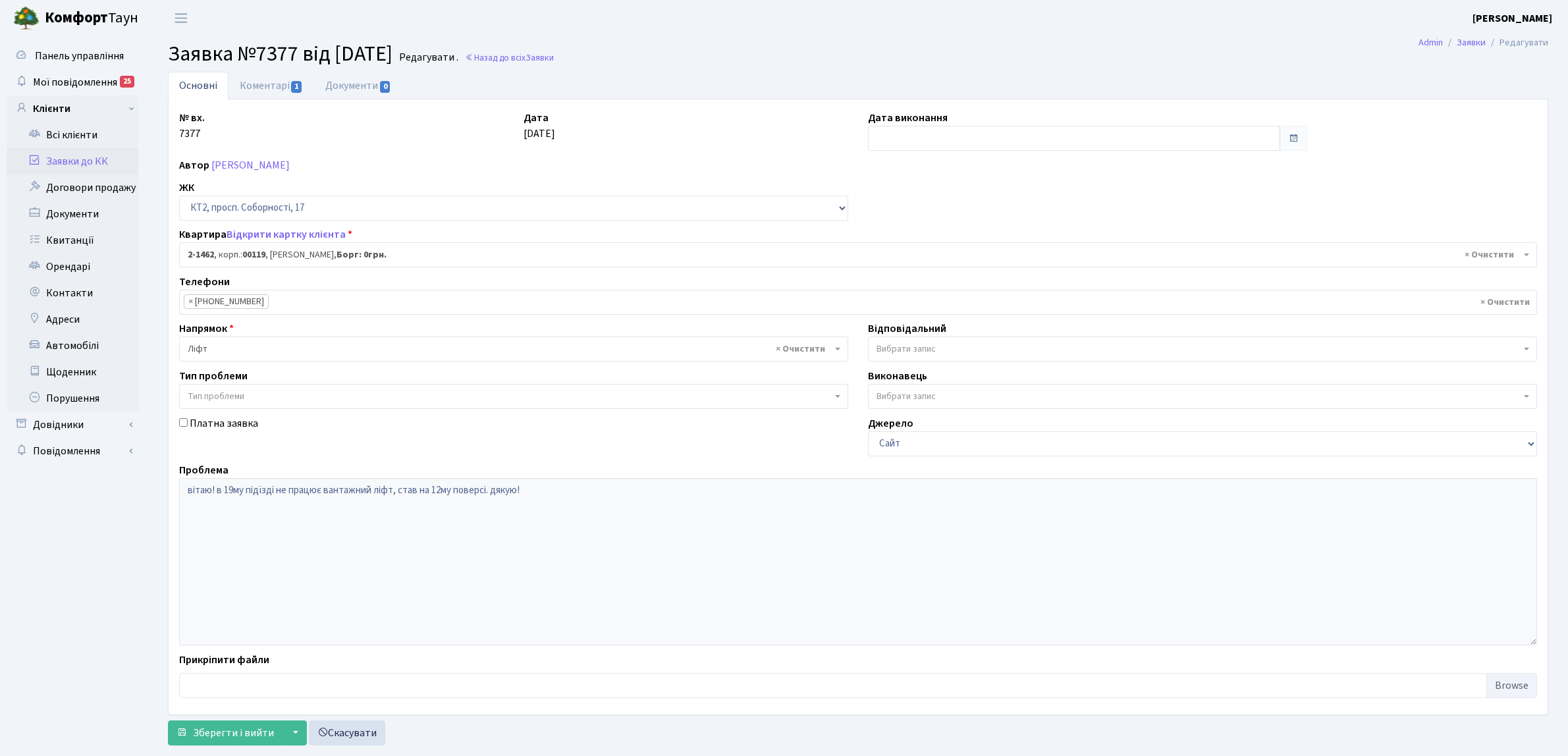
select select "13077"
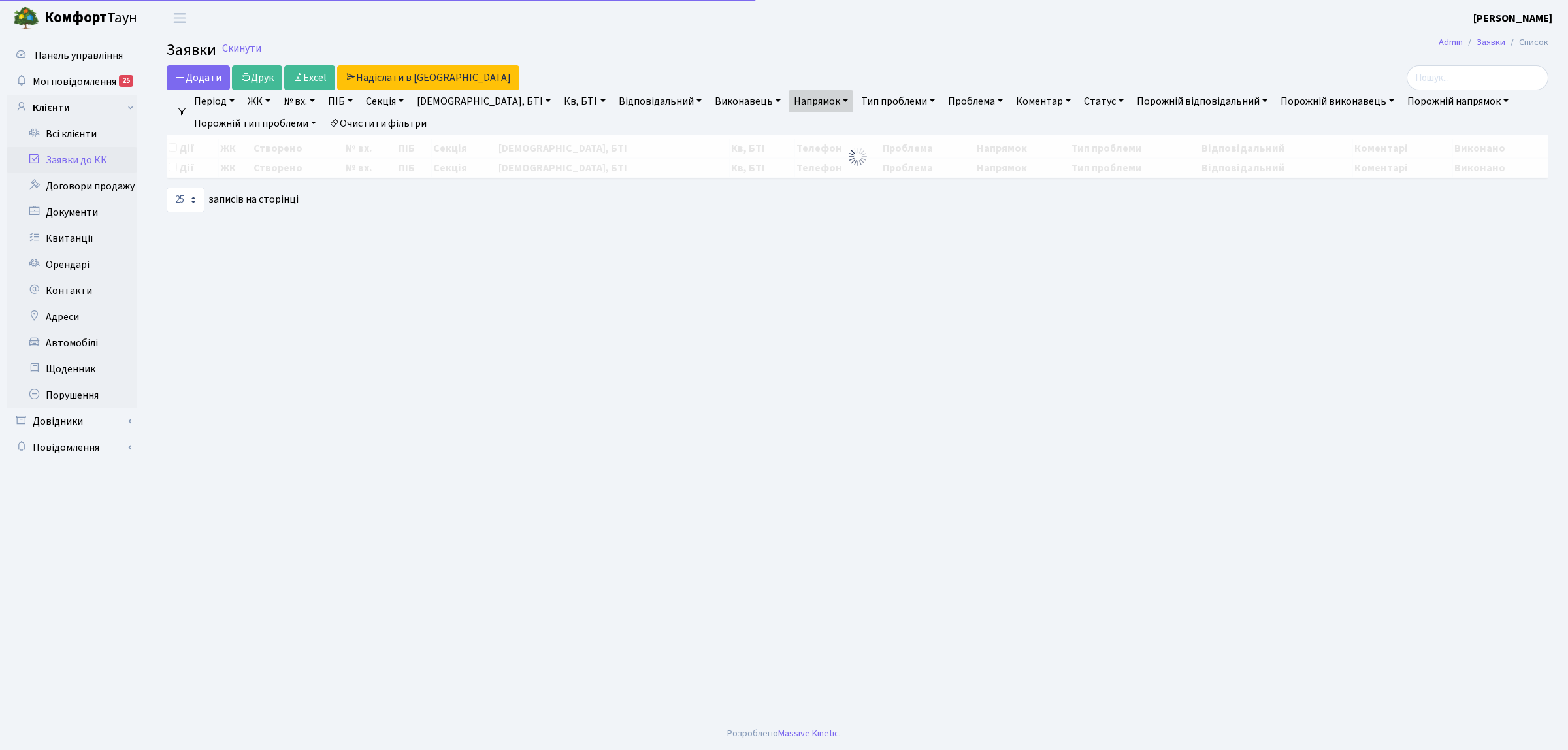
select select "25"
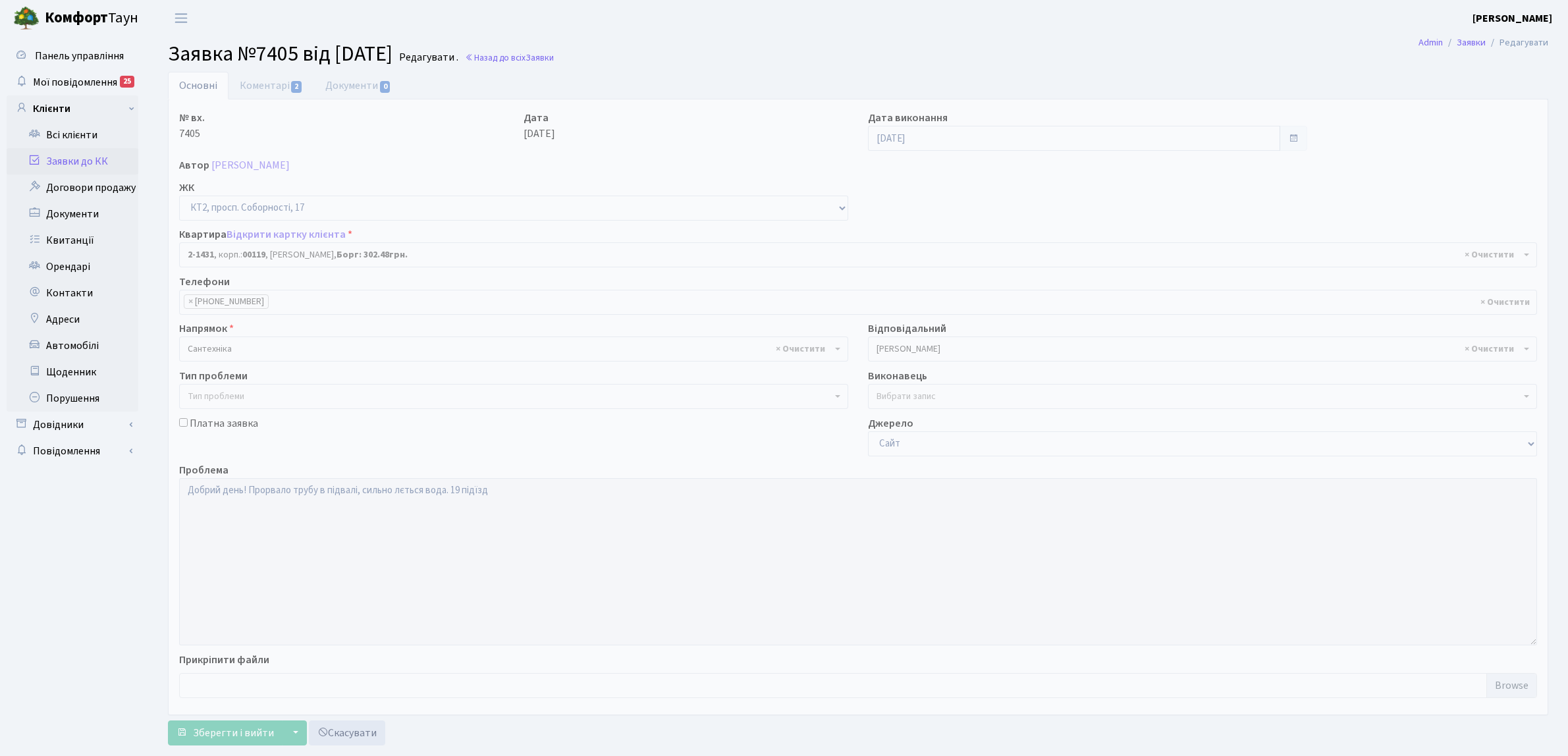
select select "13046"
